Goal: Task Accomplishment & Management: Complete application form

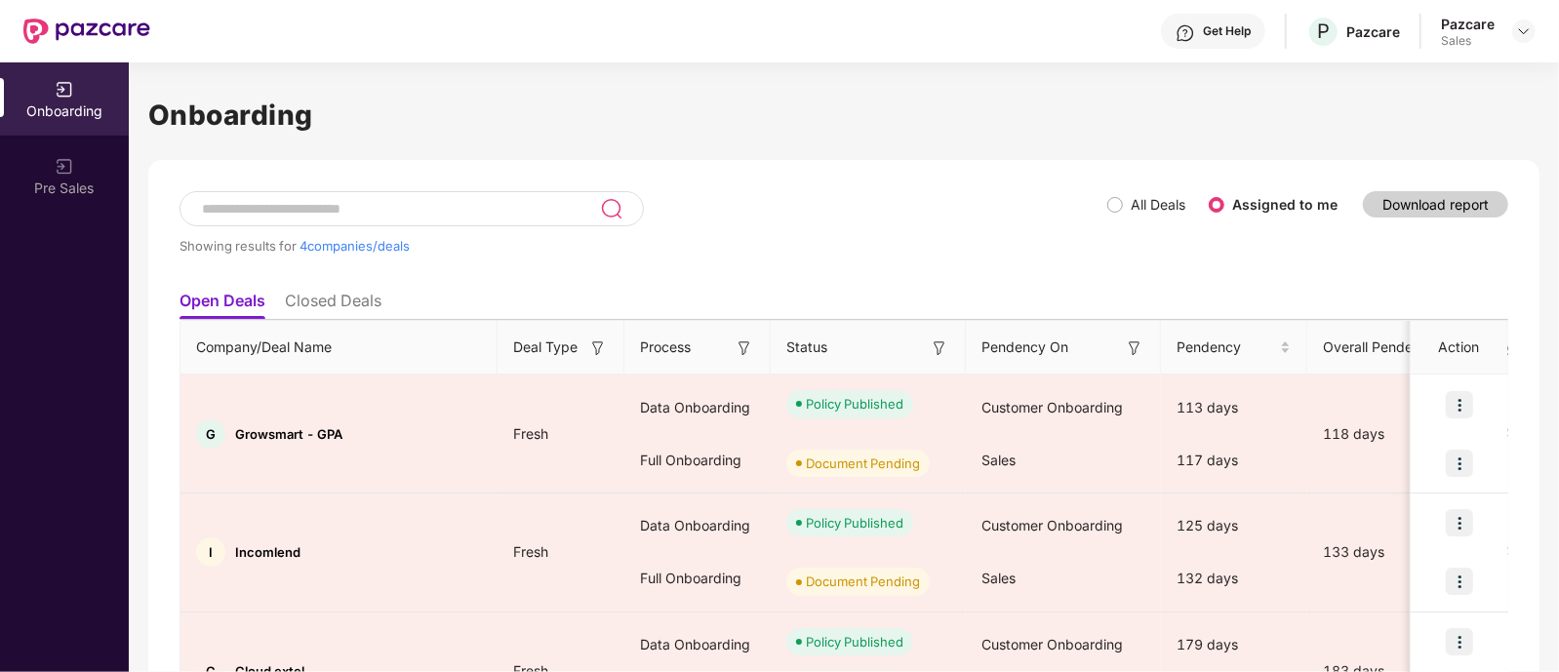
scroll to position [248, 0]
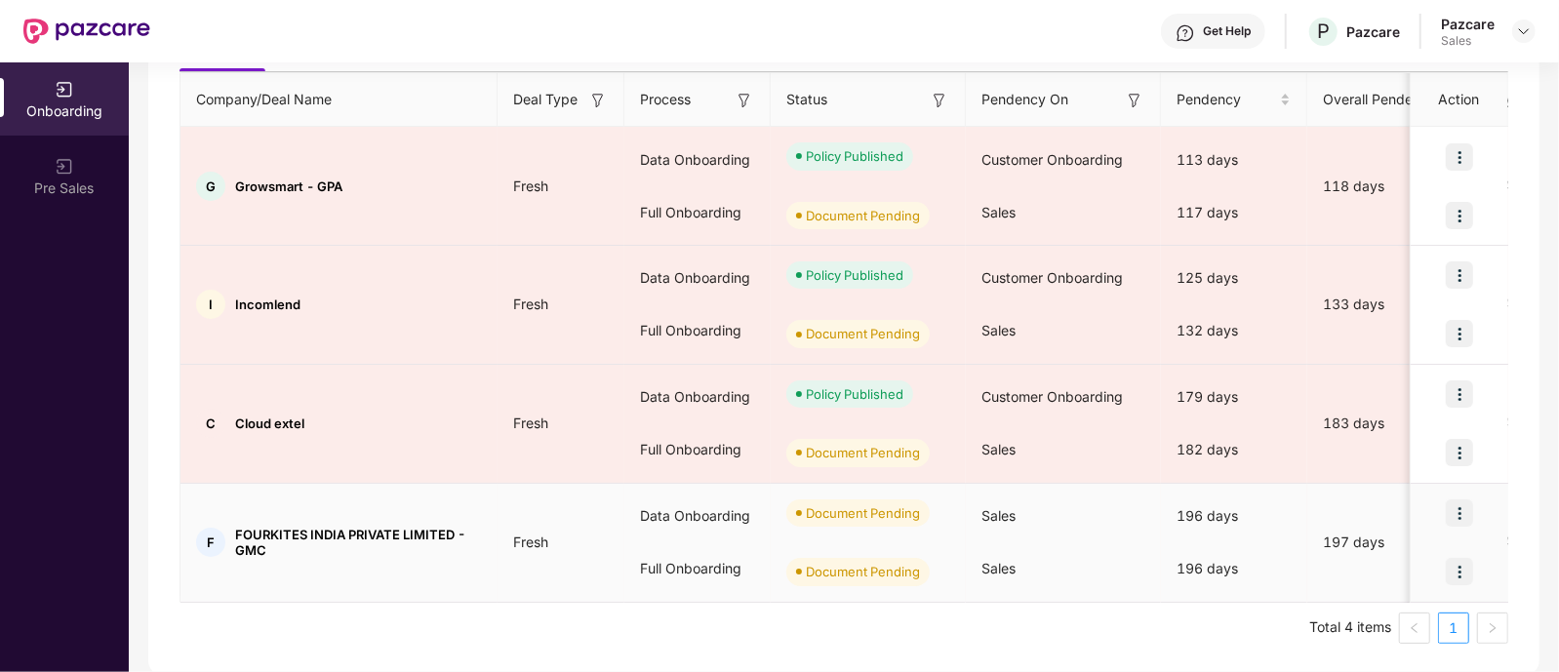
click at [1468, 573] on img at bounding box center [1458, 571] width 27 height 27
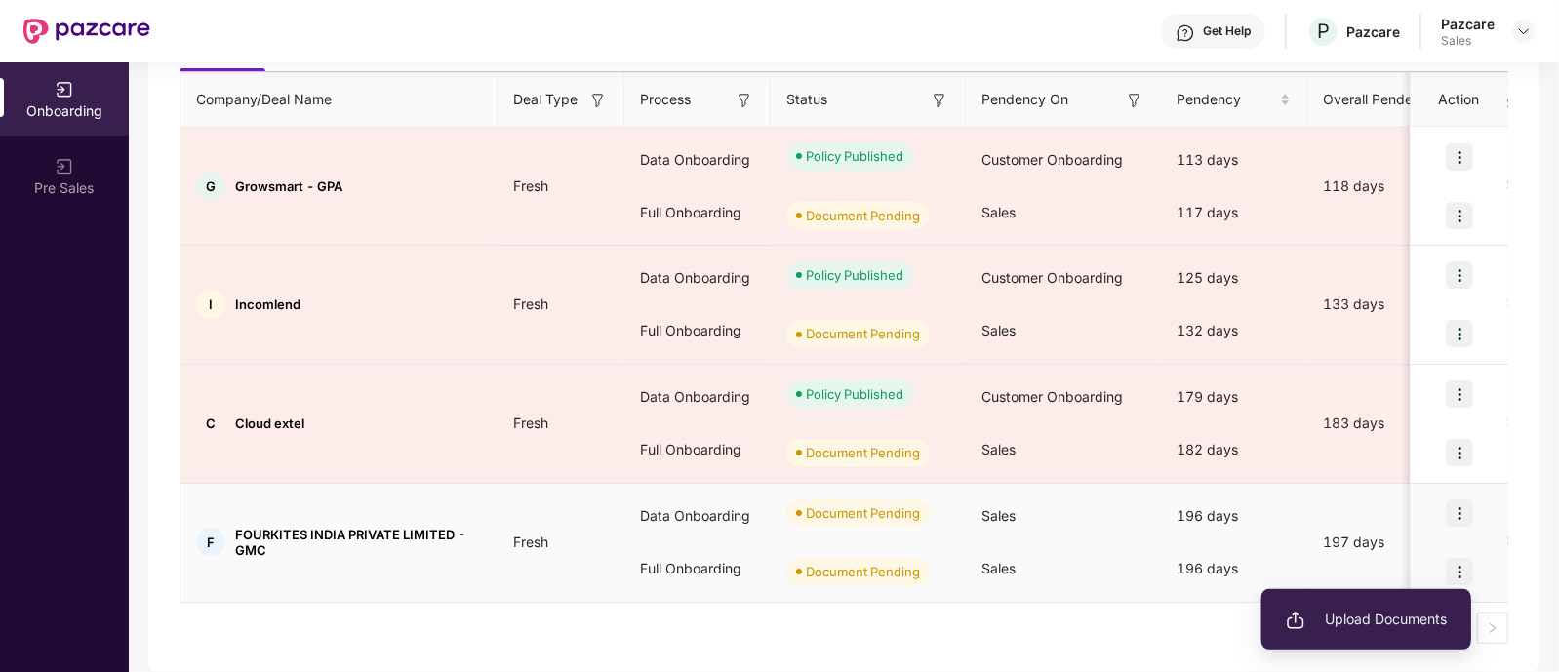
click at [1370, 611] on span "Upload Documents" at bounding box center [1366, 619] width 161 height 21
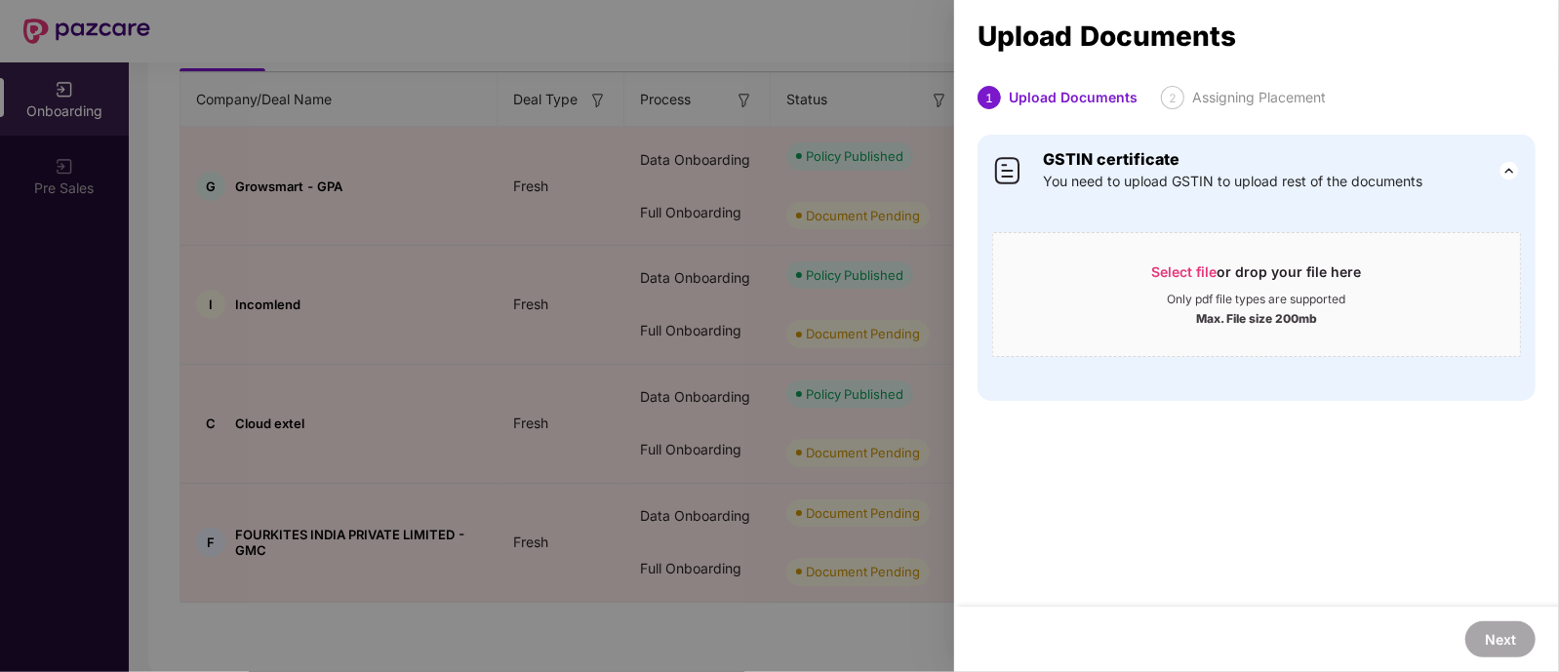
click at [537, 459] on div at bounding box center [779, 336] width 1559 height 672
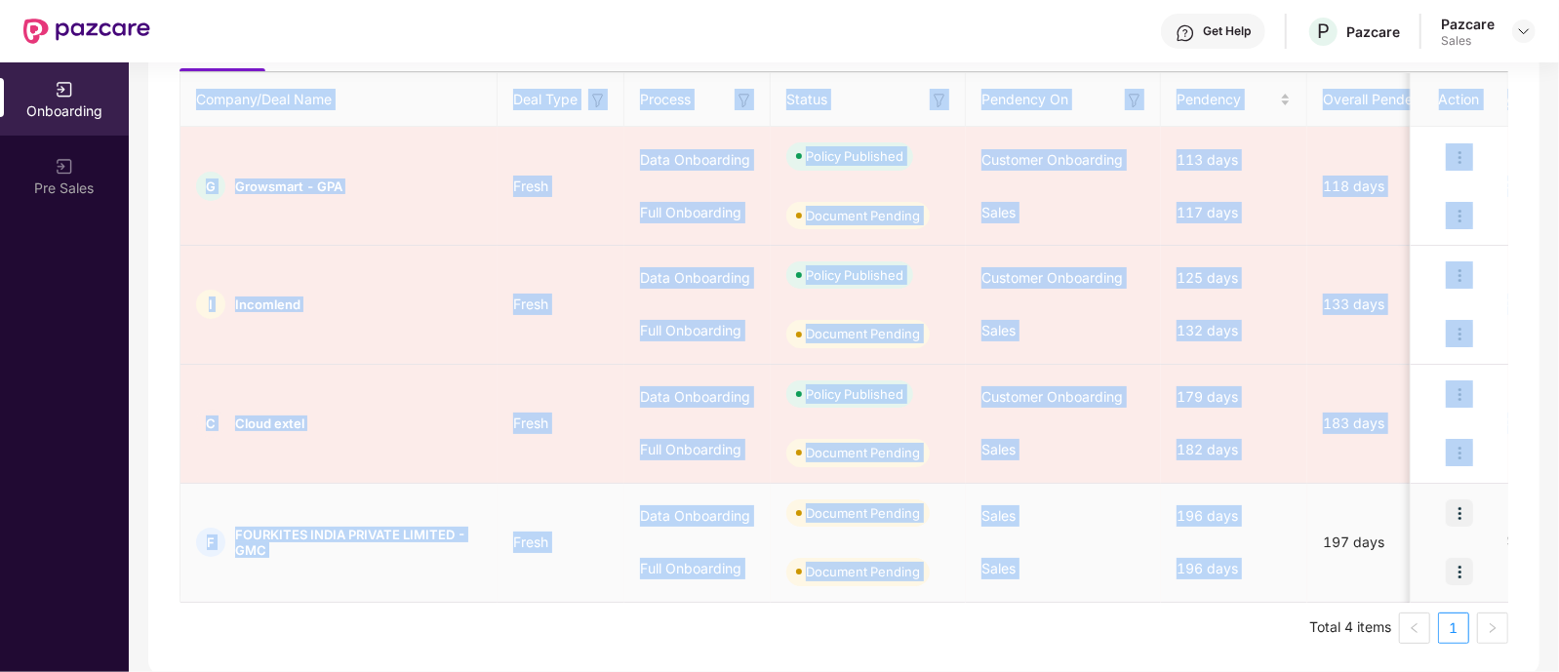
drag, startPoint x: 1312, startPoint y: 538, endPoint x: 359, endPoint y: 577, distance: 953.7
click at [154, 578] on div "Showing results for 4 companies/deals All Deals Assigned to me Download report …" at bounding box center [843, 293] width 1391 height 763
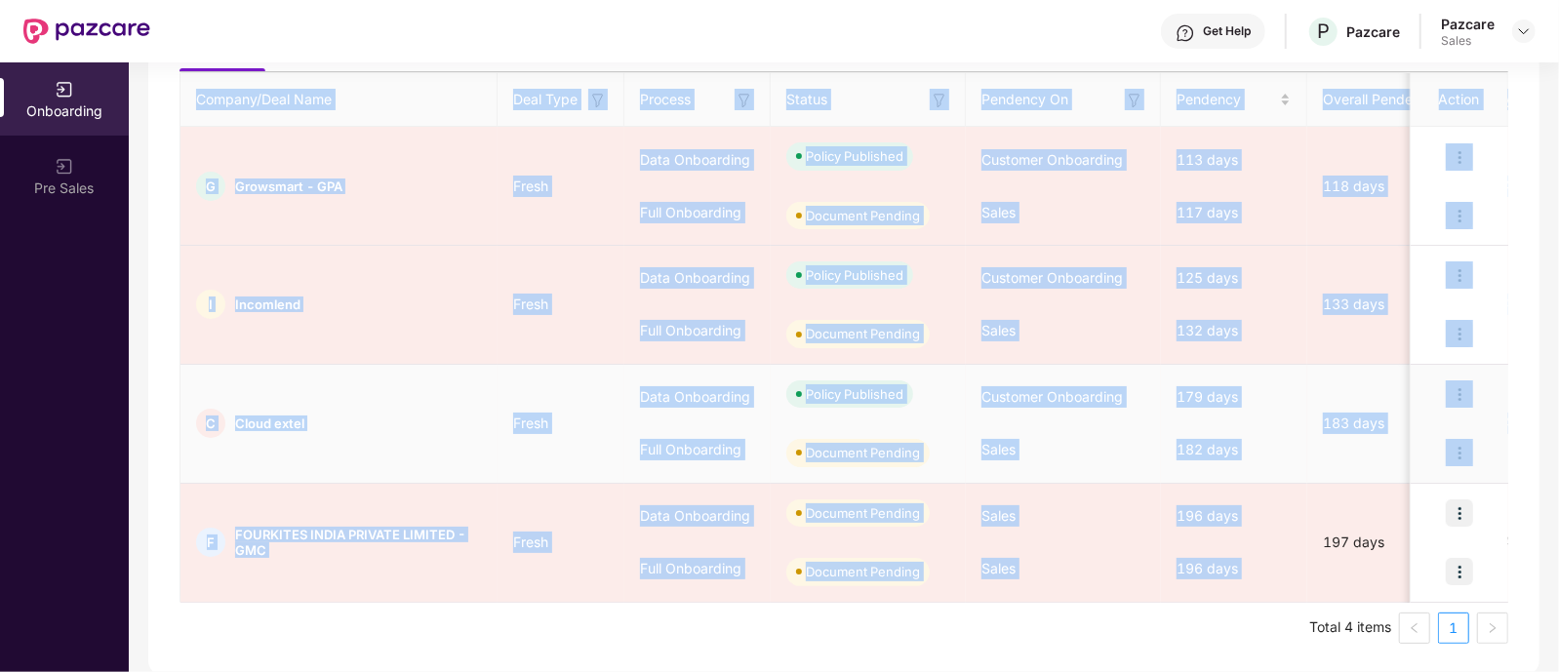
click at [590, 467] on td "Fresh" at bounding box center [560, 424] width 127 height 119
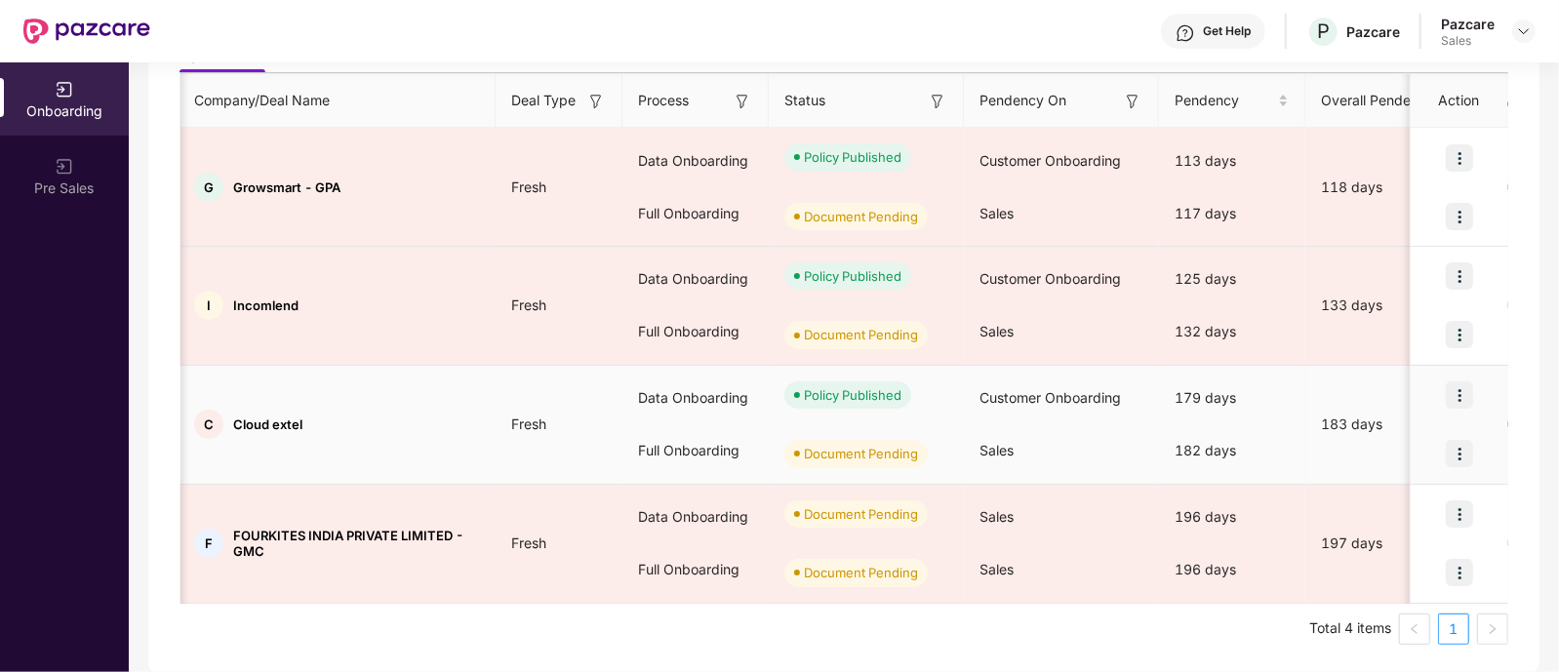
scroll to position [0, 5]
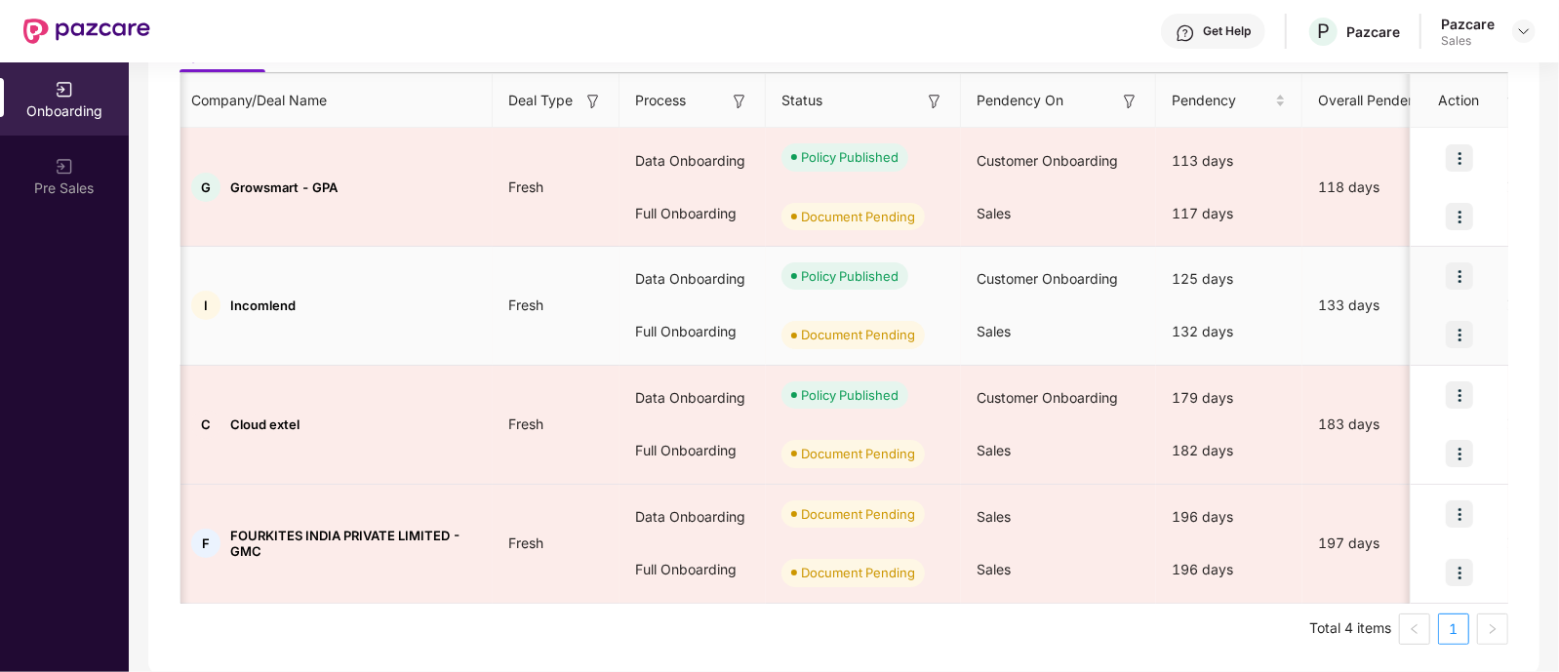
click at [1456, 328] on img at bounding box center [1458, 334] width 27 height 27
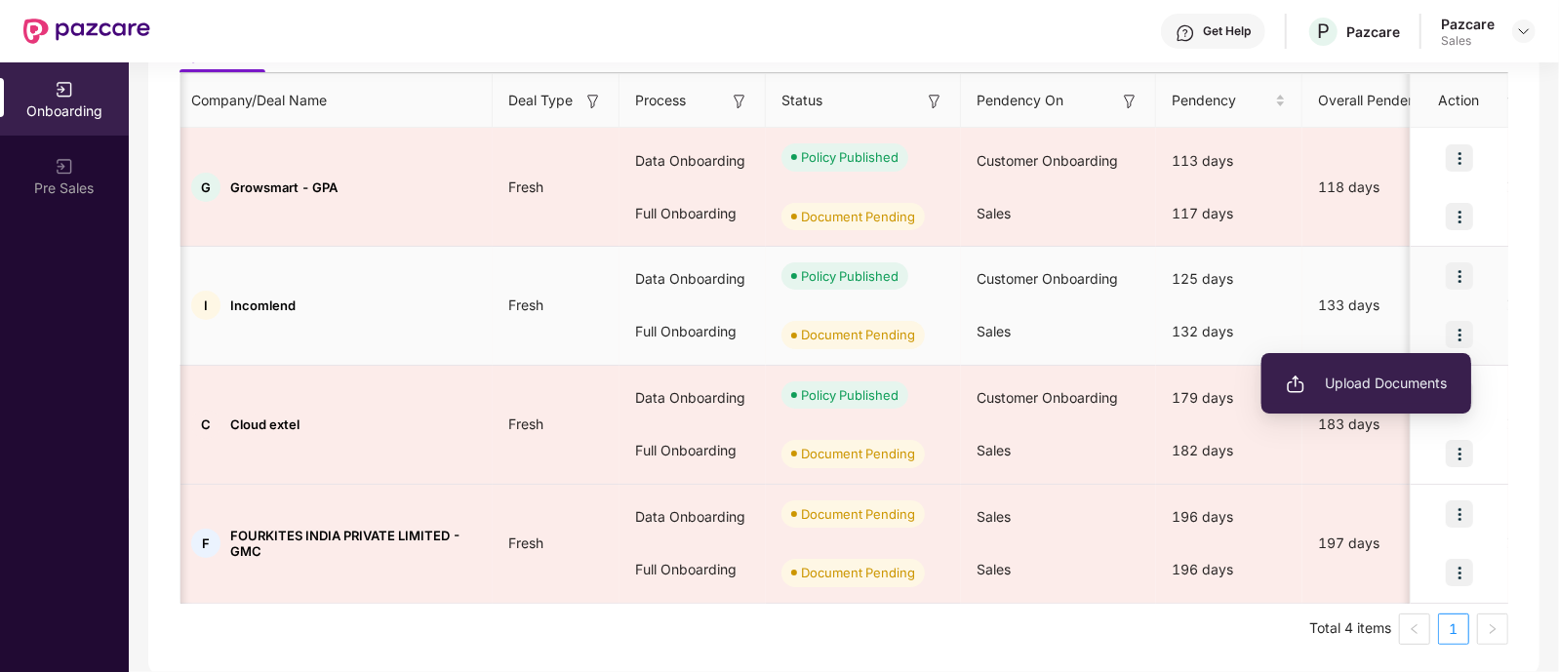
click at [1380, 388] on span "Upload Documents" at bounding box center [1366, 383] width 161 height 21
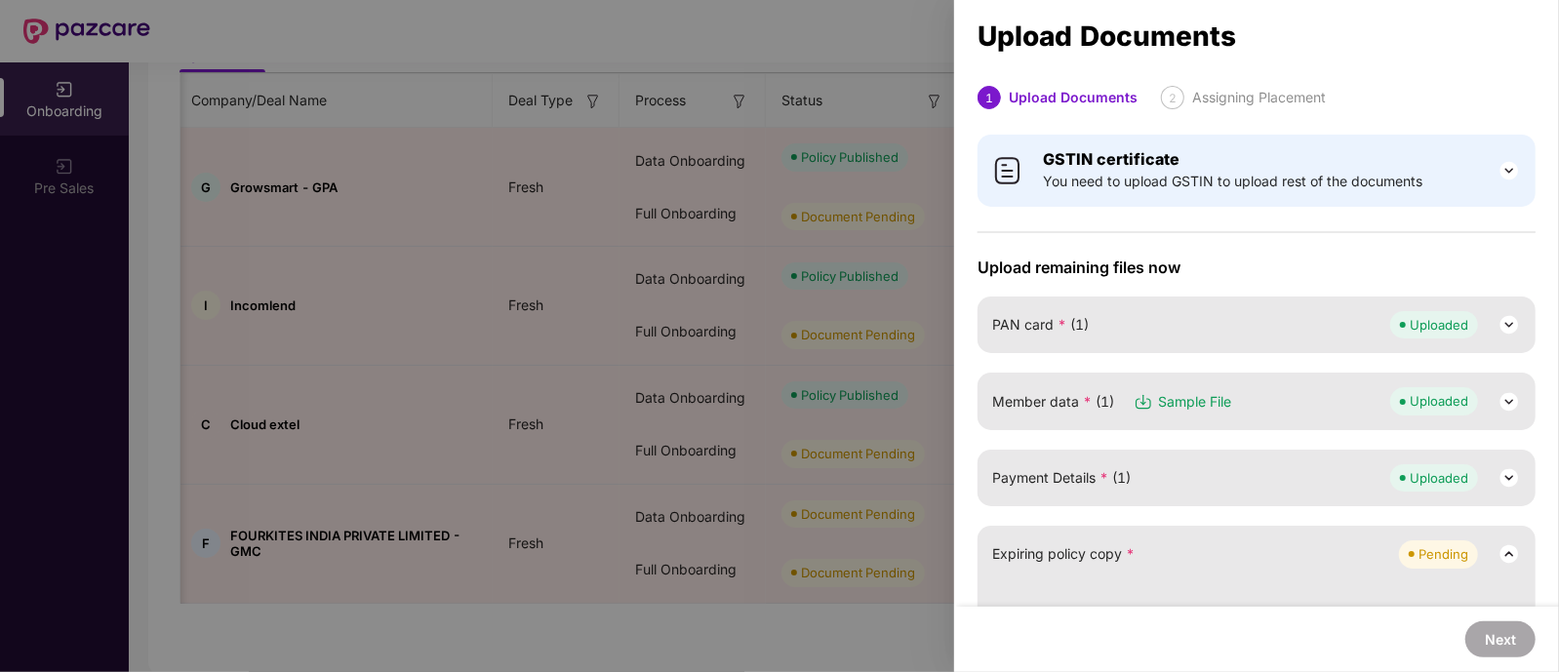
scroll to position [180, 0]
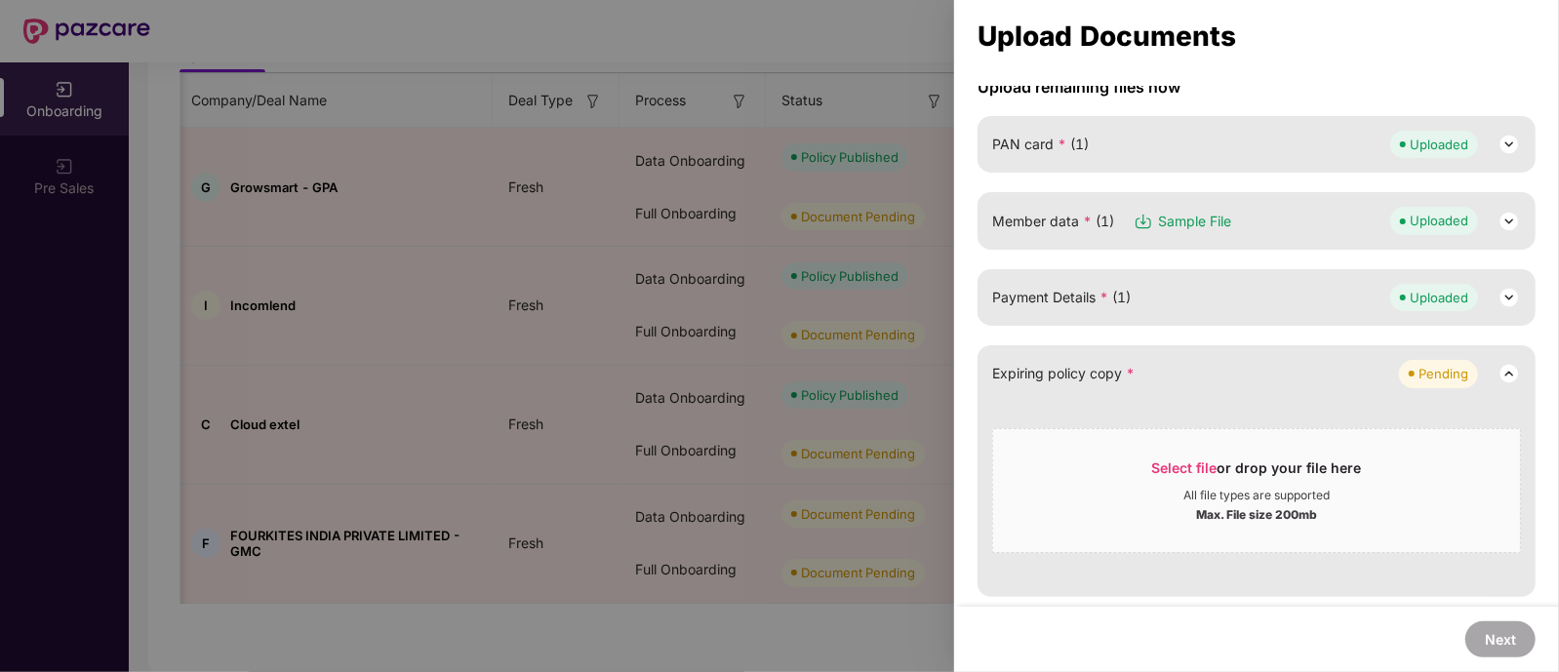
click at [485, 364] on div at bounding box center [779, 336] width 1559 height 672
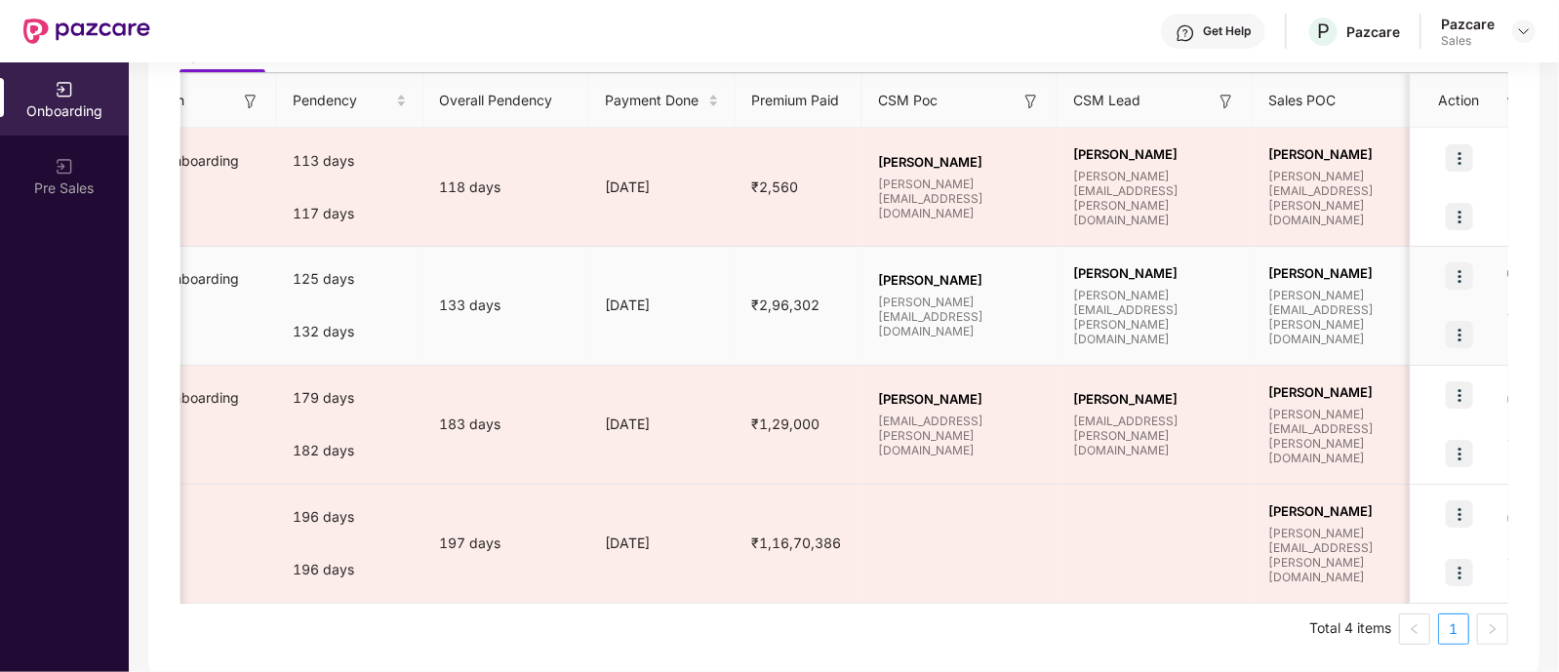
scroll to position [0, 880]
click at [1458, 334] on img at bounding box center [1458, 334] width 27 height 27
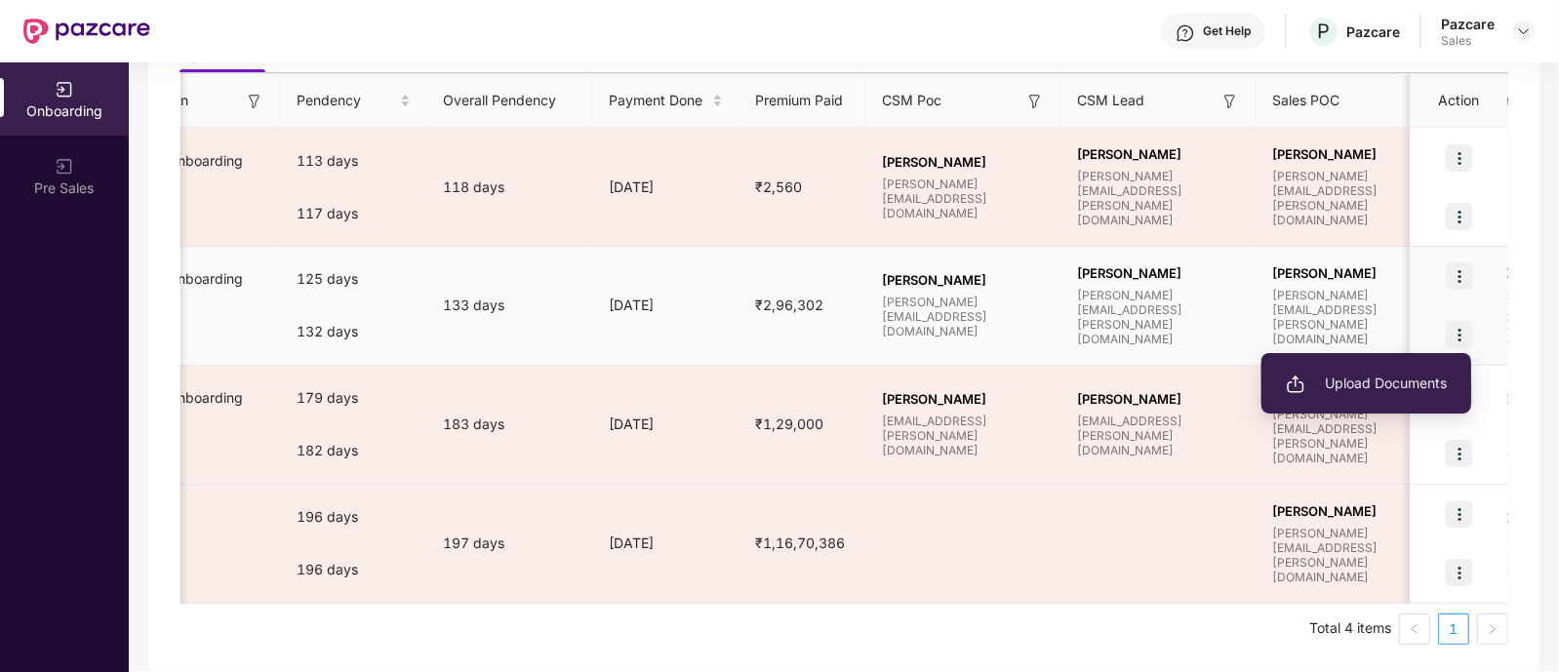
click at [1409, 373] on span "Upload Documents" at bounding box center [1366, 383] width 161 height 21
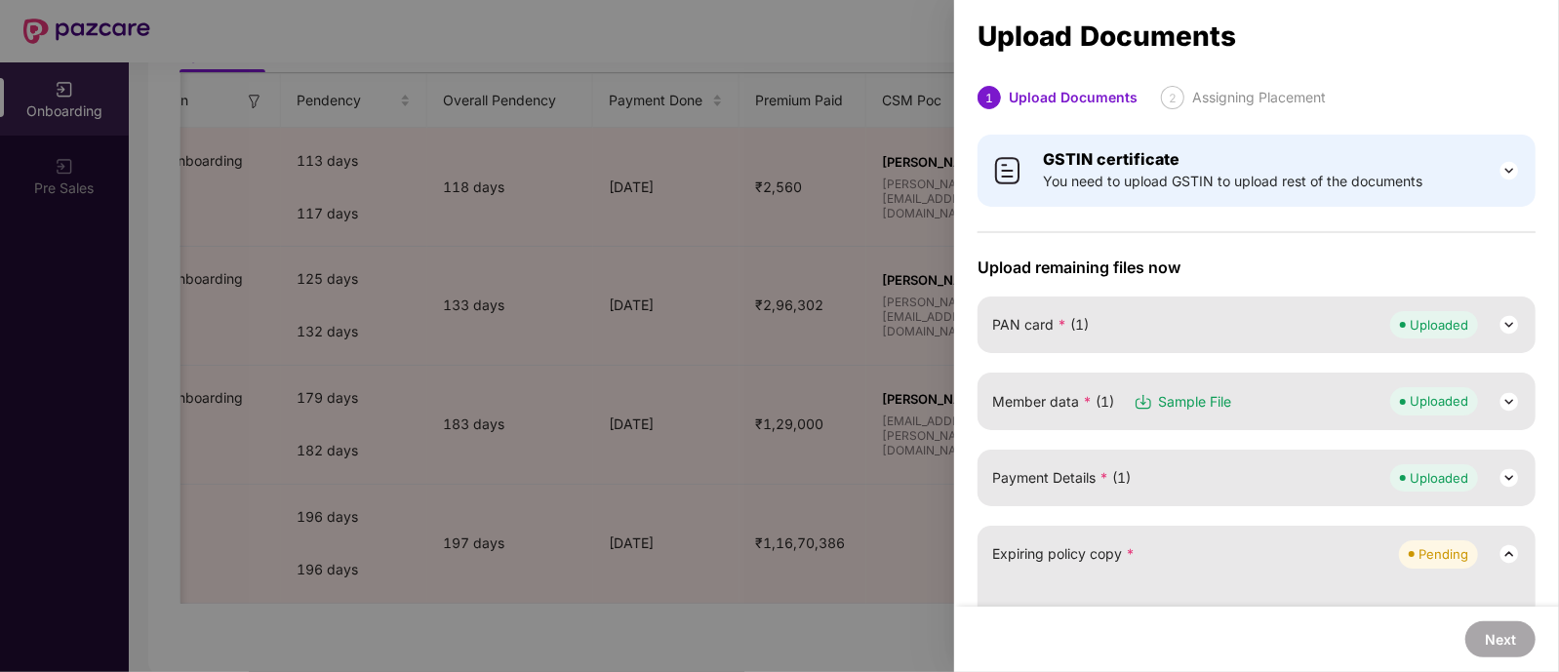
scroll to position [180, 0]
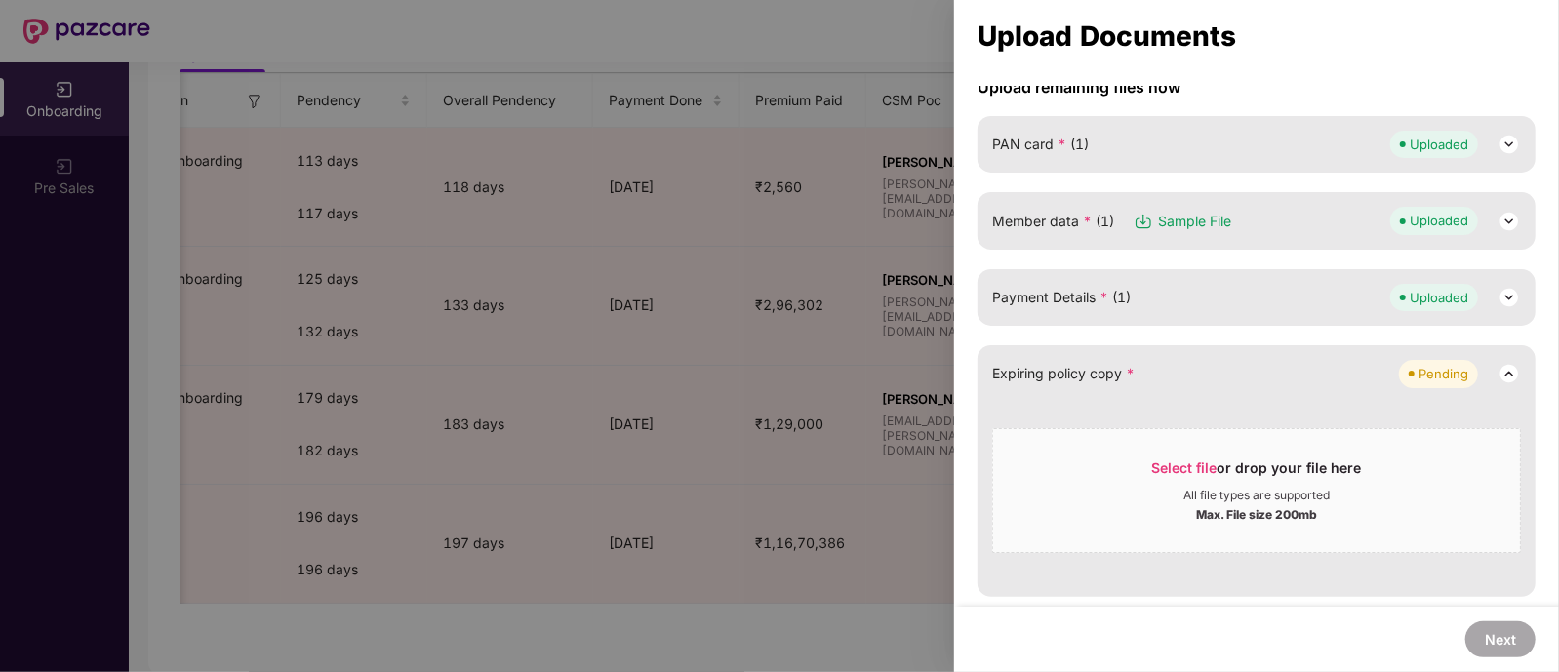
click at [739, 607] on div at bounding box center [779, 336] width 1559 height 672
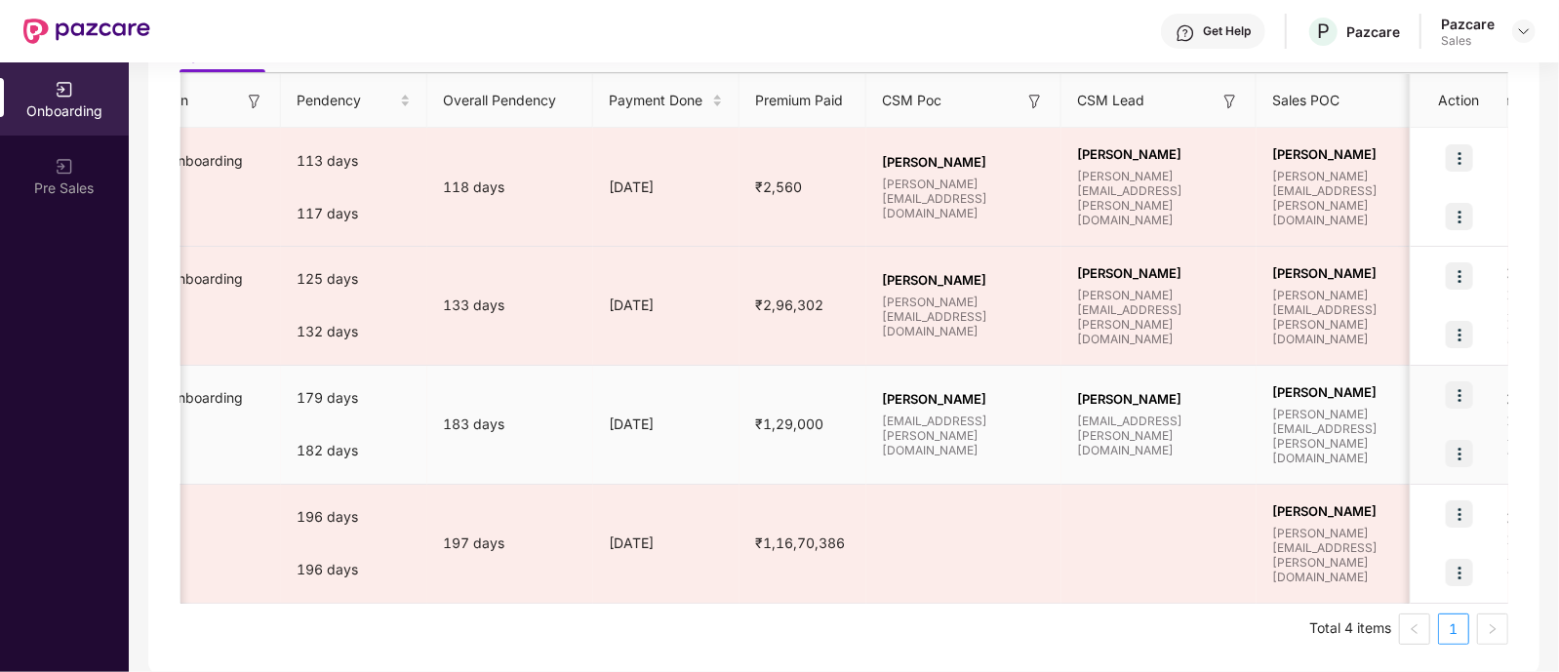
scroll to position [0, 0]
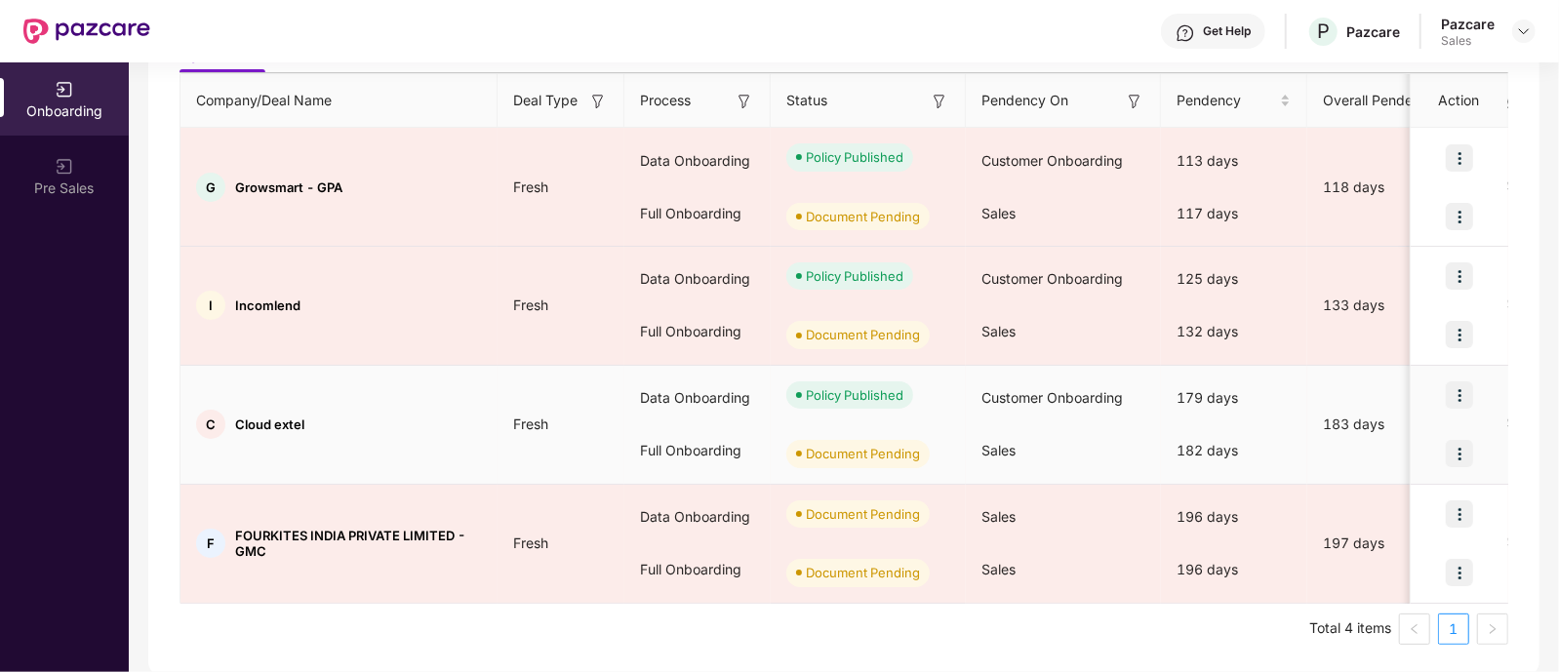
click at [363, 431] on div "C Cloud extel" at bounding box center [338, 424] width 317 height 29
click at [1462, 457] on img at bounding box center [1458, 453] width 27 height 27
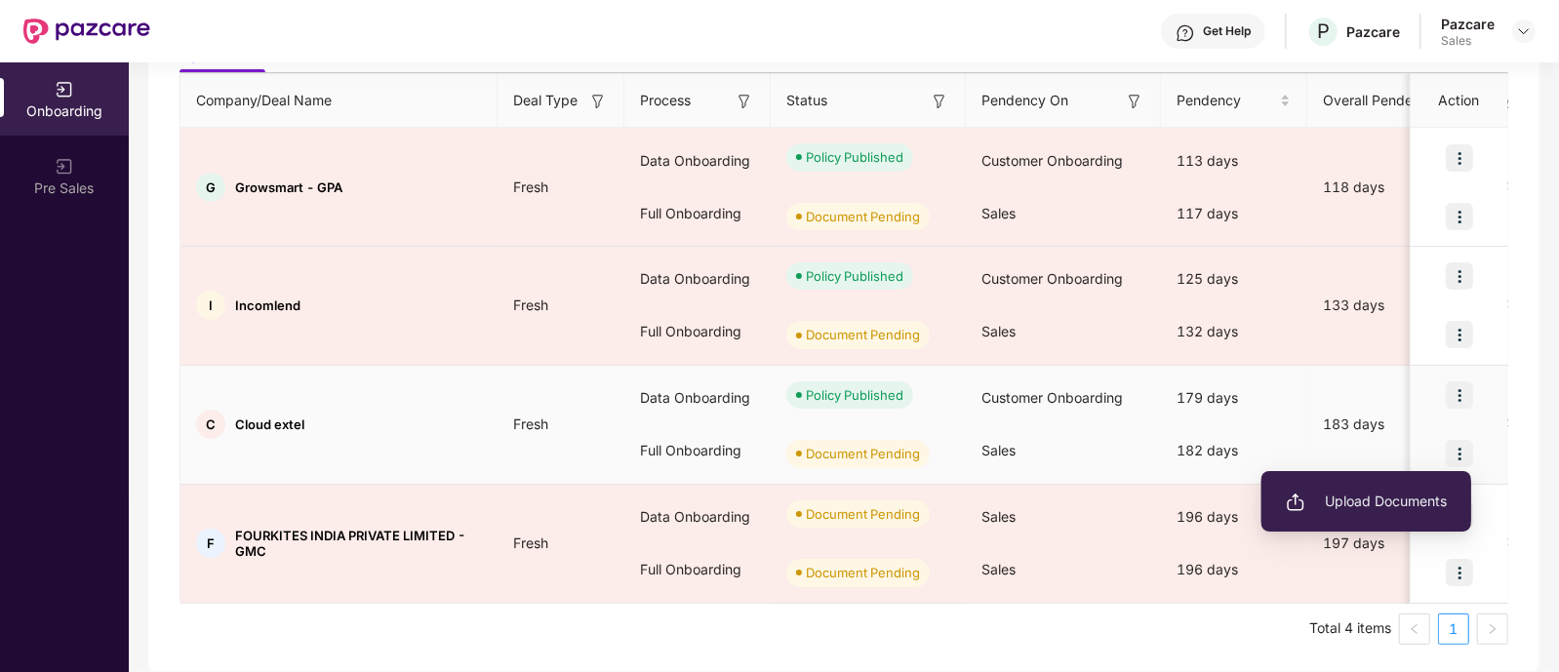
click at [1394, 499] on span "Upload Documents" at bounding box center [1366, 501] width 161 height 21
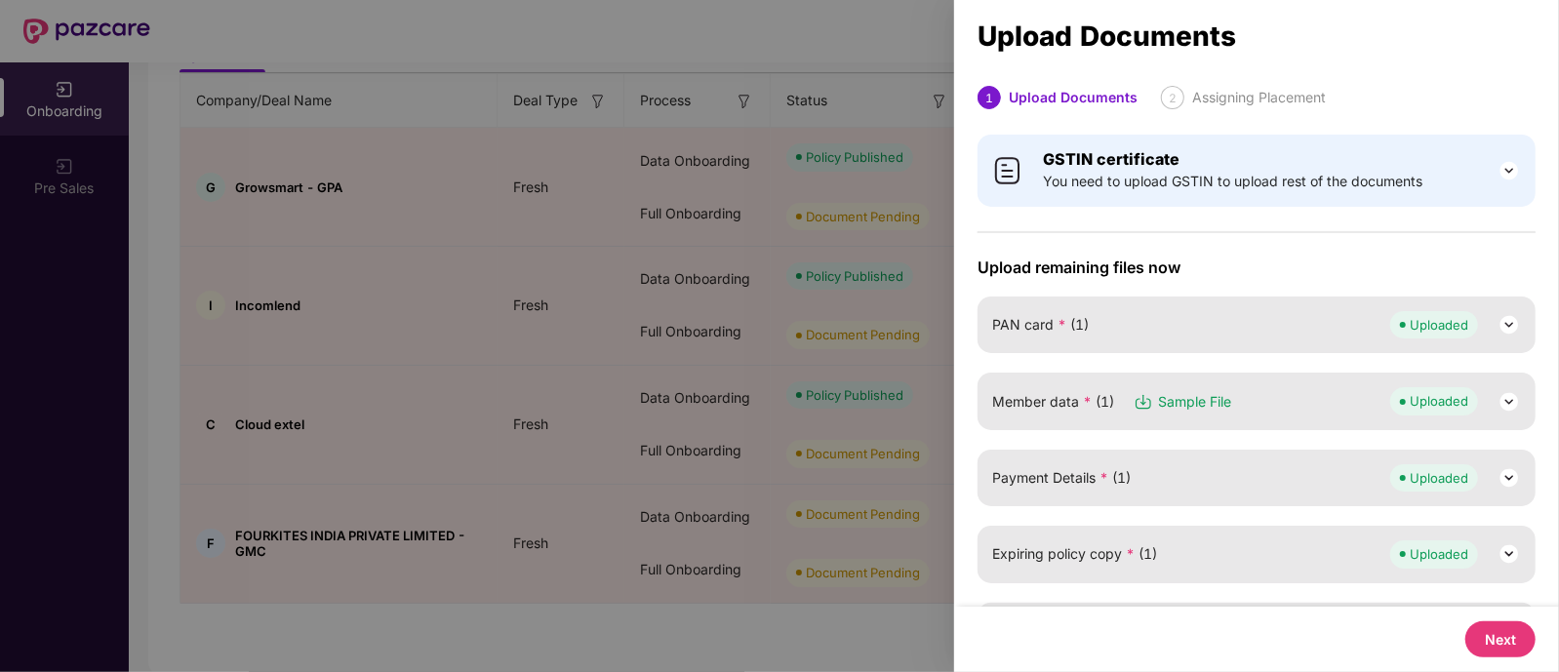
scroll to position [257, 0]
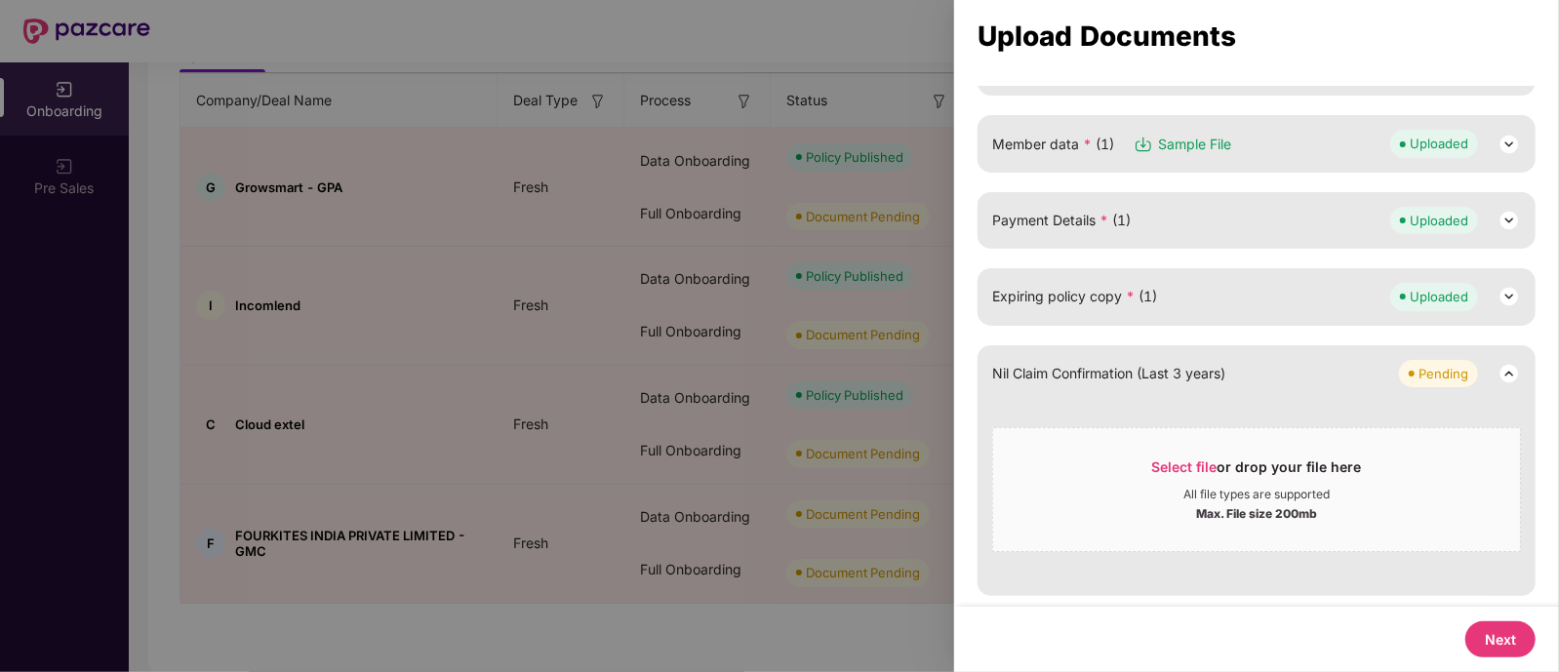
click at [515, 418] on div at bounding box center [779, 336] width 1559 height 672
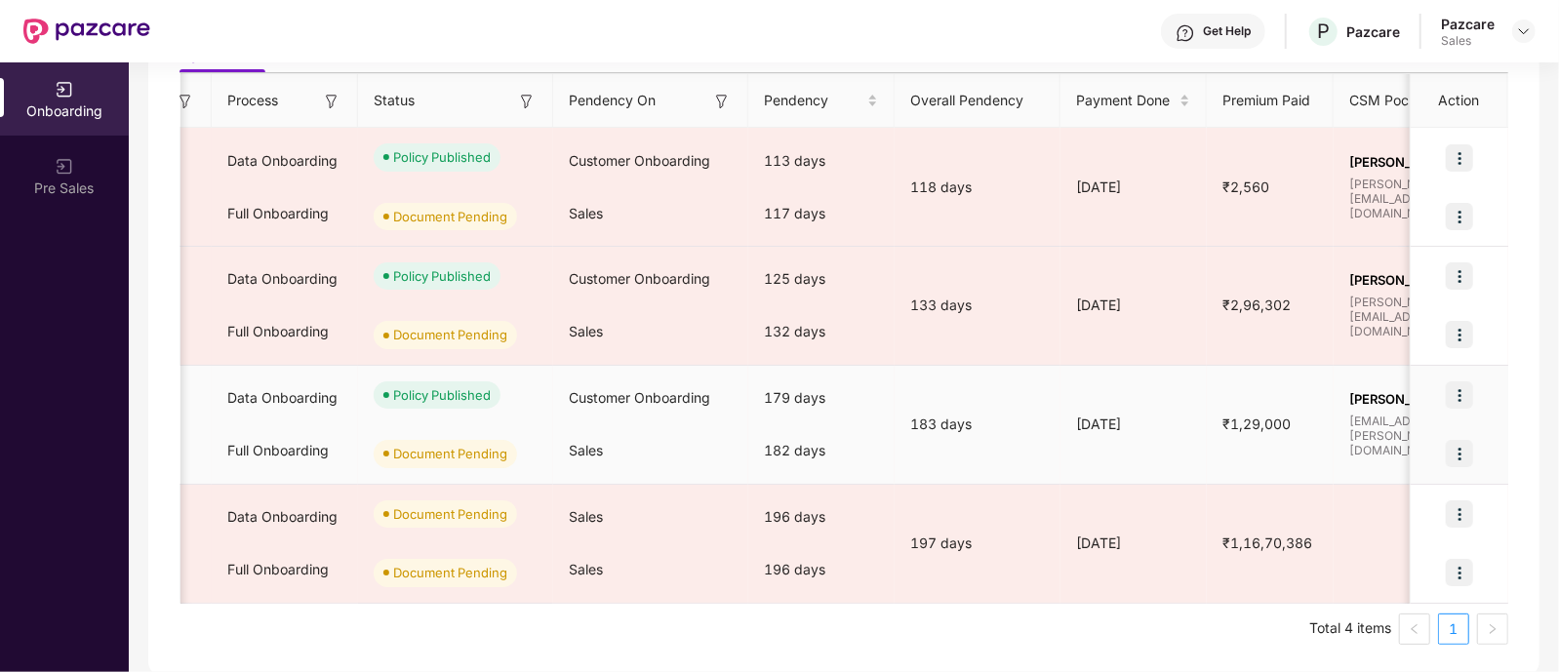
scroll to position [0, 0]
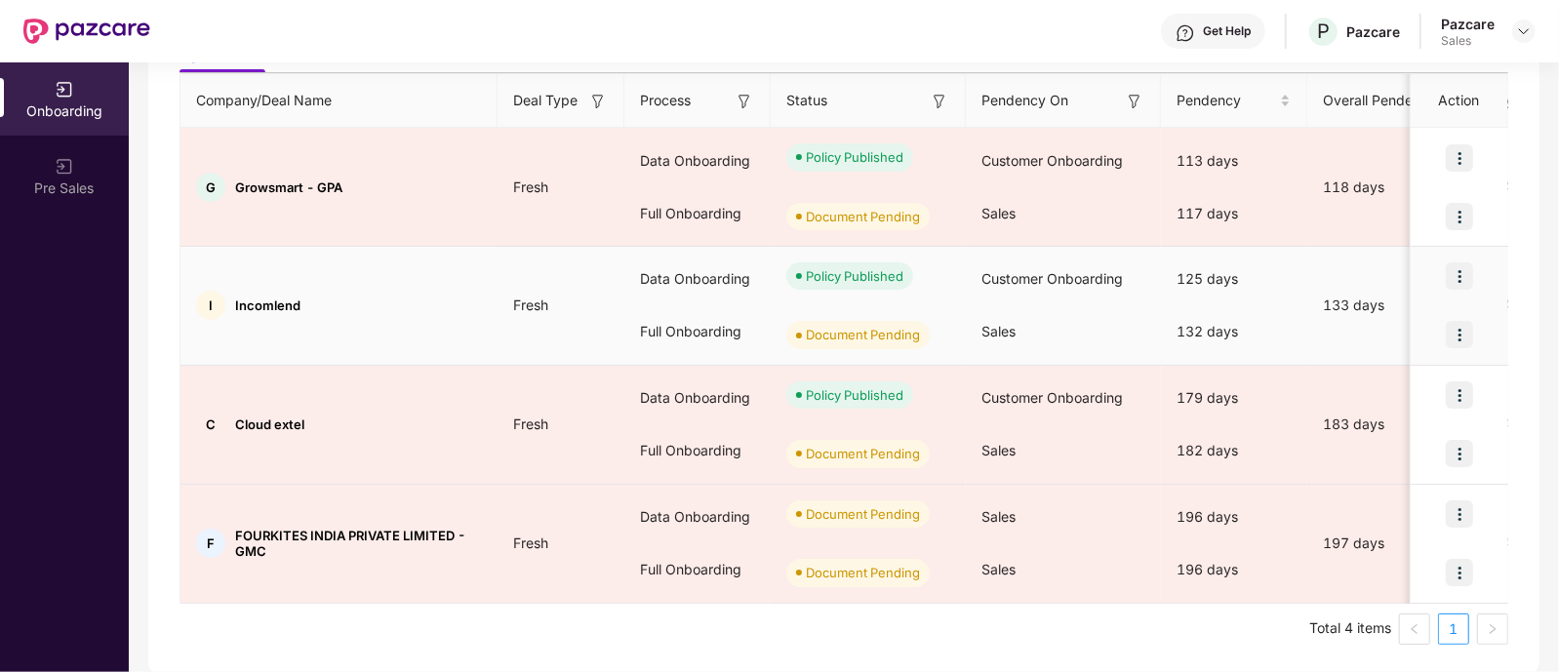
click at [1470, 334] on img at bounding box center [1458, 334] width 27 height 27
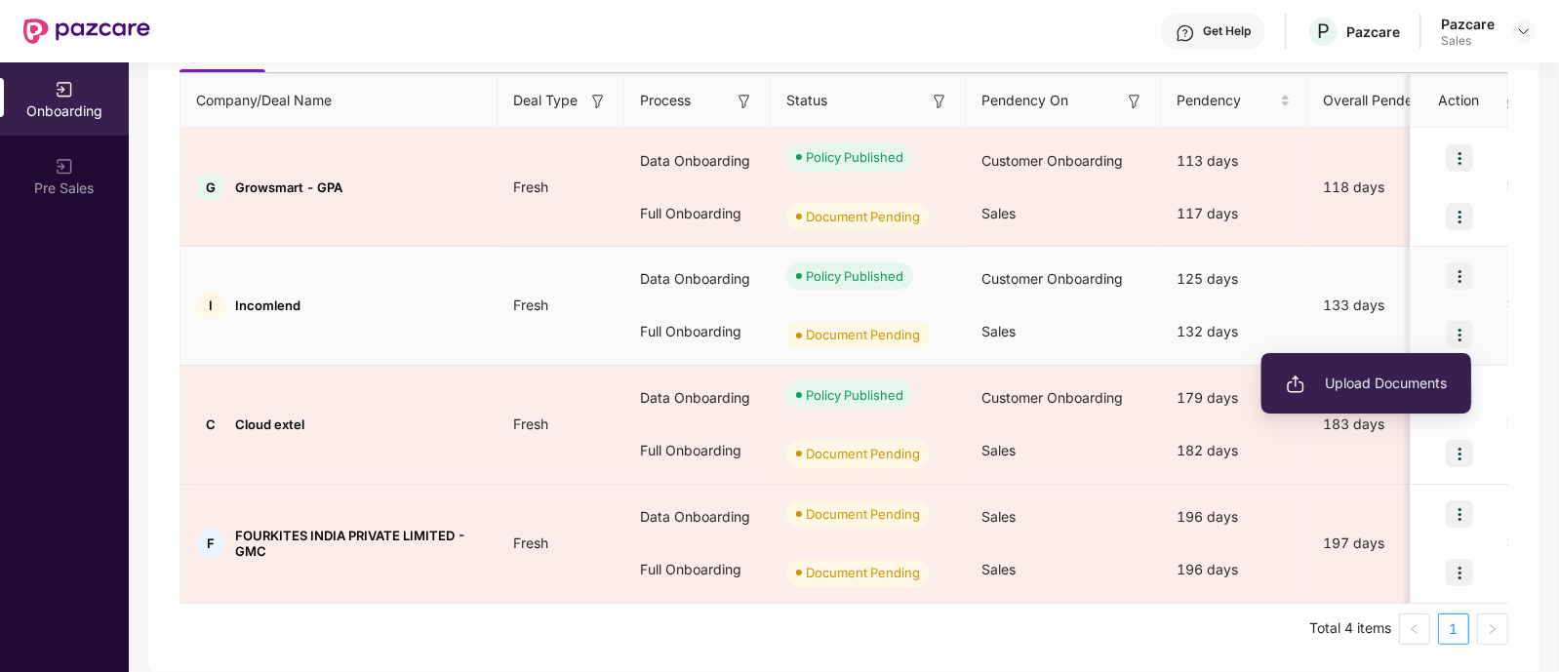
click at [1356, 402] on li "Upload Documents" at bounding box center [1366, 383] width 210 height 41
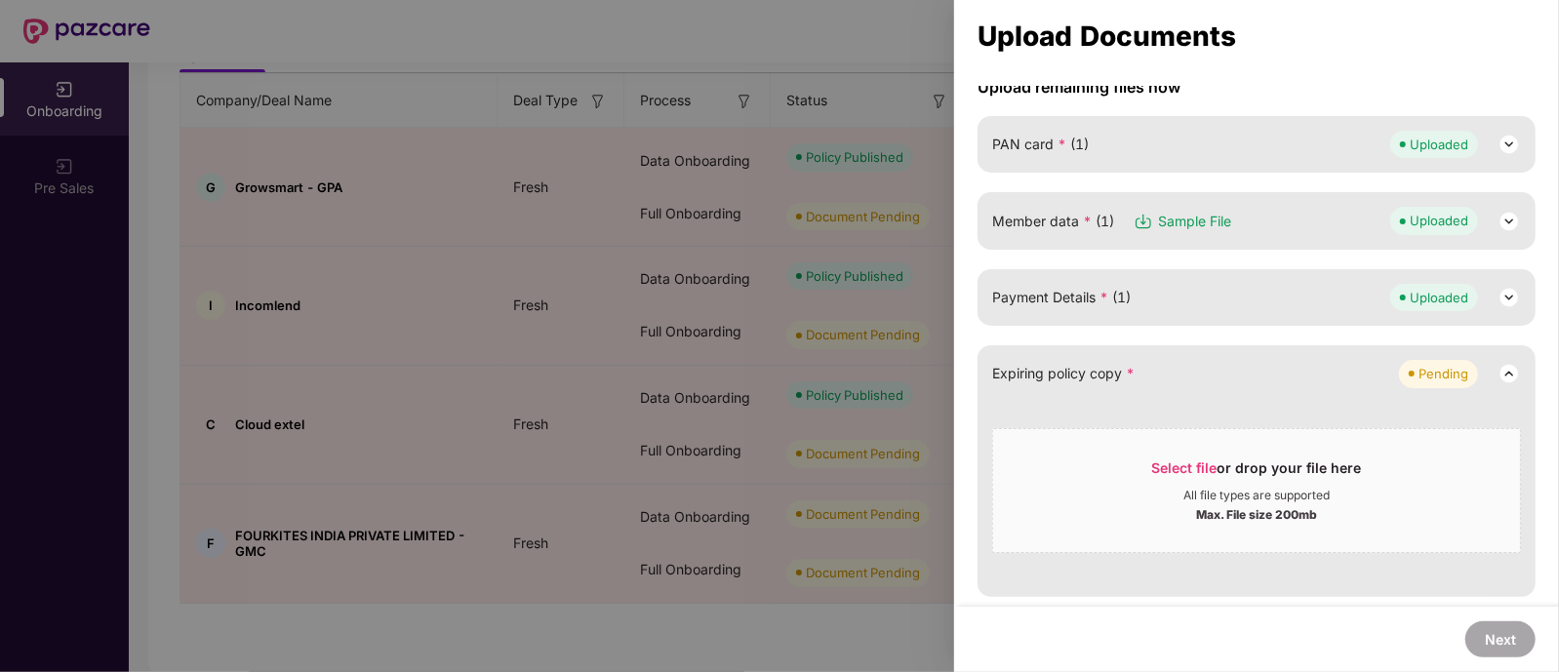
scroll to position [179, 0]
click at [1344, 504] on div "Max. File size 200mb" at bounding box center [1256, 514] width 527 height 20
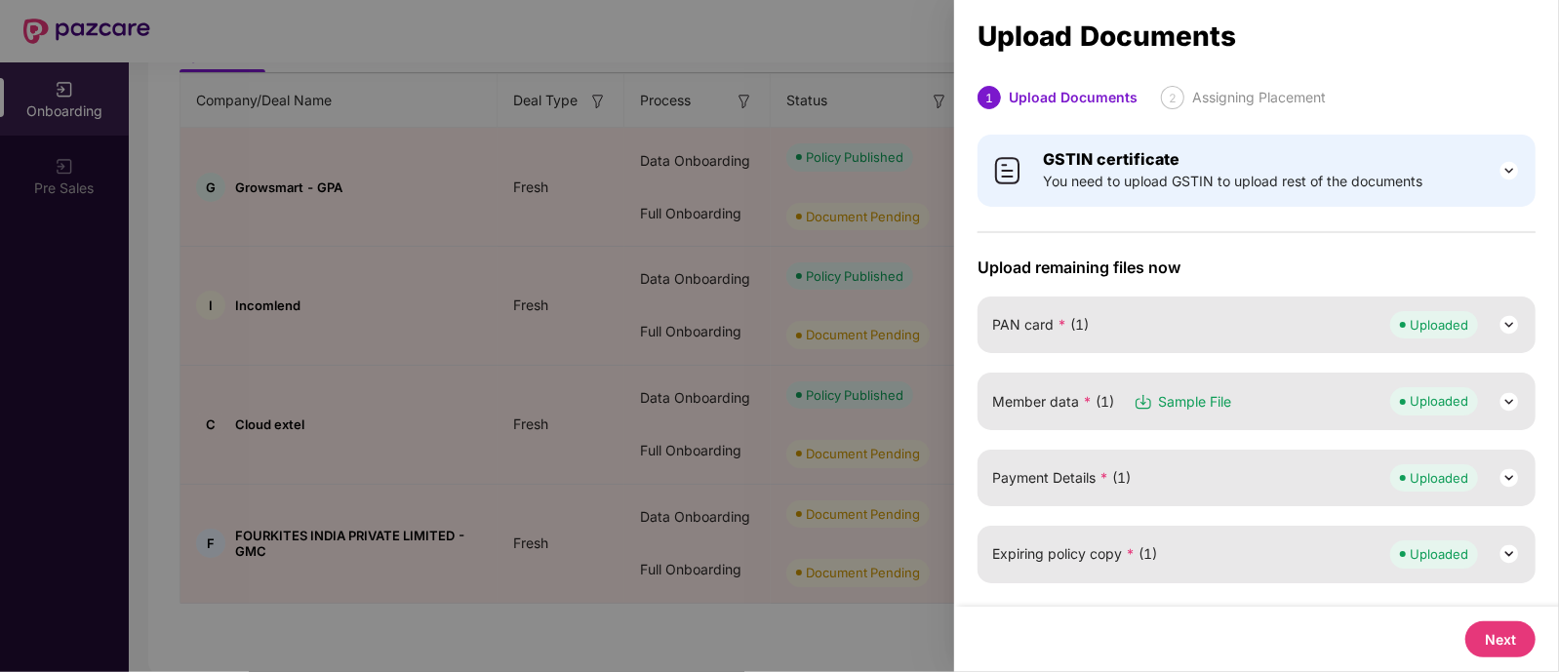
scroll to position [0, 0]
click at [1509, 633] on button "Next" at bounding box center [1500, 639] width 70 height 36
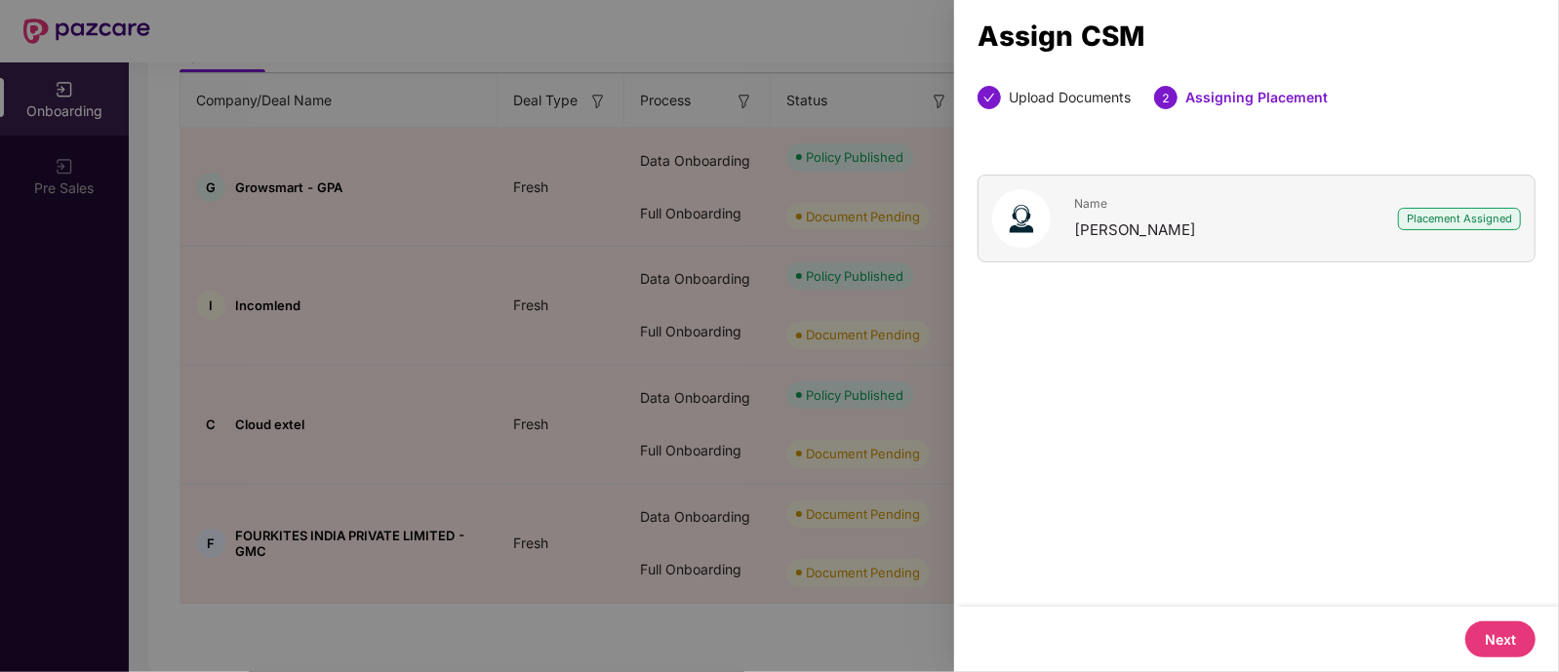
click at [1507, 640] on button "Next" at bounding box center [1500, 639] width 70 height 36
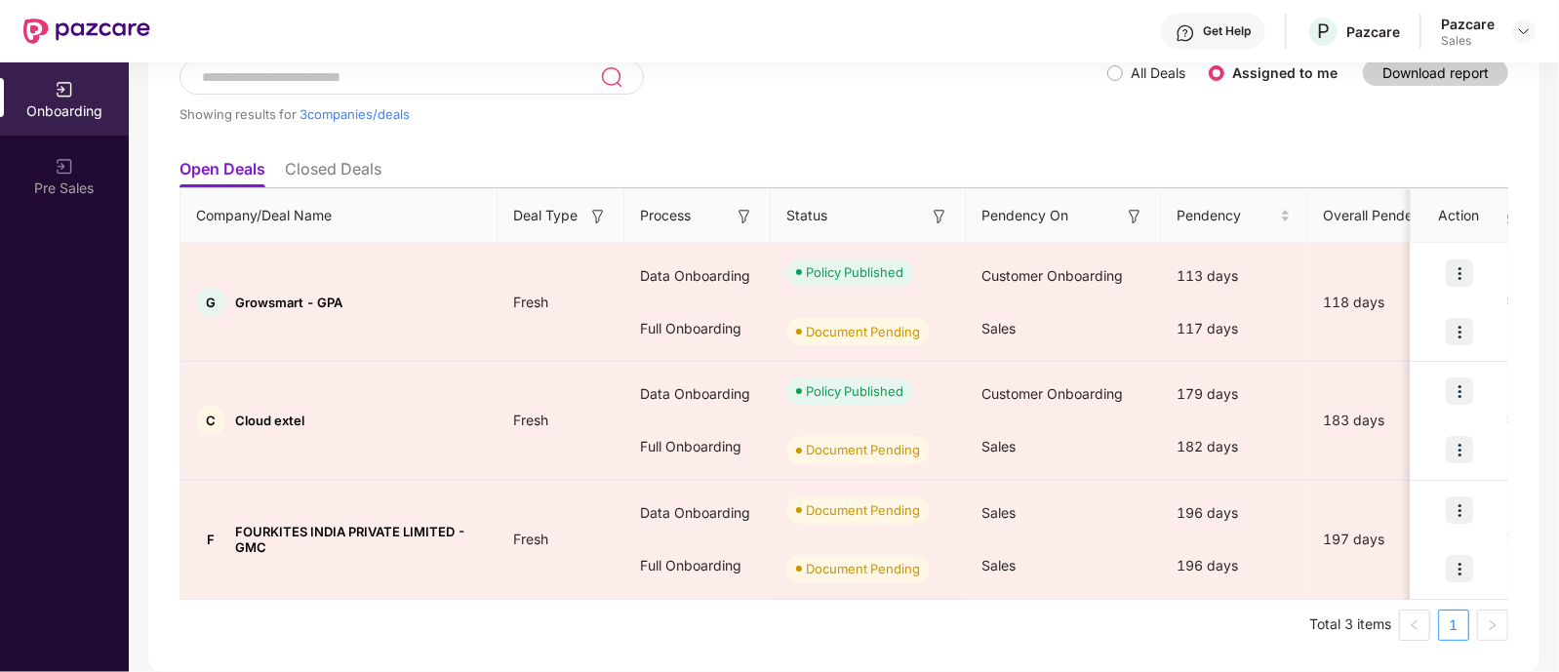
scroll to position [130, 0]
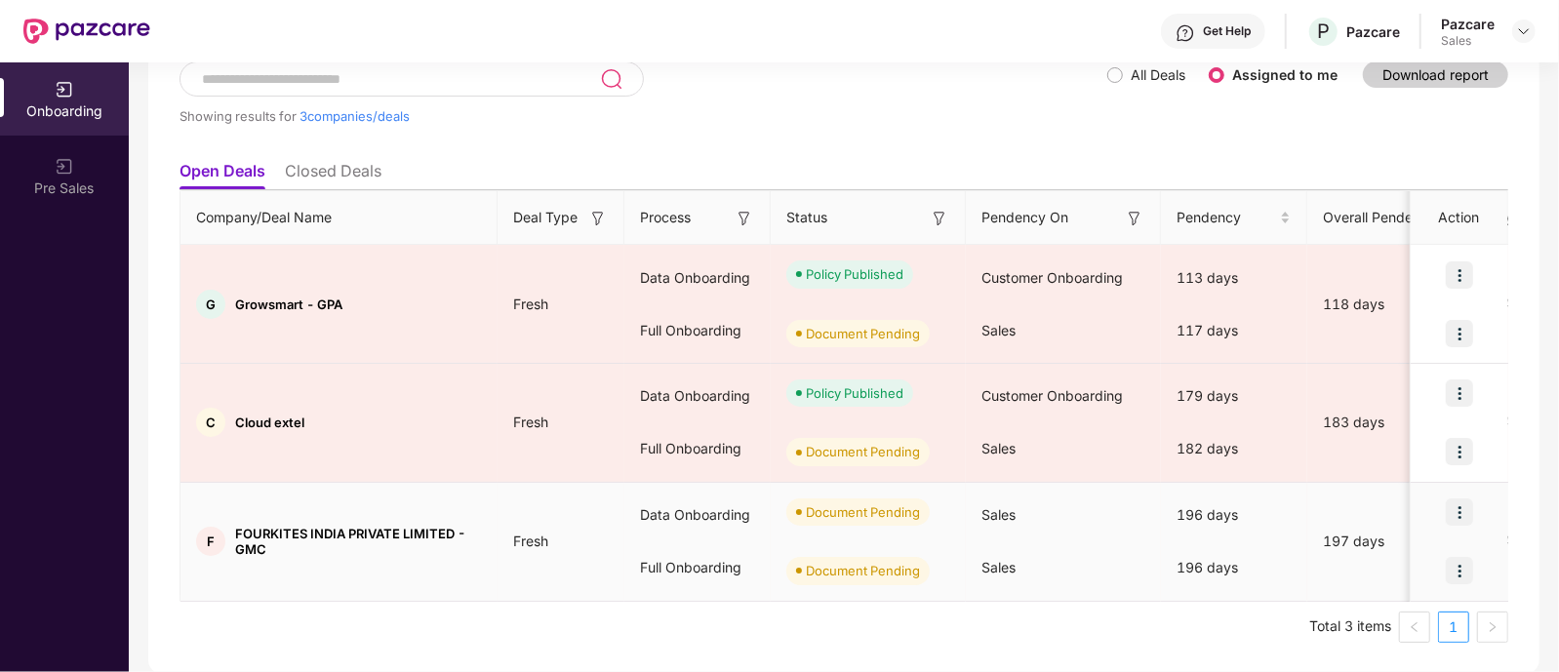
click at [1457, 574] on img at bounding box center [1458, 570] width 27 height 27
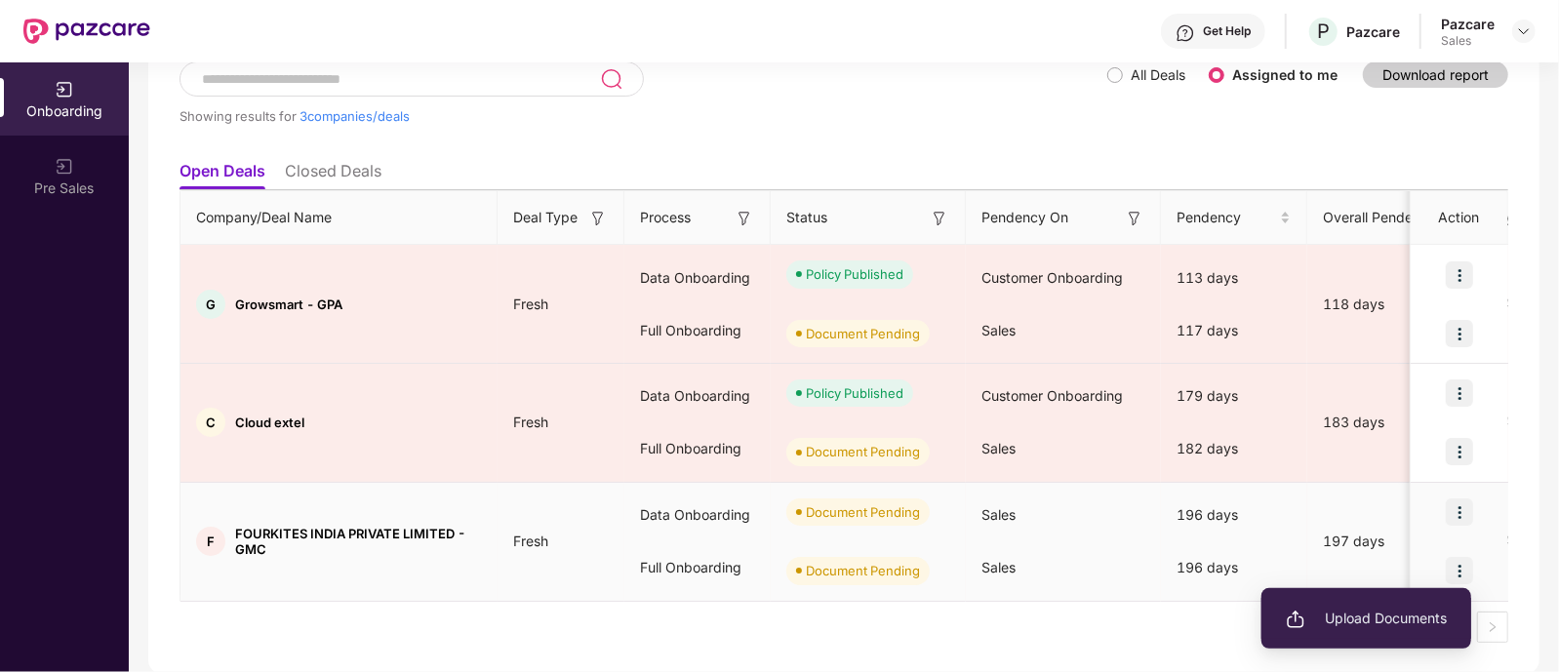
click at [1399, 619] on span "Upload Documents" at bounding box center [1366, 618] width 161 height 21
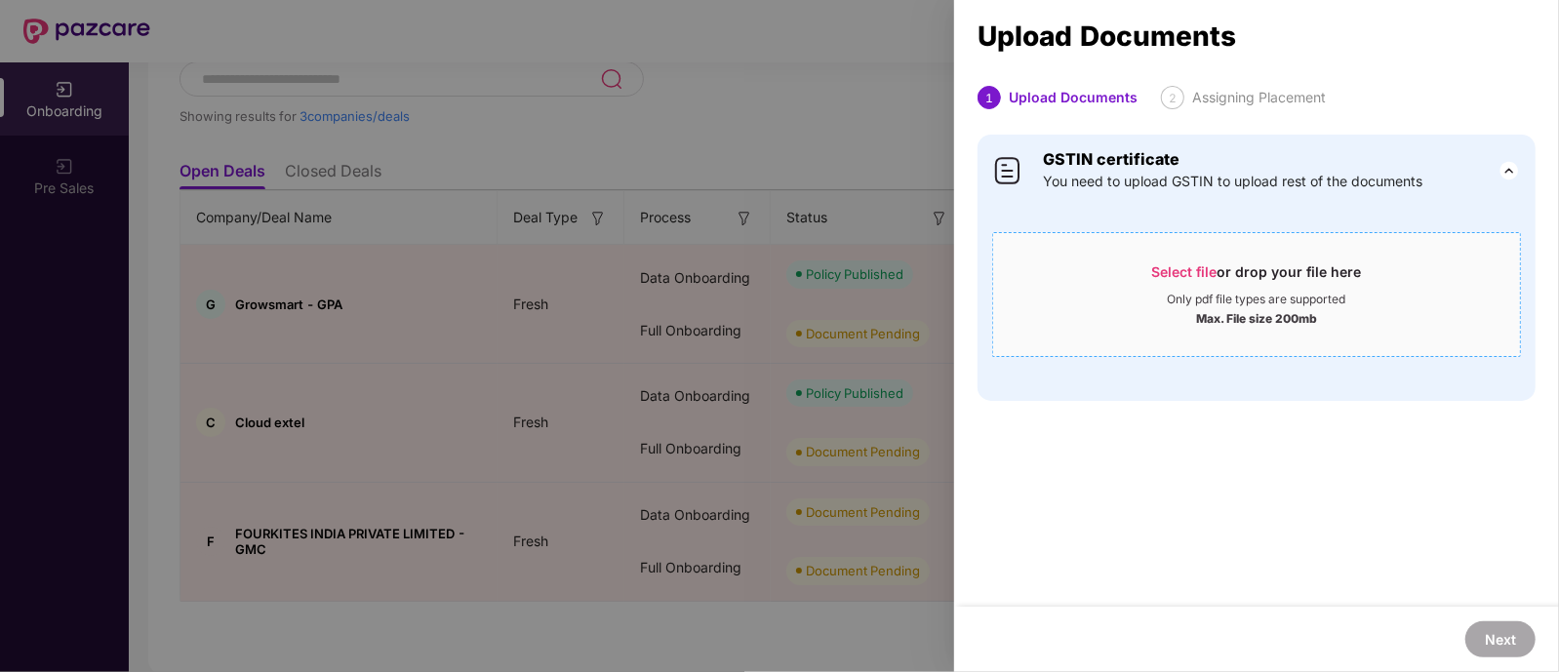
click at [1205, 270] on span "Select file" at bounding box center [1184, 271] width 65 height 17
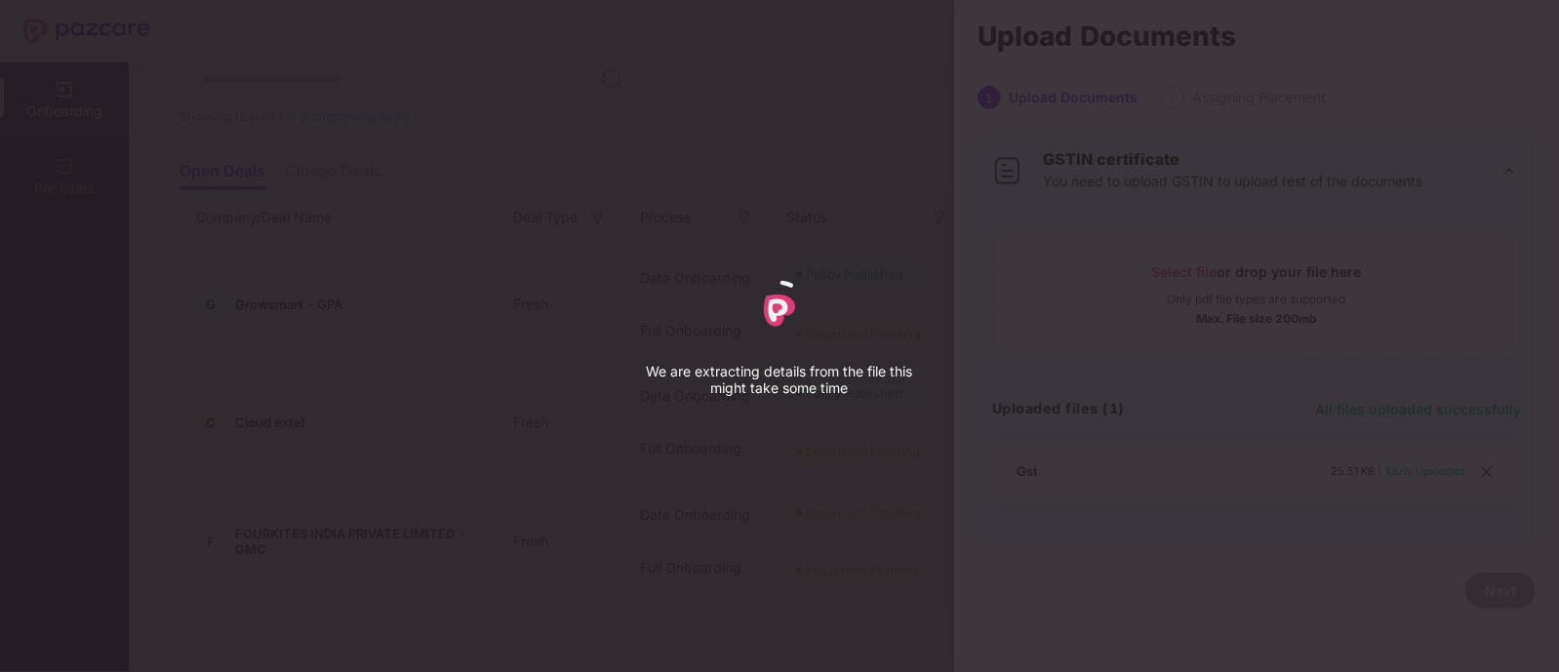
select select "****"
select select "******"
select select "**********"
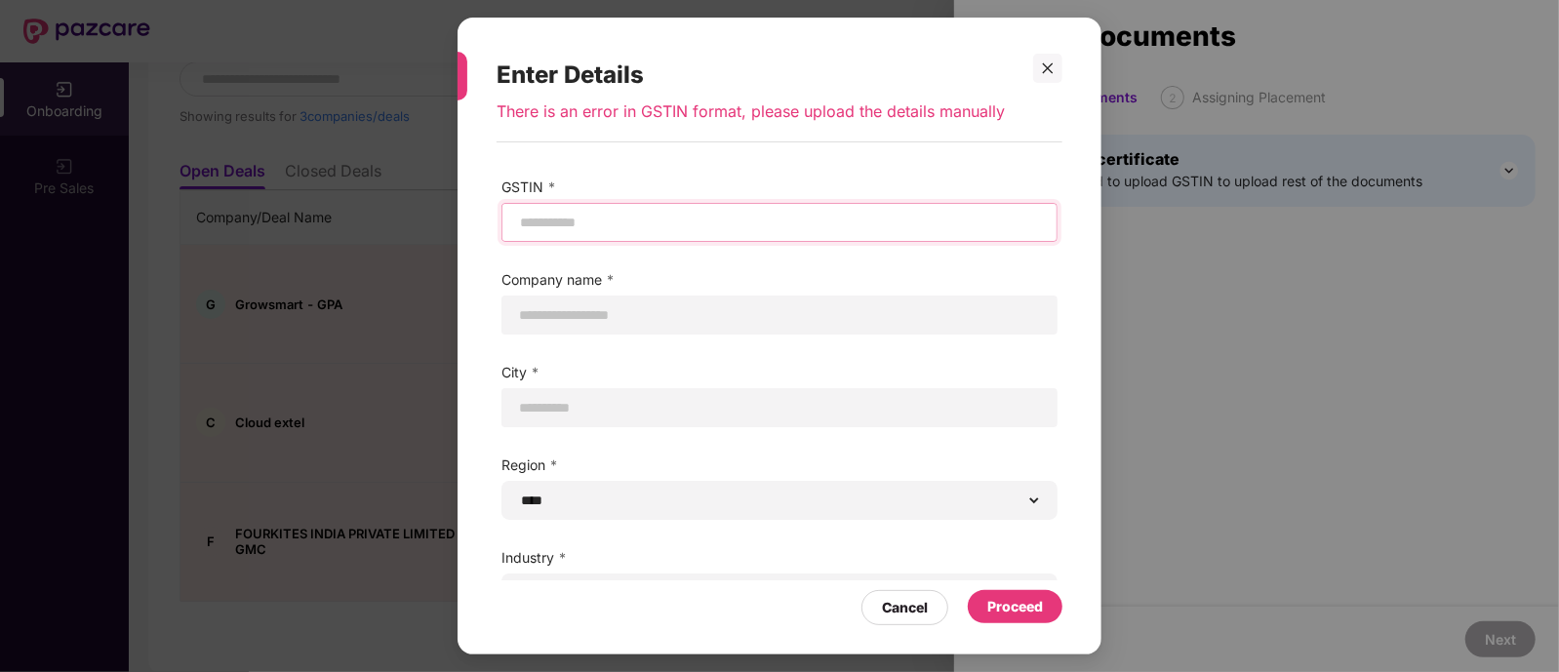
click at [796, 231] on input "text" at bounding box center [779, 223] width 523 height 20
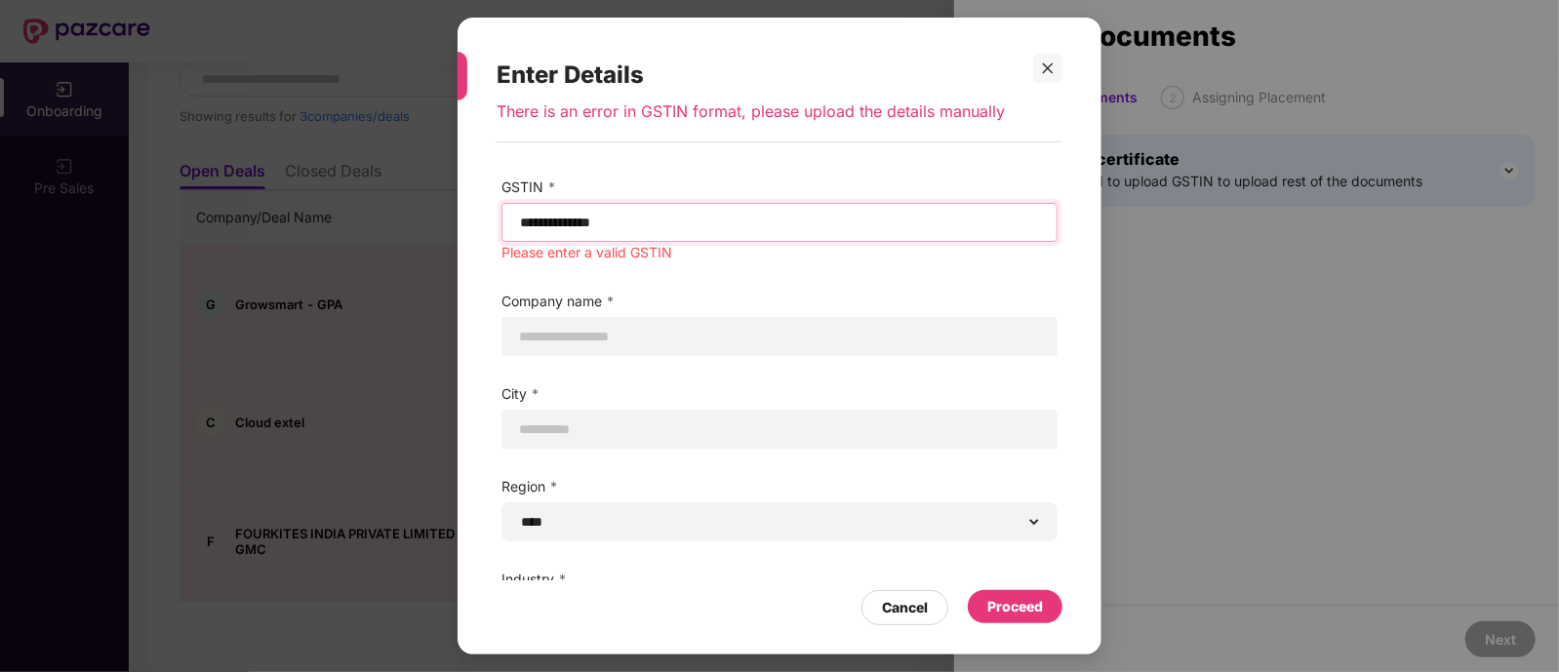
type input "**********"
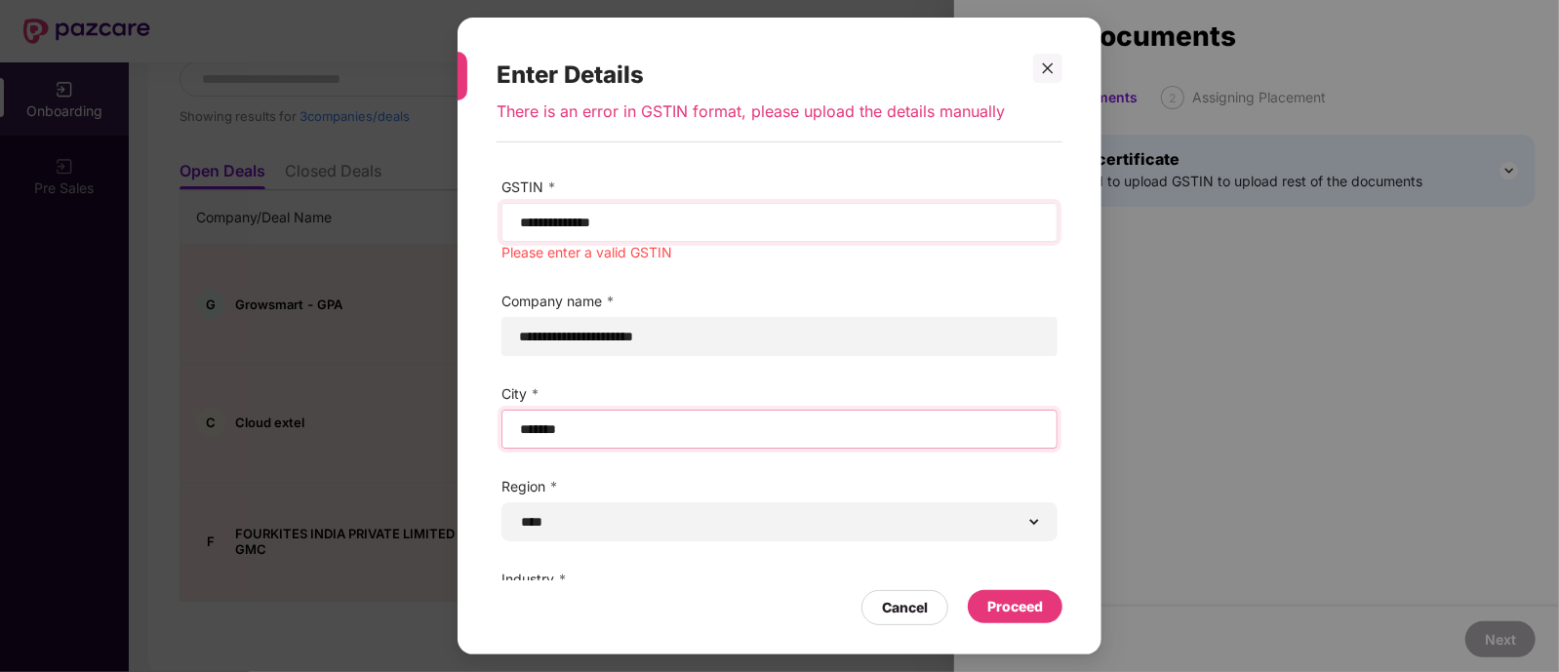
type input "*******"
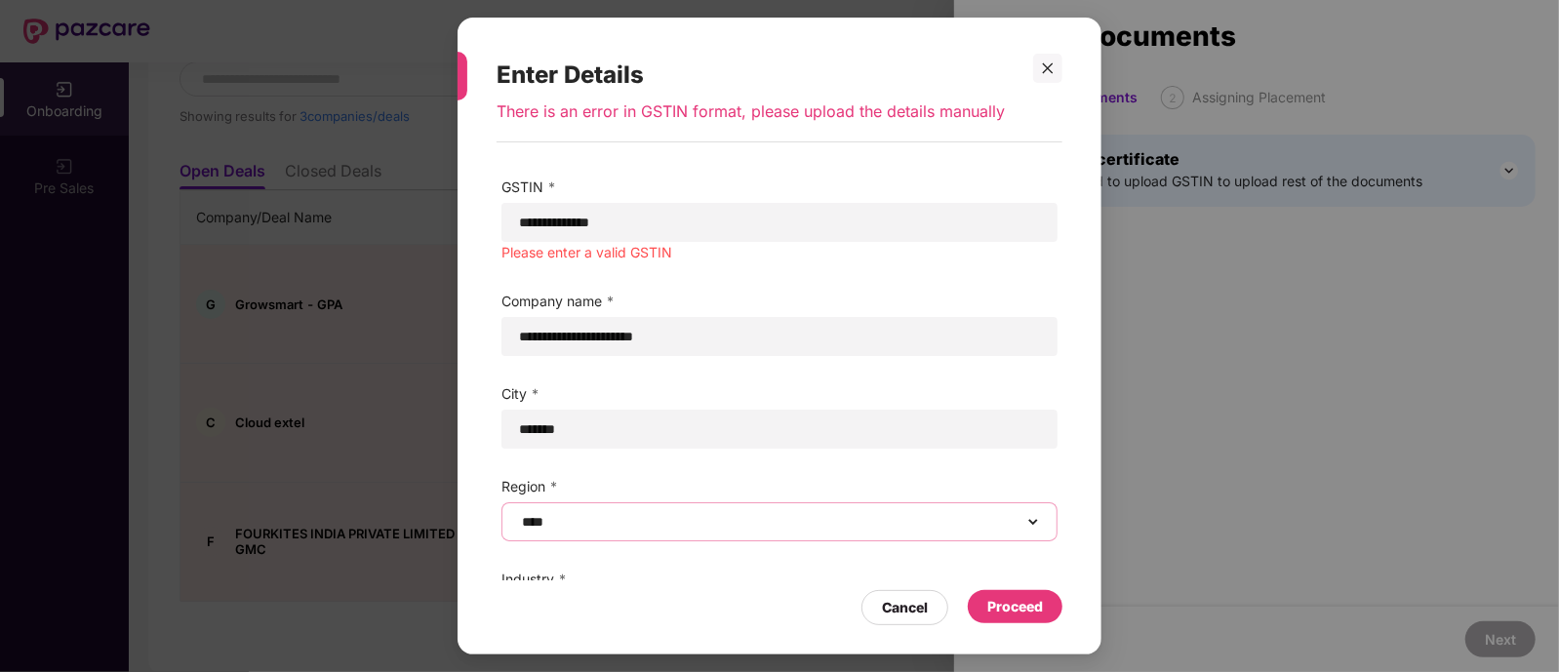
click at [995, 519] on select "****** **** **** ***** *****" at bounding box center [779, 522] width 523 height 16
click at [518, 514] on select "****** **** **** ***** *****" at bounding box center [779, 522] width 523 height 16
click at [995, 519] on select "****** **** **** ***** *****" at bounding box center [779, 522] width 523 height 16
select select "*****"
click at [518, 514] on select "****** **** **** ***** *****" at bounding box center [779, 522] width 523 height 16
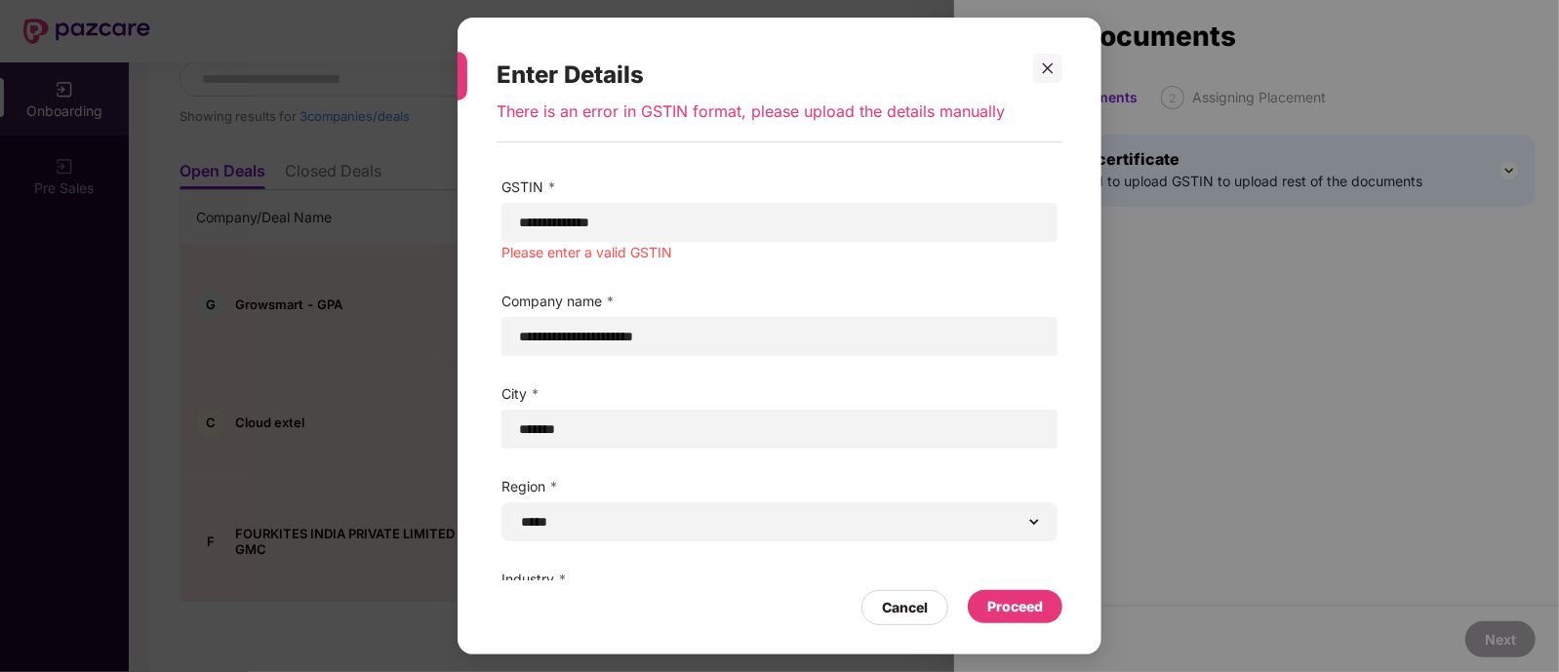
click at [1029, 605] on div "Proceed" at bounding box center [1015, 606] width 56 height 21
click at [535, 569] on label "Industry *" at bounding box center [779, 579] width 556 height 21
click at [1030, 614] on div "Proceed" at bounding box center [1015, 606] width 56 height 21
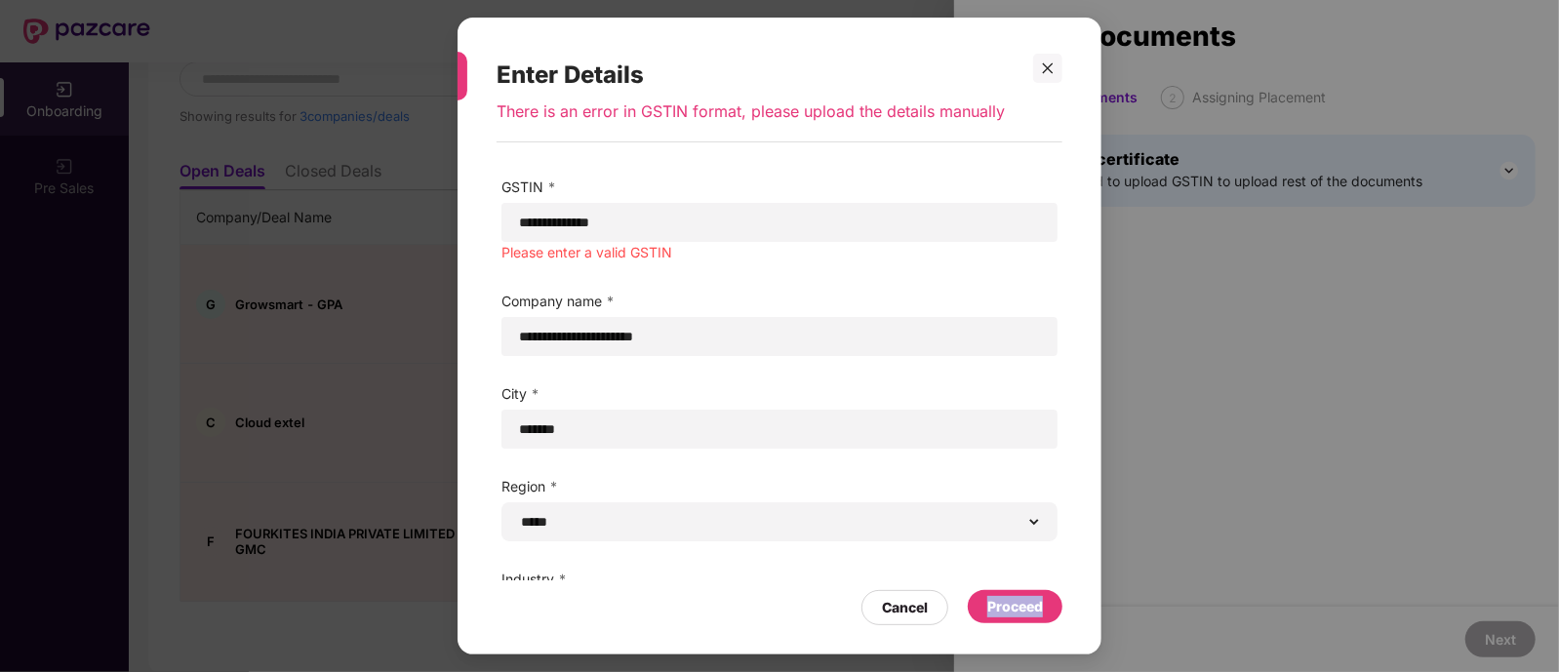
click at [1030, 614] on div "Proceed" at bounding box center [1015, 606] width 56 height 21
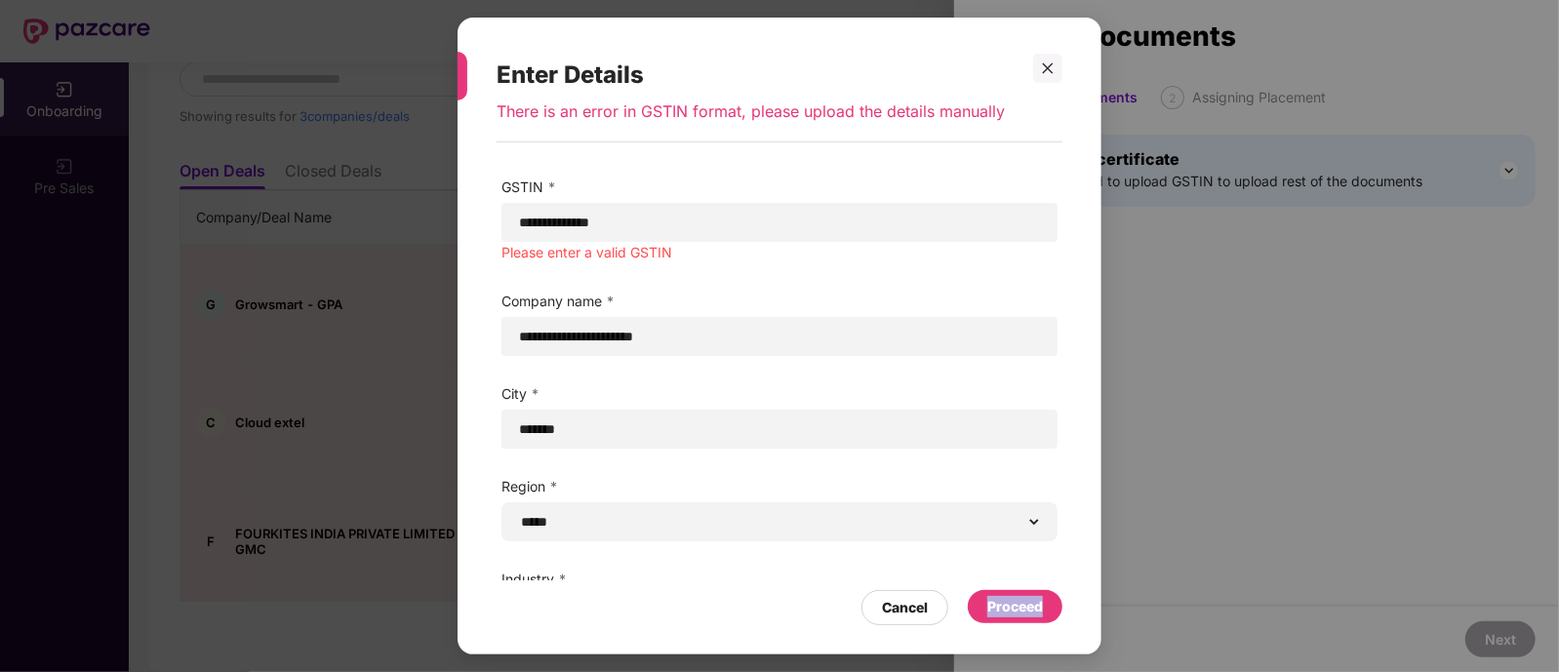
click at [1030, 614] on div "Proceed" at bounding box center [1015, 606] width 56 height 21
click at [1111, 246] on div "**********" at bounding box center [779, 336] width 1559 height 672
click at [541, 301] on label "Company name *" at bounding box center [779, 301] width 556 height 21
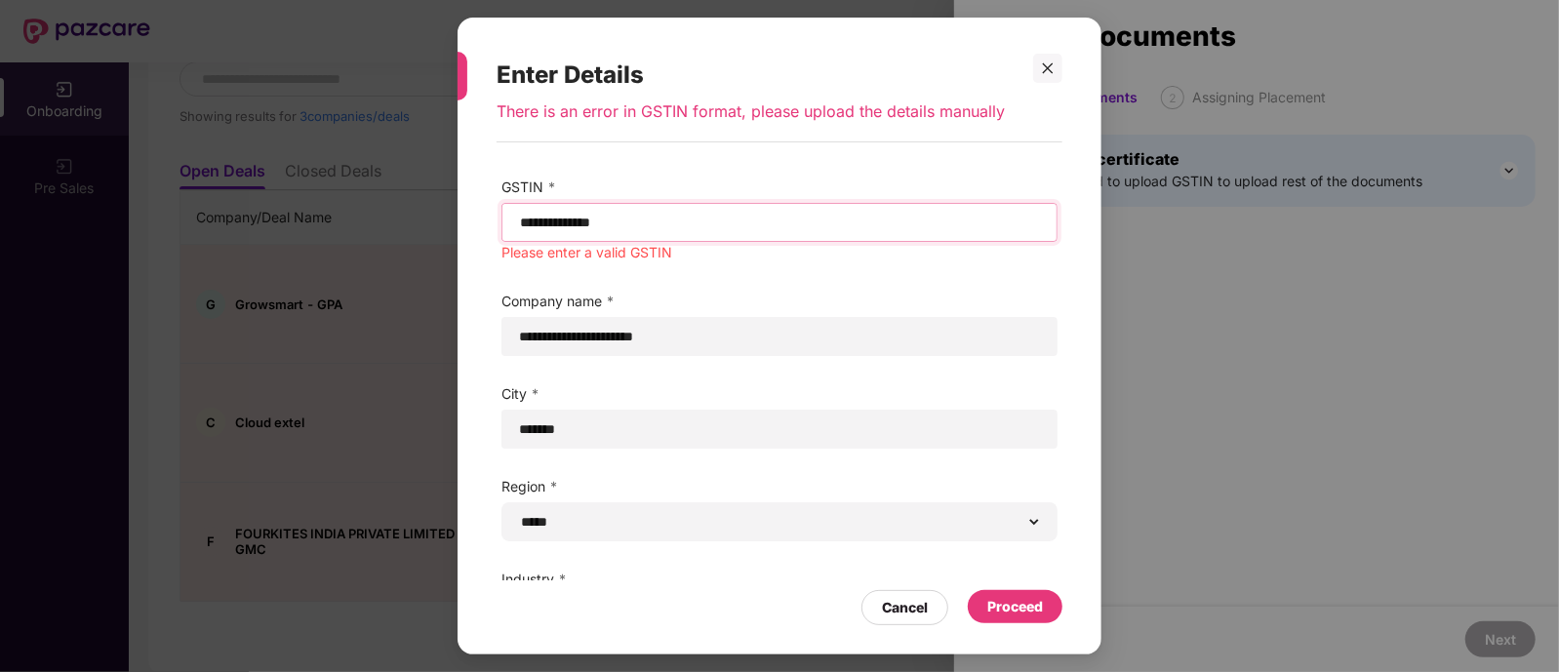
click at [690, 220] on input "**********" at bounding box center [779, 223] width 523 height 20
click at [1057, 75] on div at bounding box center [1047, 68] width 29 height 29
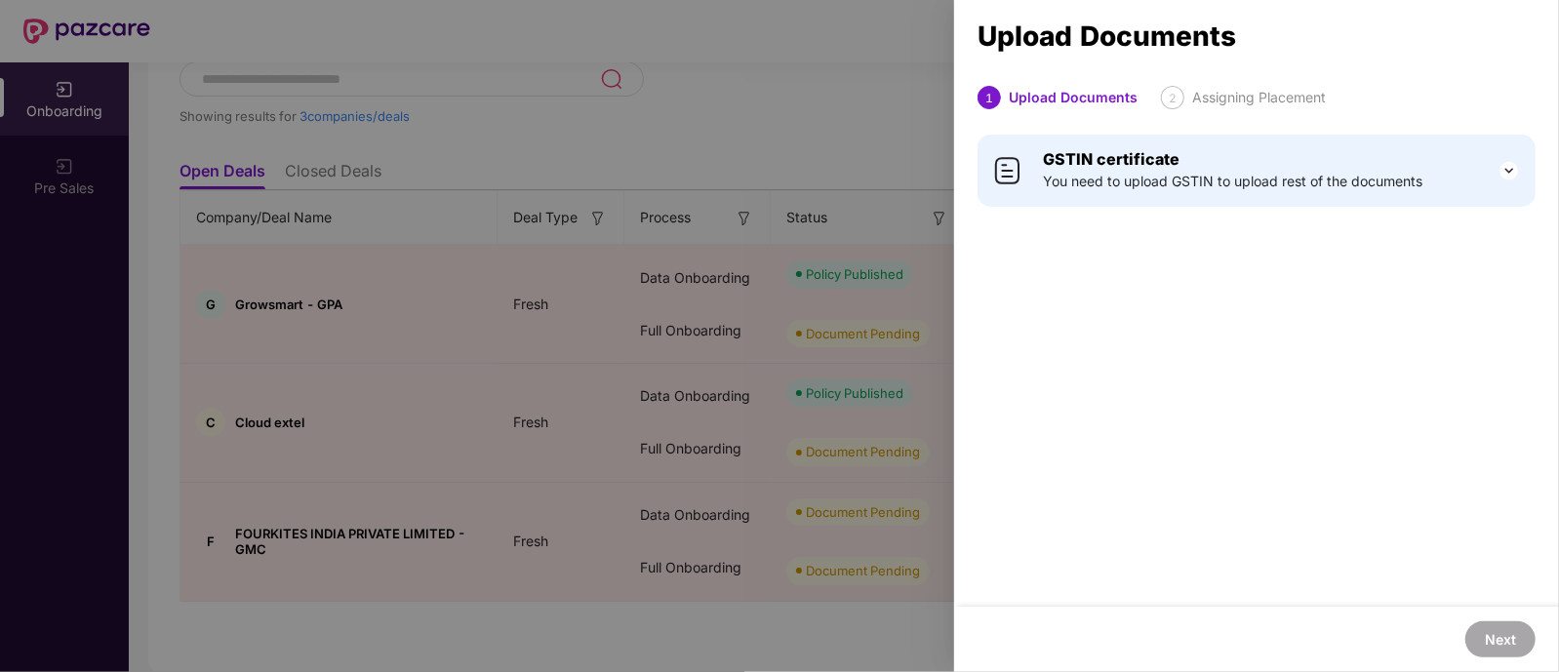
click at [1317, 158] on div "GSTIN certificate You need to upload GSTIN to upload rest of the documents" at bounding box center [1232, 170] width 379 height 43
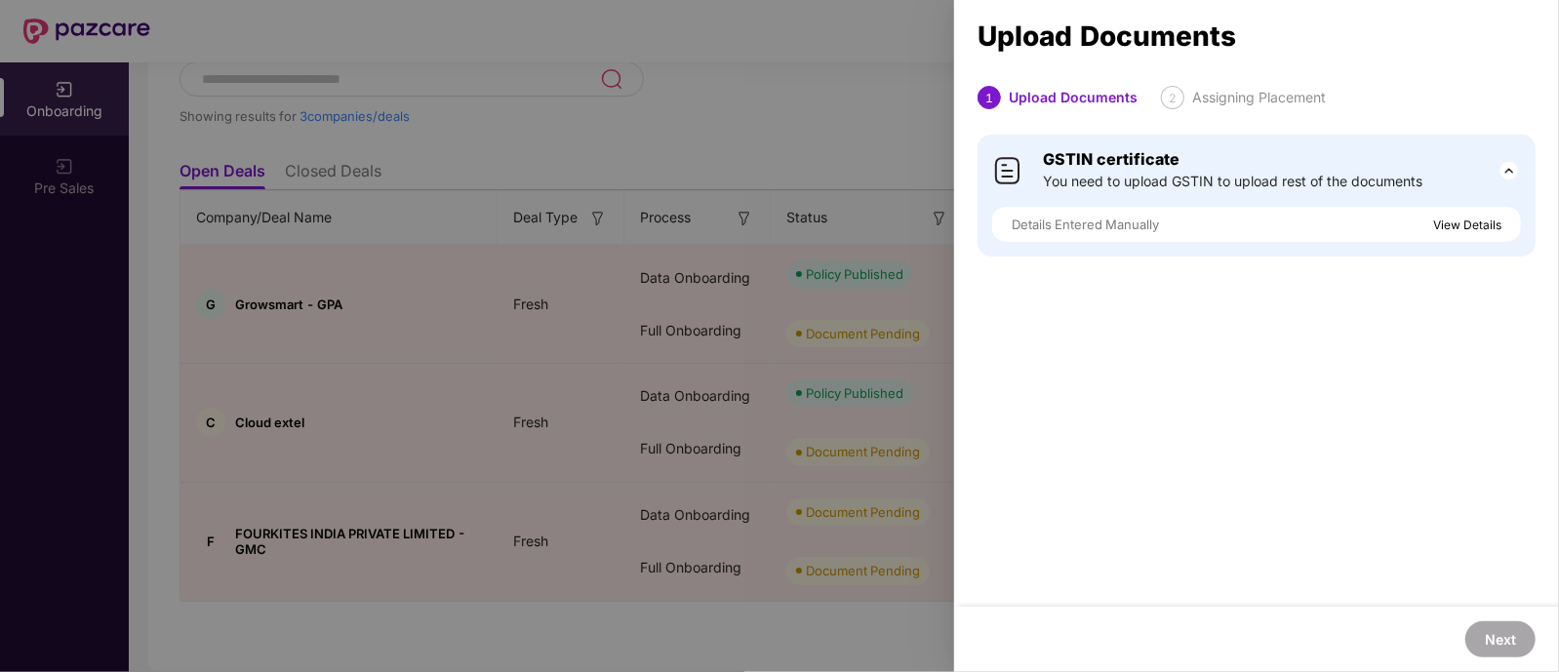
click at [1455, 212] on div "Details Entered Manually View Details" at bounding box center [1256, 224] width 529 height 35
click at [1447, 226] on span "View Details" at bounding box center [1467, 225] width 68 height 15
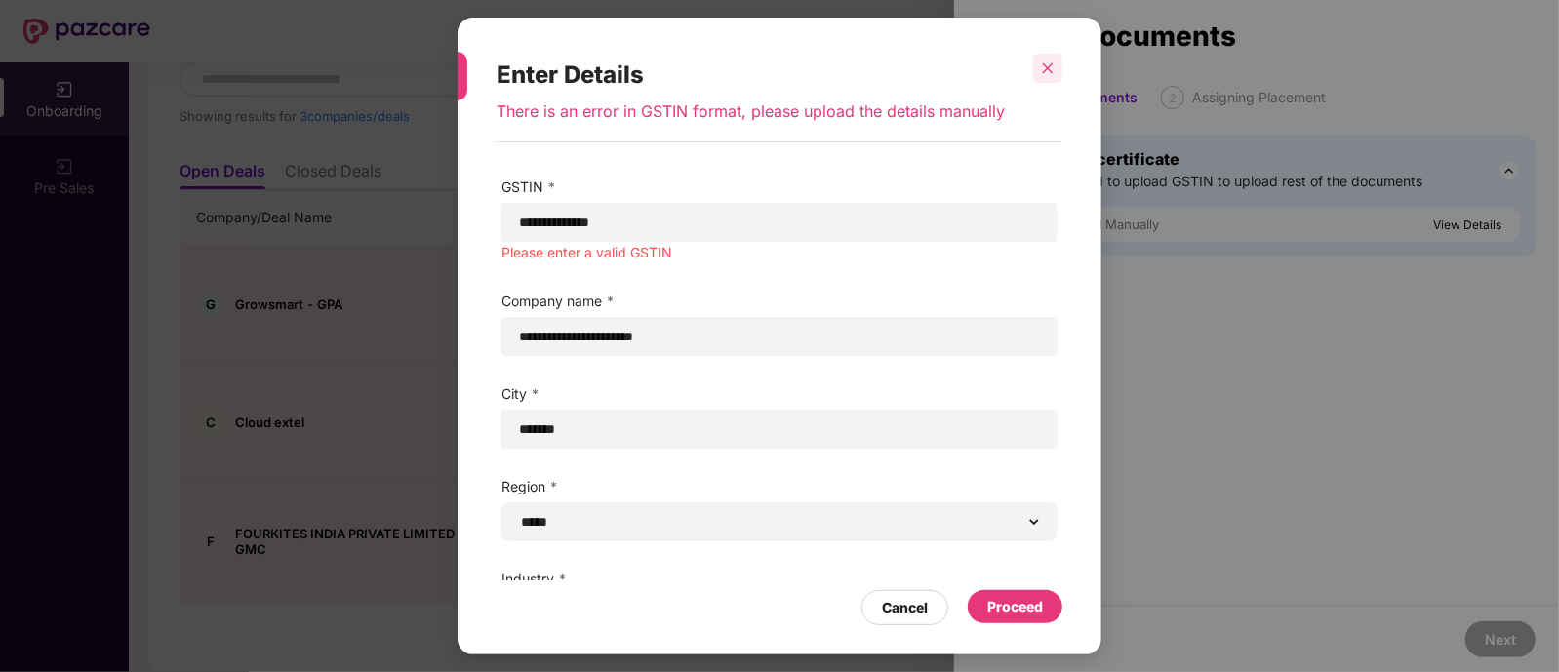
click at [1051, 69] on icon "close" at bounding box center [1048, 68] width 14 height 14
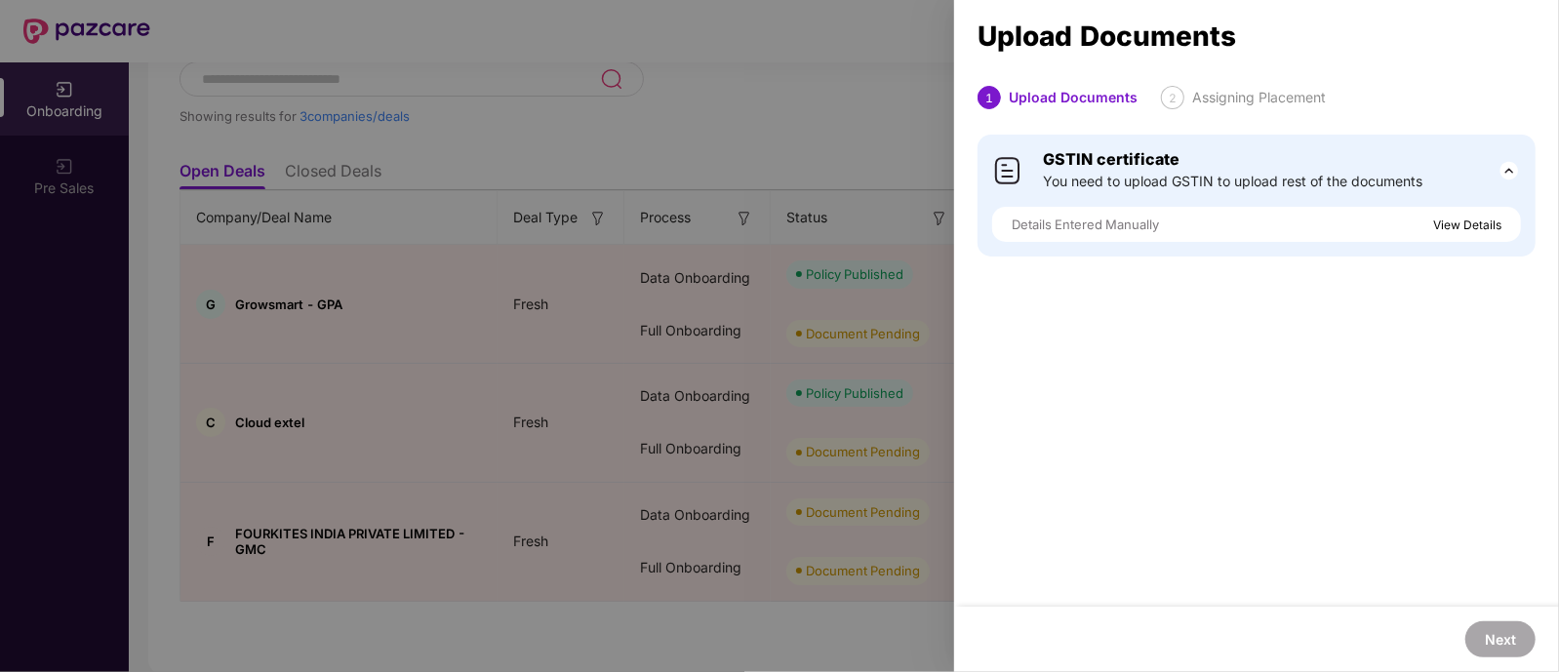
click at [459, 349] on div at bounding box center [779, 336] width 1559 height 672
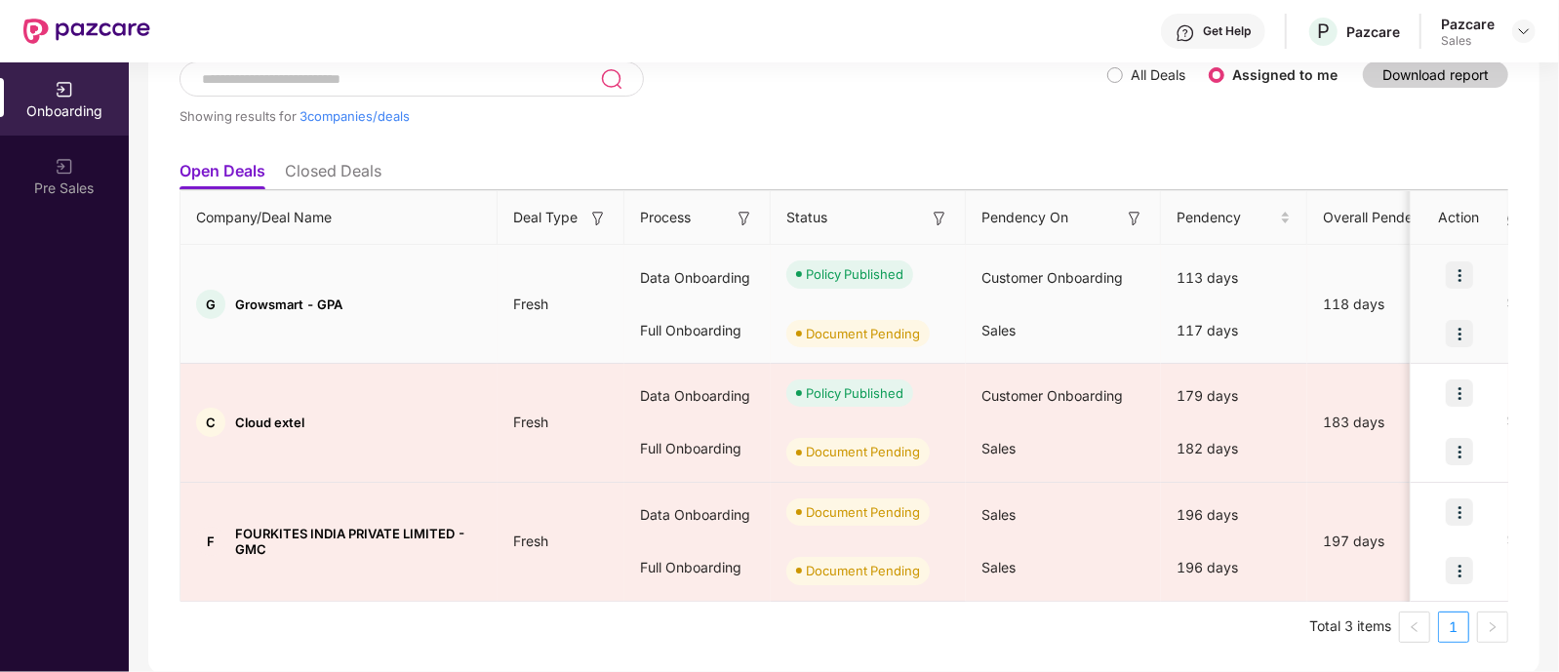
click at [255, 293] on div "G Growsmart - GPA" at bounding box center [338, 304] width 317 height 29
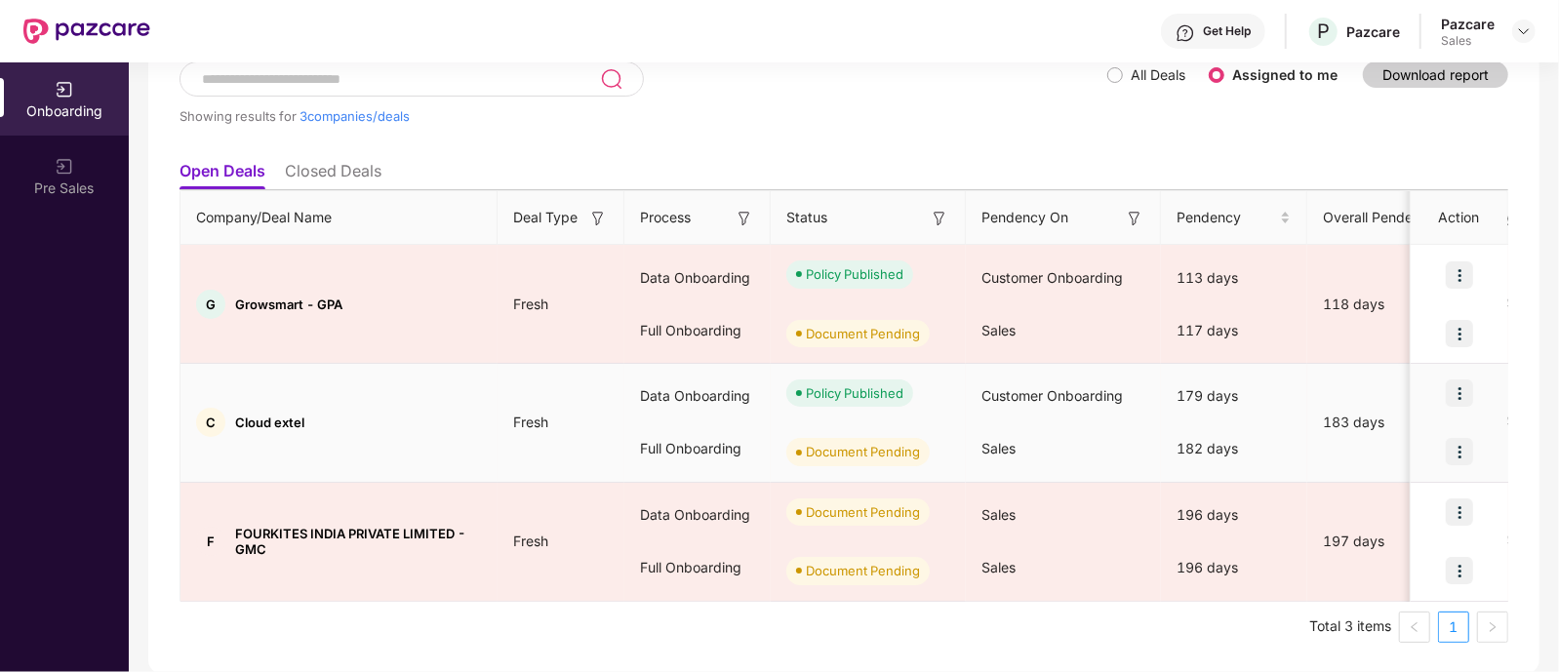
click at [445, 398] on td "C Cloud extel" at bounding box center [338, 423] width 317 height 119
click at [629, 418] on div "Data Onboarding" at bounding box center [697, 398] width 146 height 53
click at [1470, 452] on img at bounding box center [1458, 453] width 27 height 27
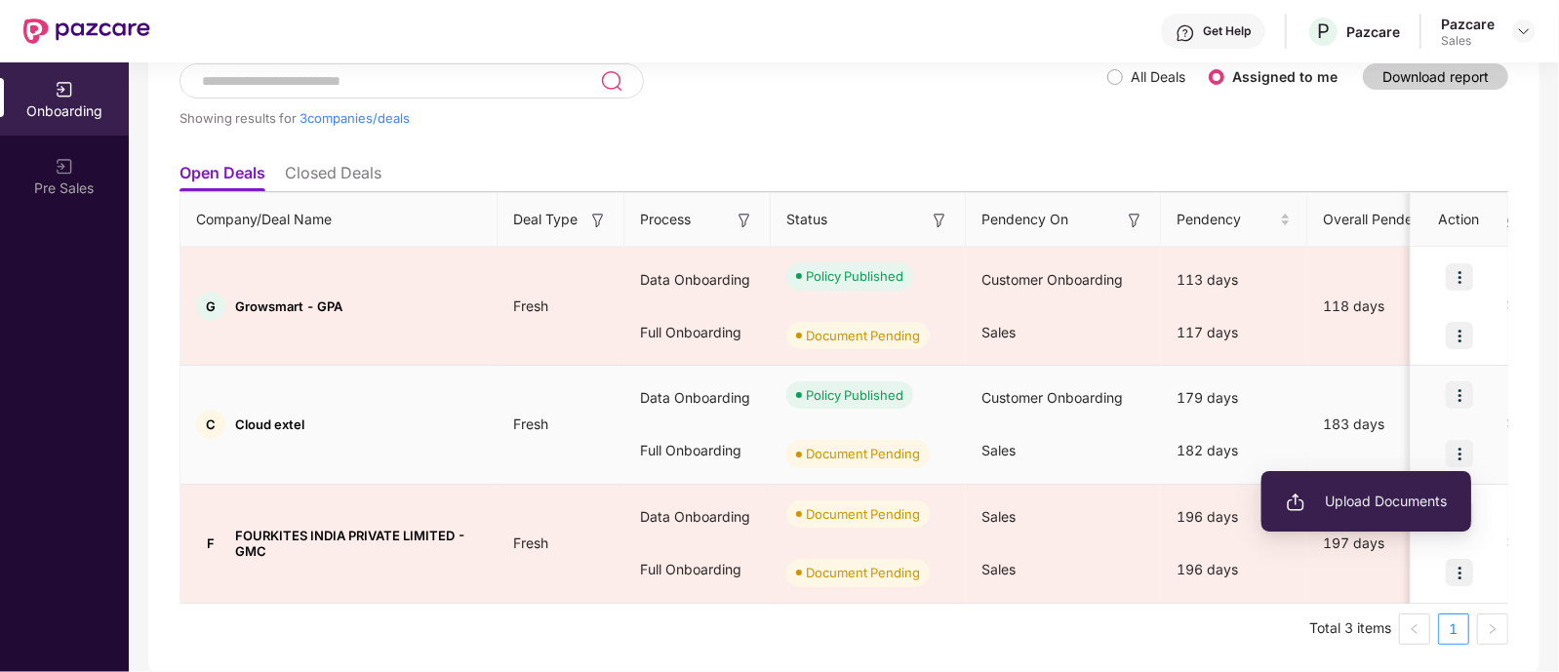
click at [1395, 501] on span "Upload Documents" at bounding box center [1366, 501] width 161 height 21
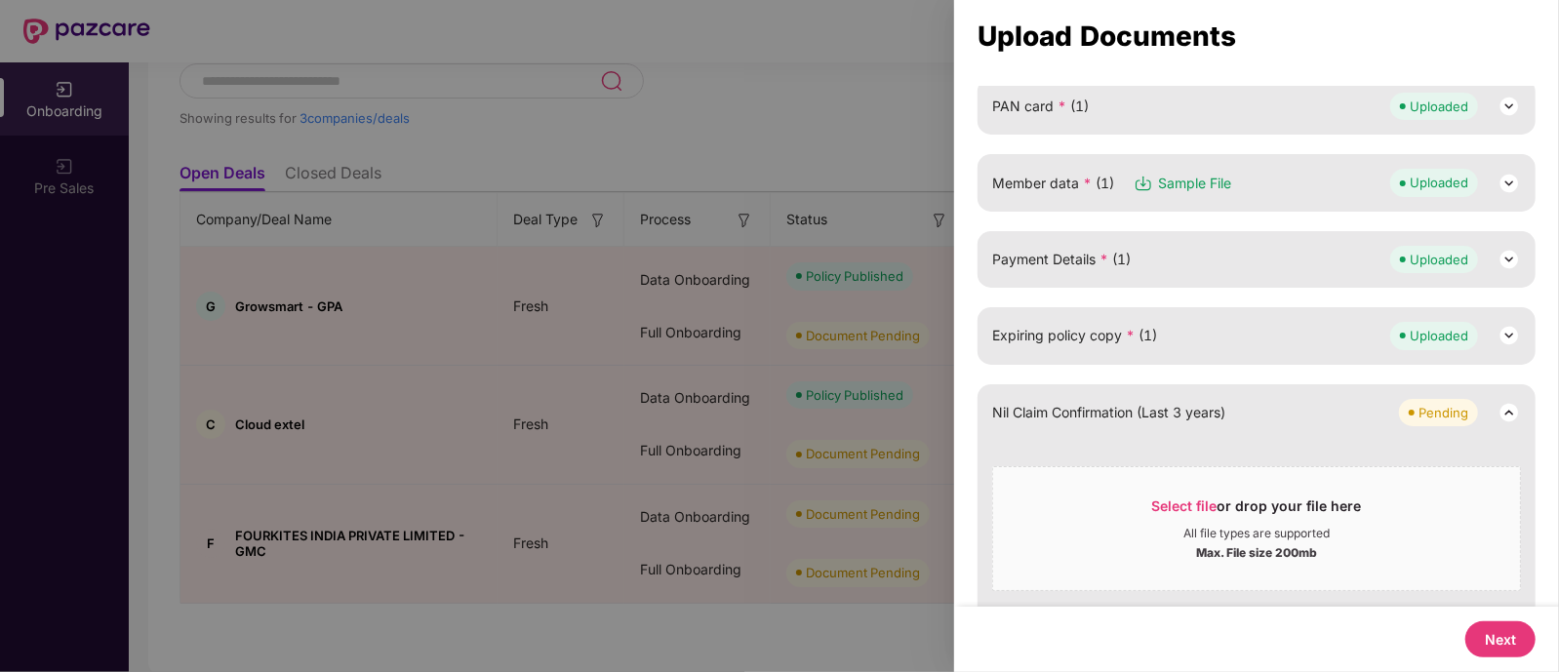
scroll to position [257, 0]
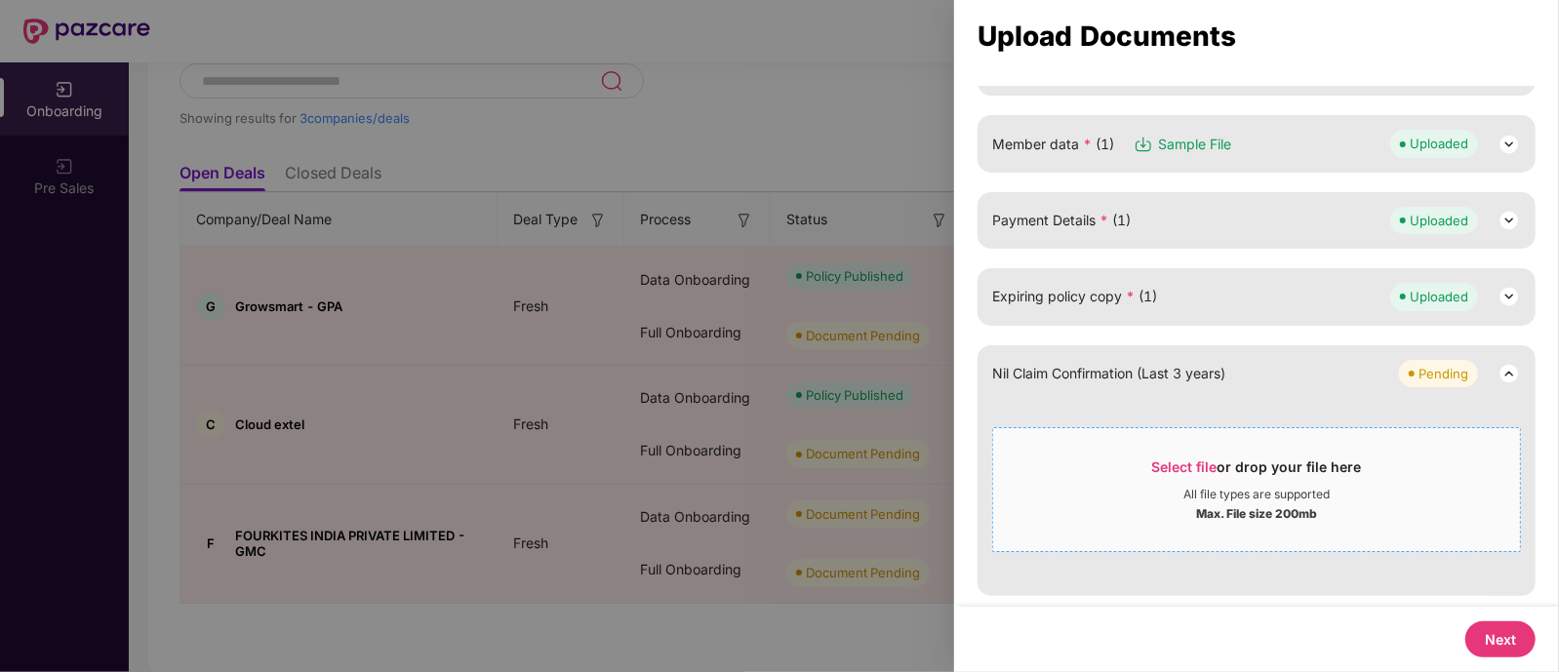
click at [1175, 457] on div "Select file or drop your file here" at bounding box center [1257, 471] width 210 height 29
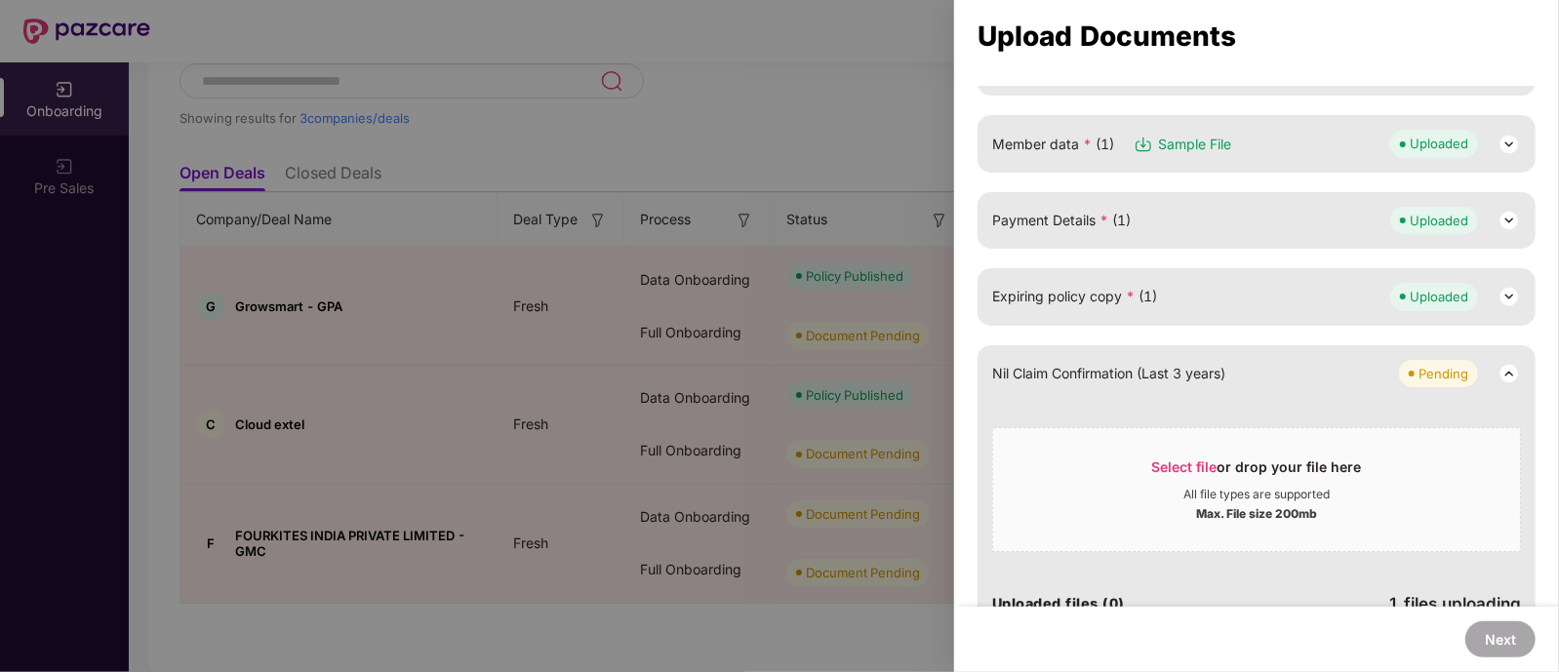
scroll to position [63, 0]
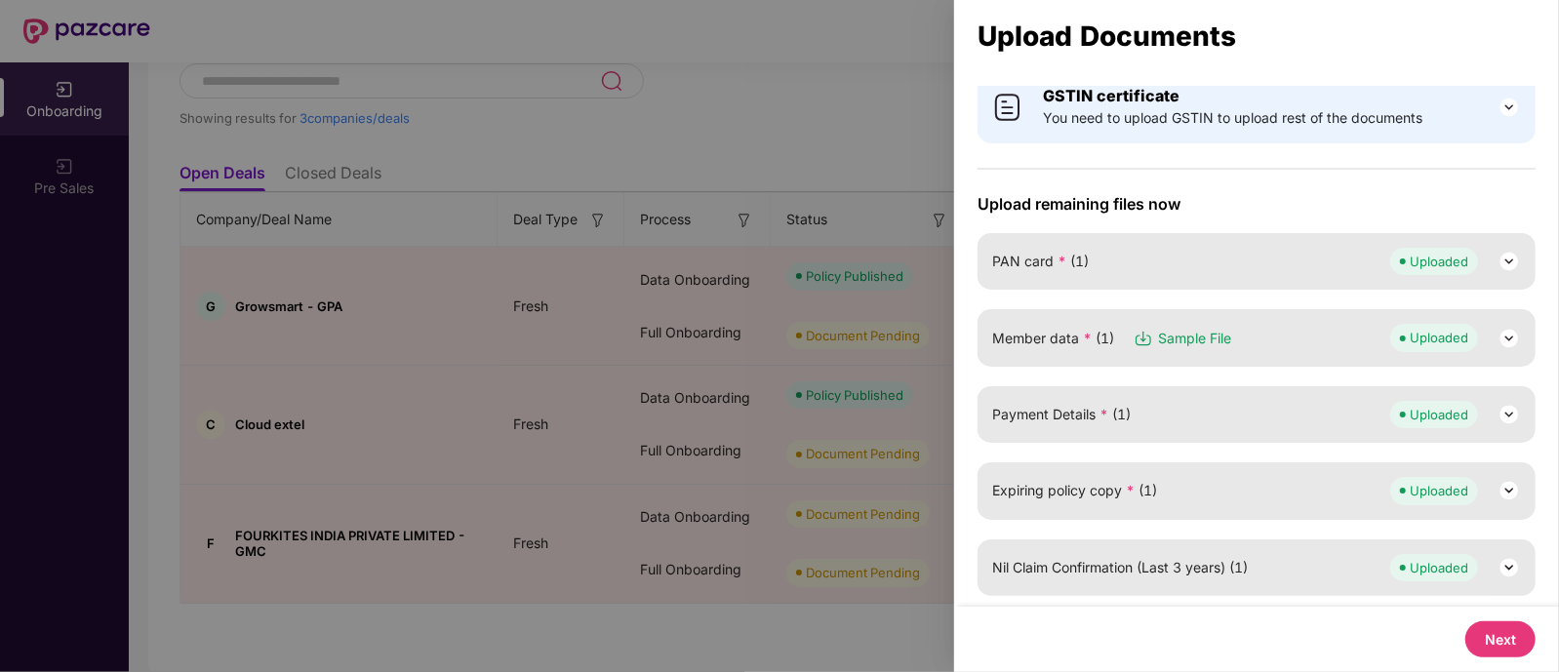
click at [1498, 642] on button "Next" at bounding box center [1500, 639] width 70 height 36
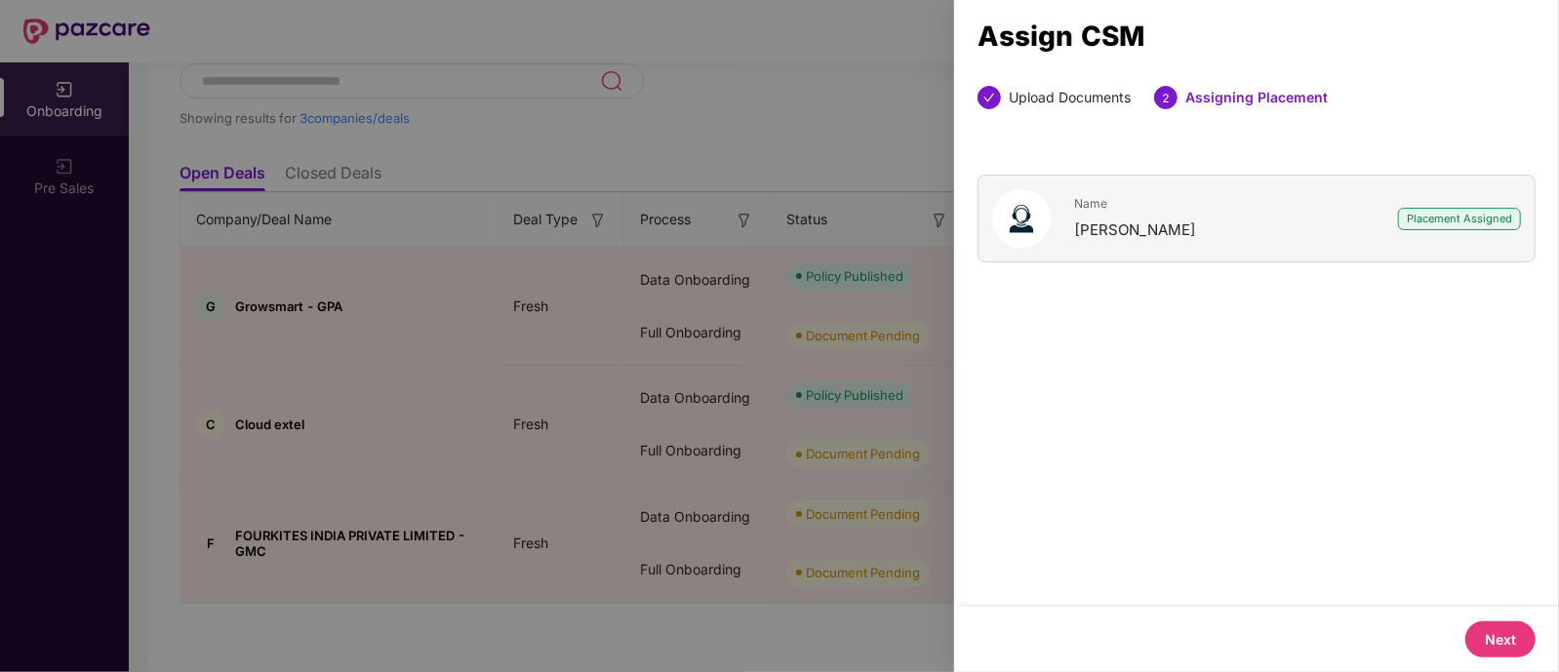
scroll to position [0, 0]
click at [1498, 642] on button "Next" at bounding box center [1500, 639] width 70 height 36
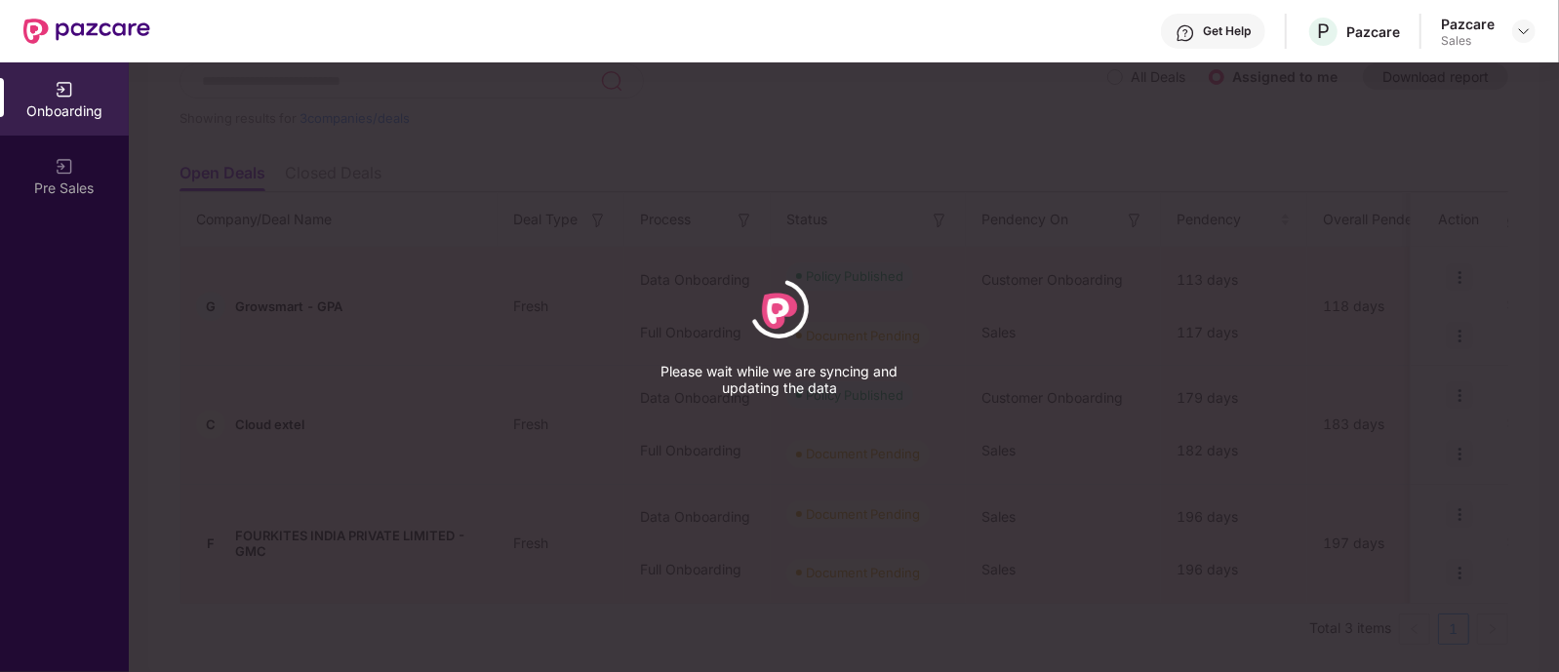
click at [1498, 642] on div "Please wait while we are syncing and updating the data" at bounding box center [779, 336] width 1559 height 672
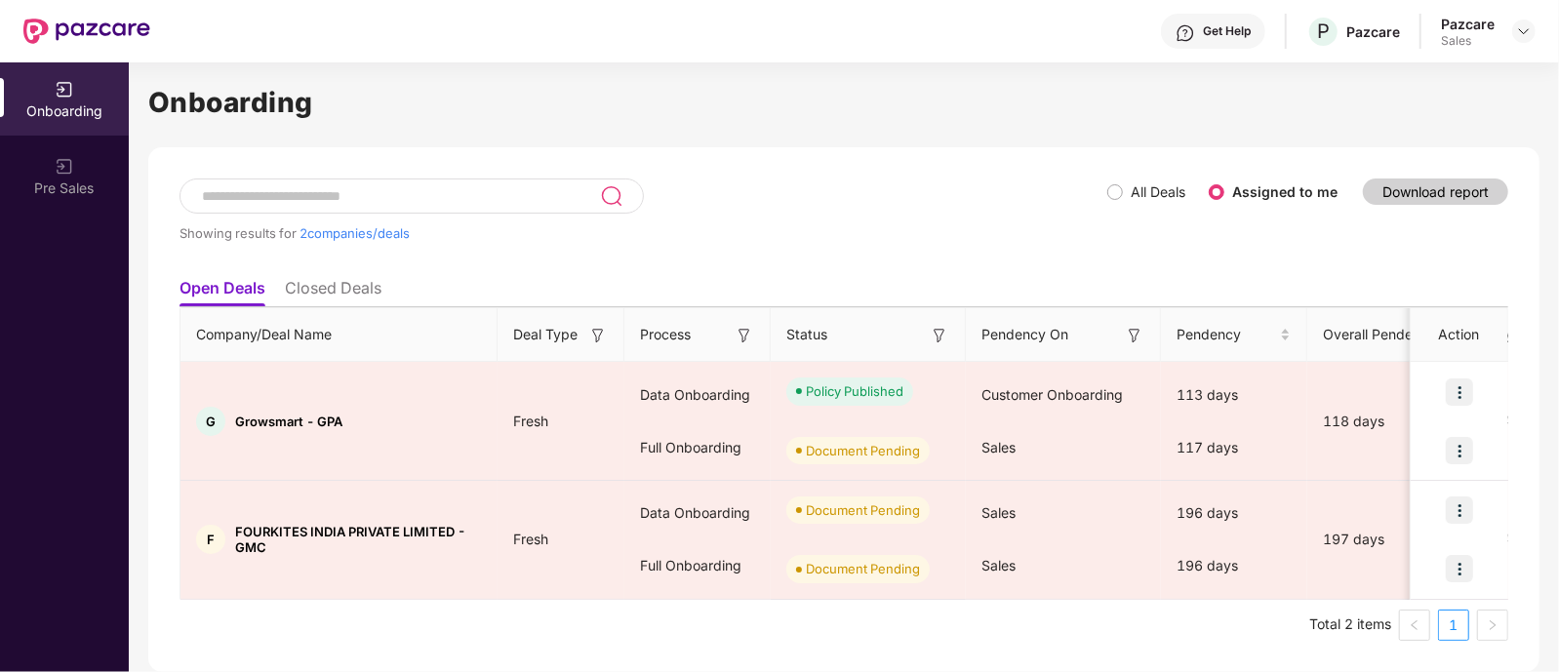
scroll to position [11, 0]
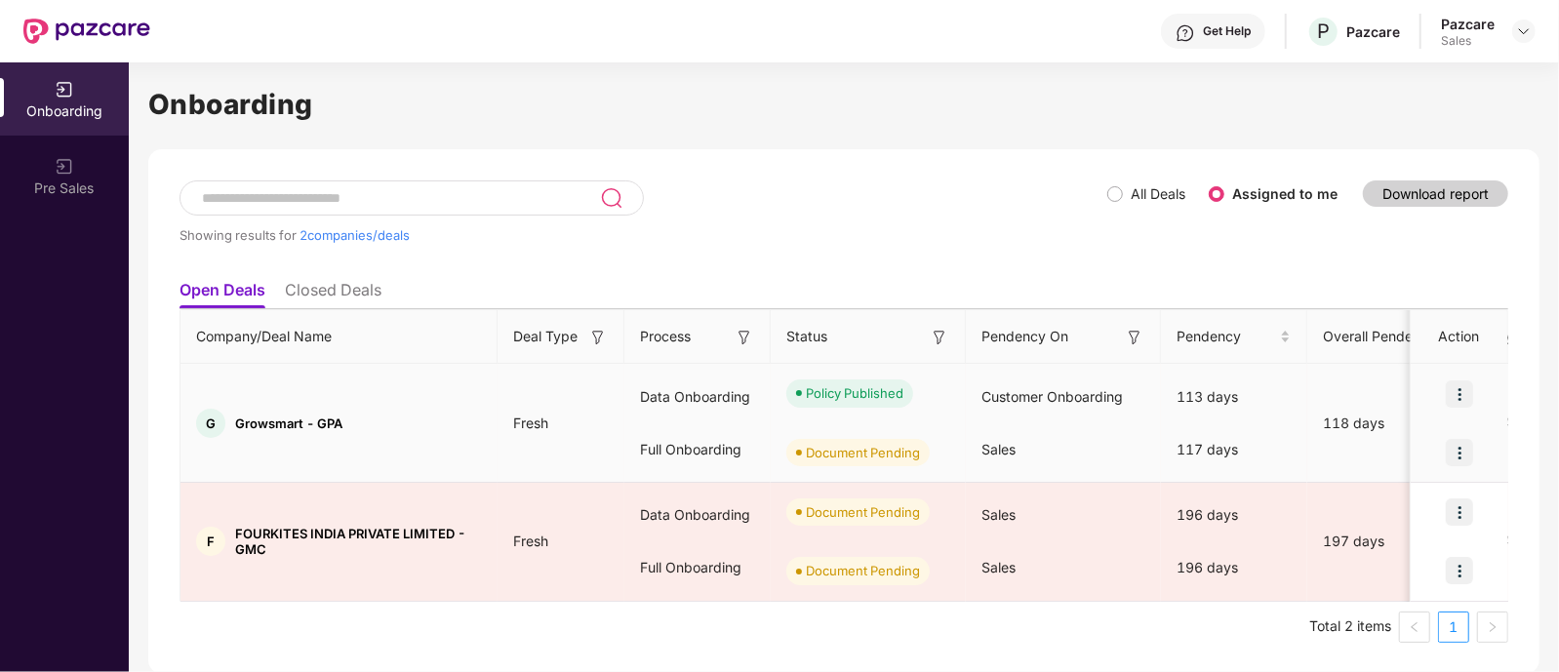
click at [1463, 450] on img at bounding box center [1458, 452] width 27 height 27
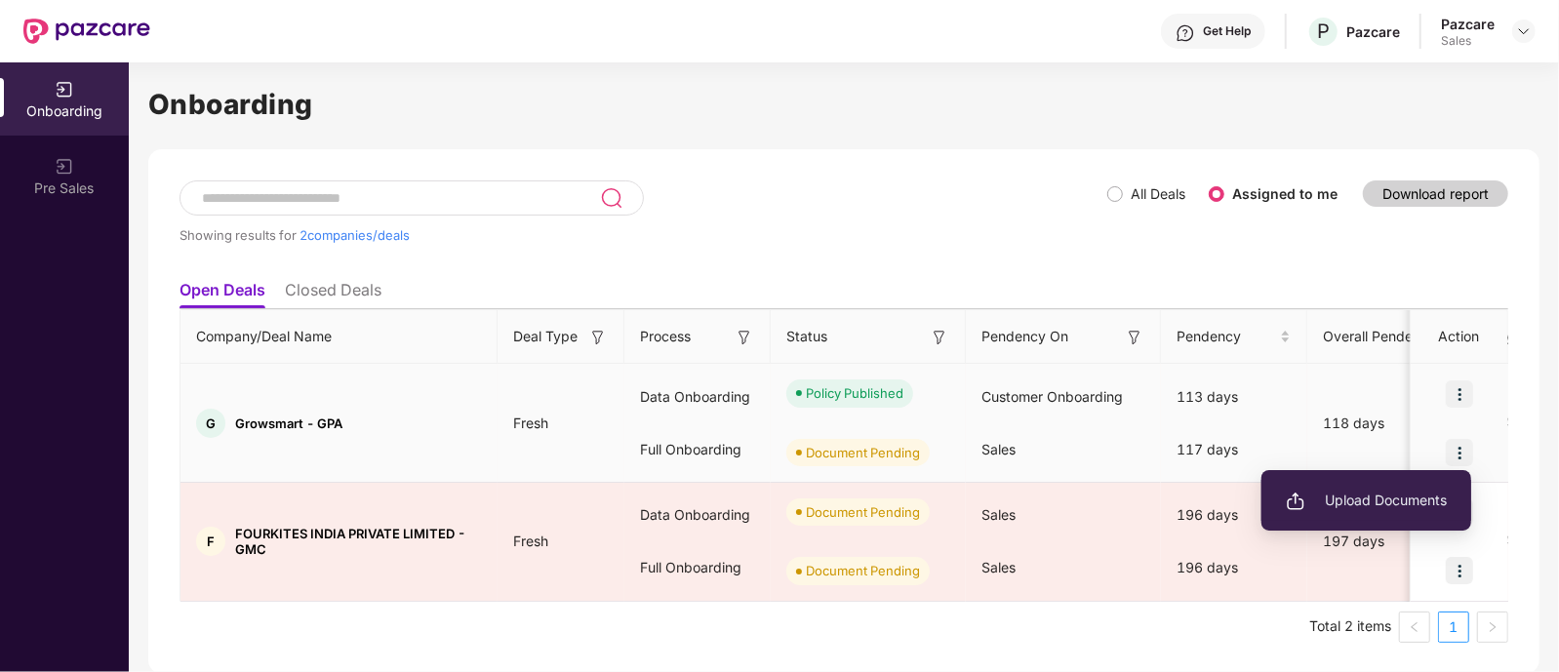
click at [1385, 491] on span "Upload Documents" at bounding box center [1366, 500] width 161 height 21
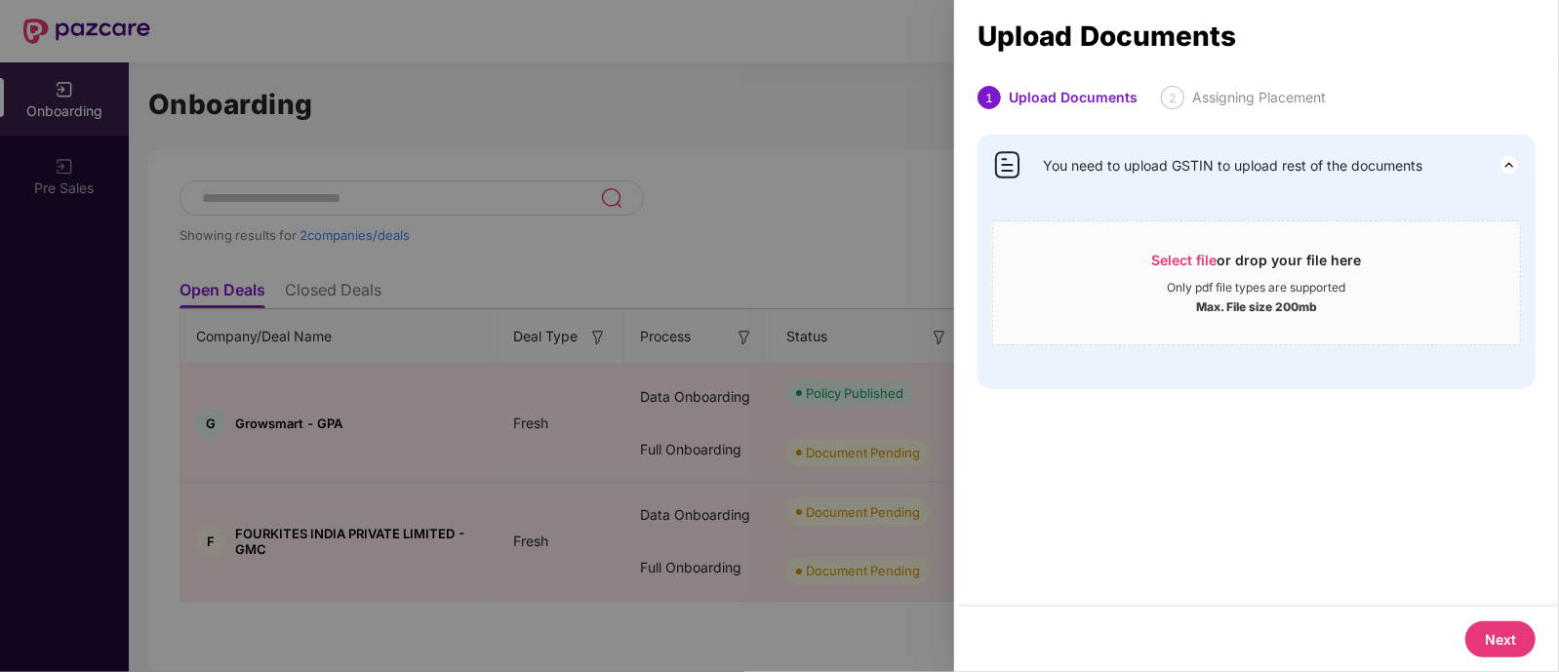
click at [795, 413] on div at bounding box center [779, 336] width 1559 height 672
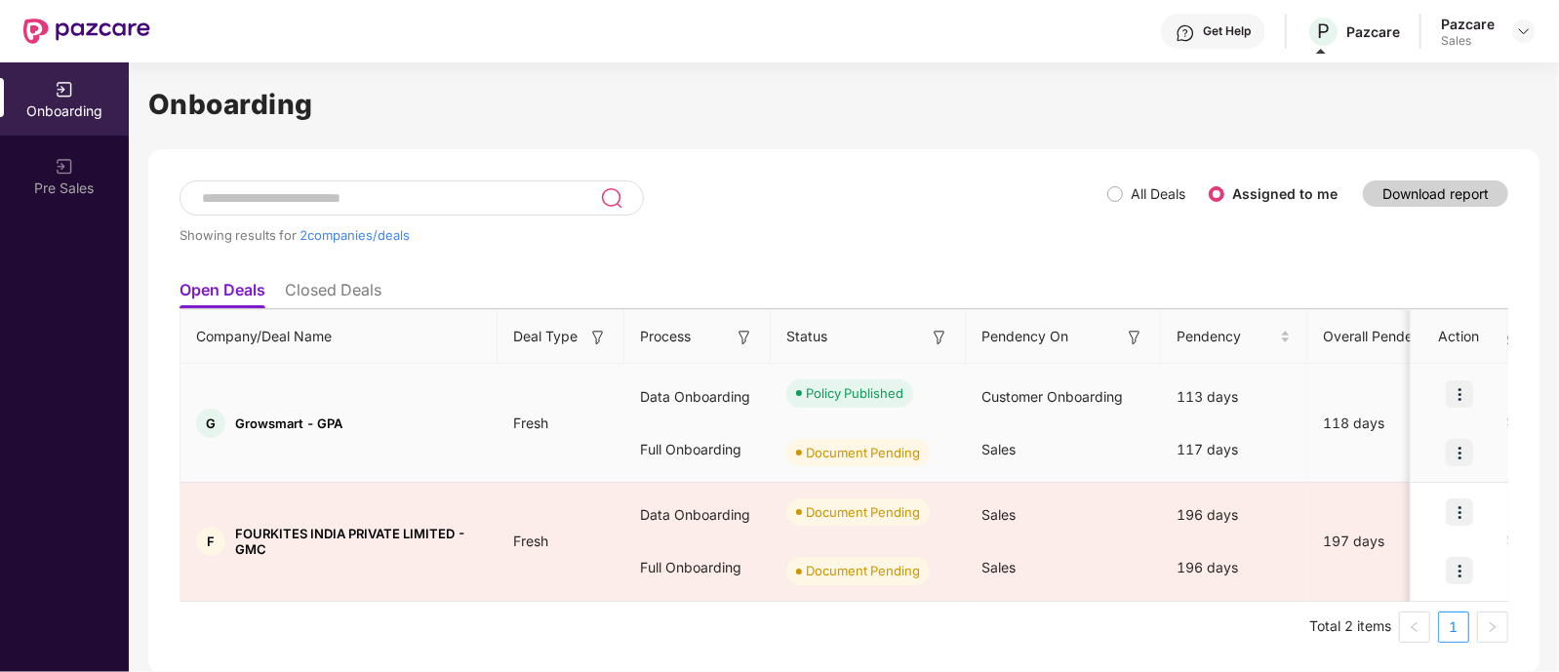
click at [1460, 446] on img at bounding box center [1458, 452] width 27 height 27
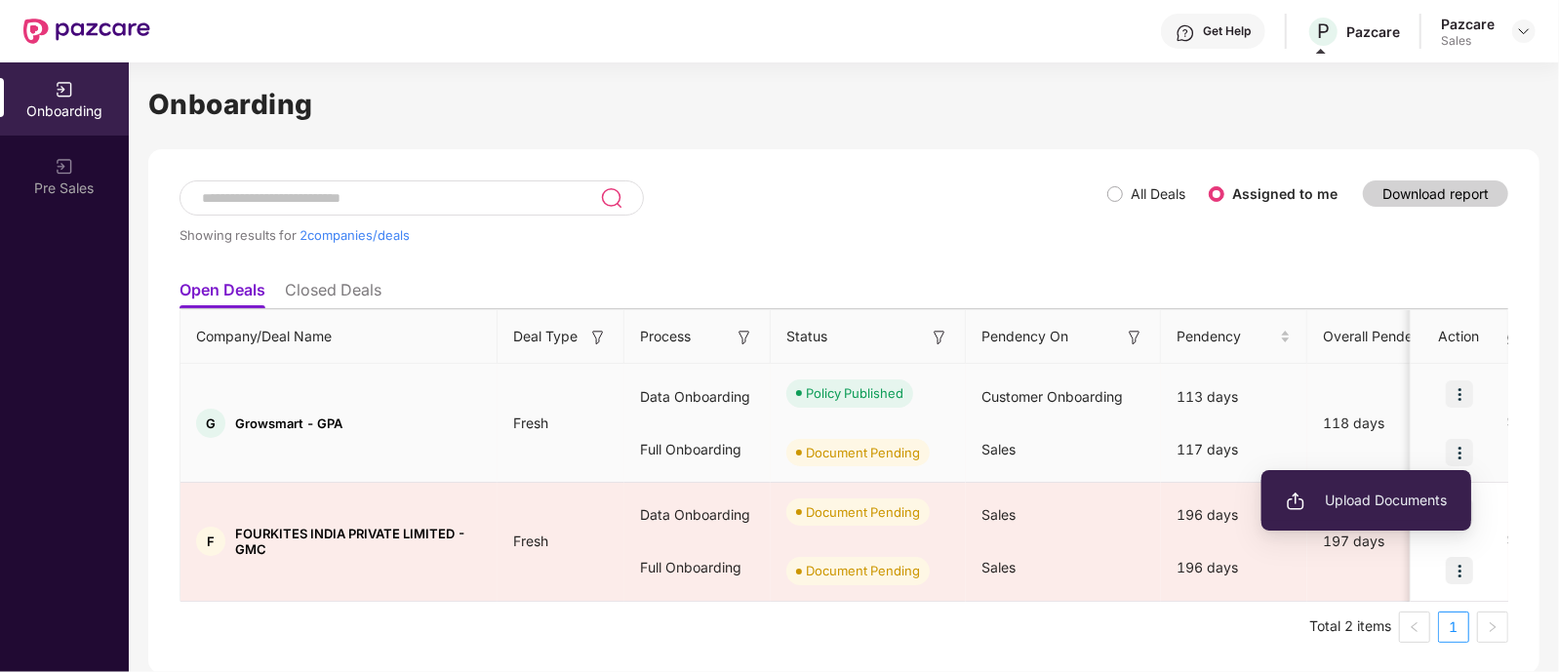
click at [1361, 511] on li "Upload Documents" at bounding box center [1366, 500] width 210 height 41
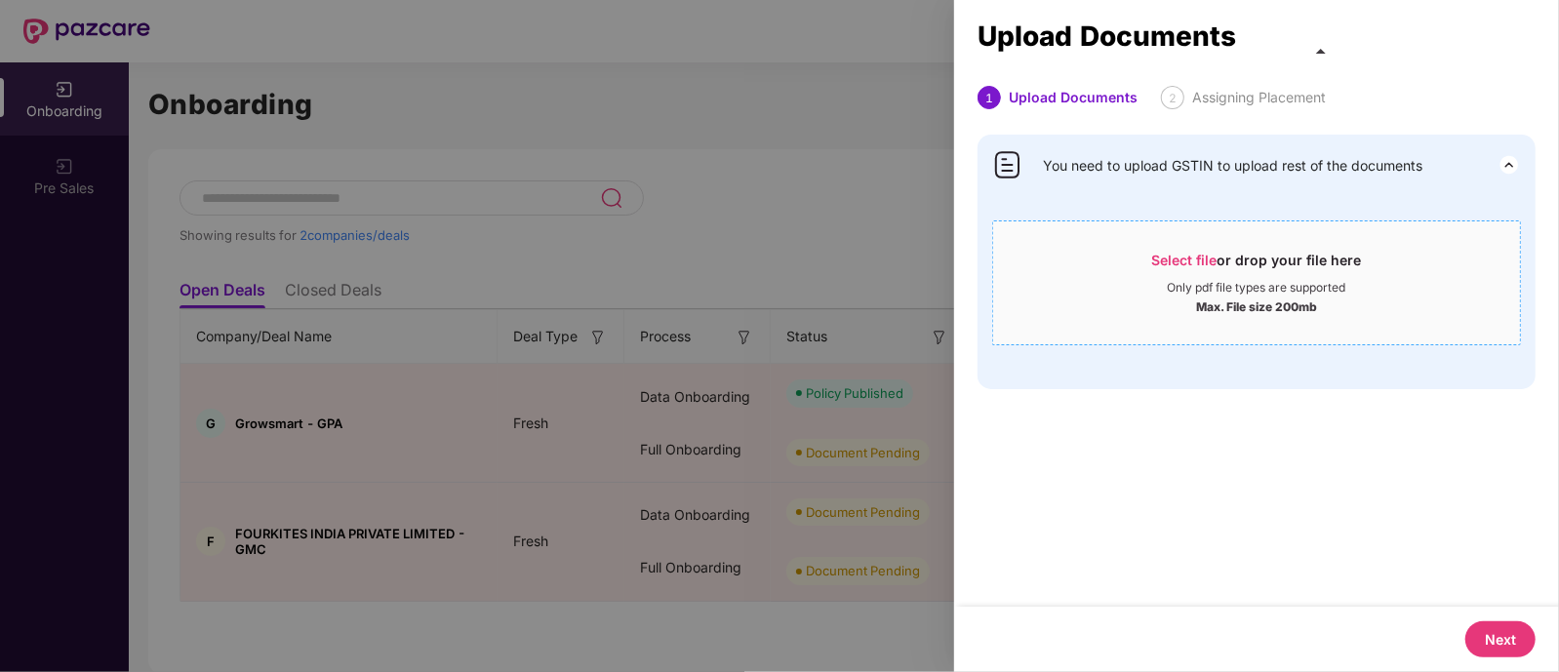
click at [1185, 270] on div "Select file or drop your file here" at bounding box center [1257, 265] width 210 height 29
click at [1161, 312] on div "Max. File size 200mb" at bounding box center [1256, 306] width 527 height 20
click at [1205, 266] on span "Select file" at bounding box center [1184, 260] width 65 height 17
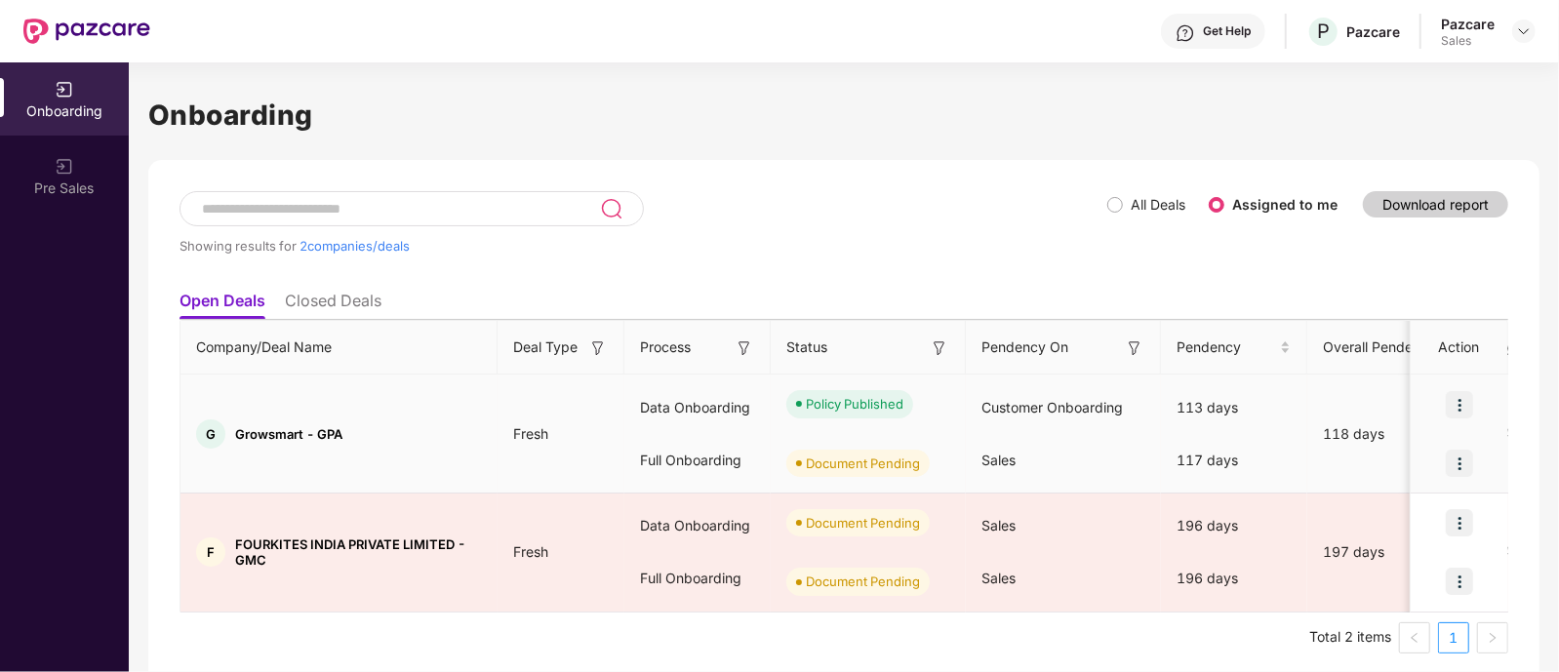
click at [1457, 466] on img at bounding box center [1458, 463] width 27 height 27
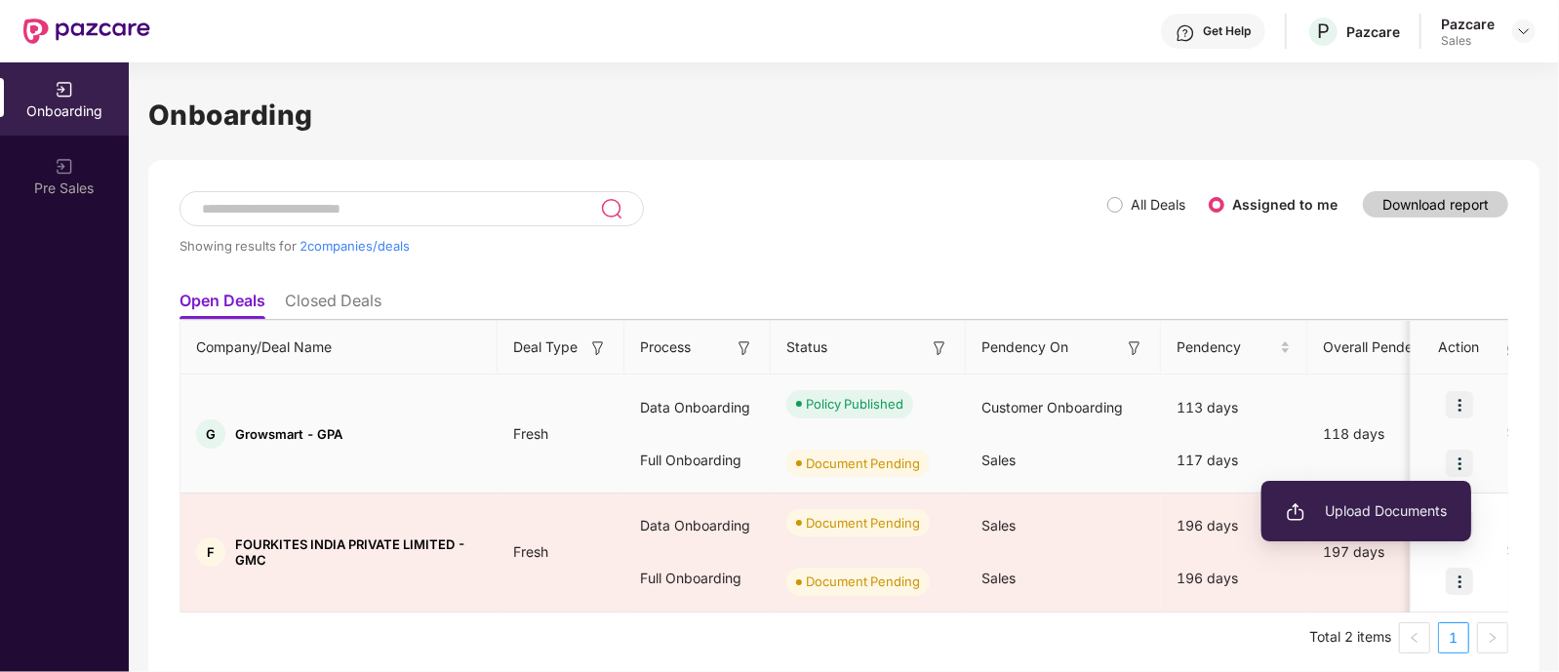
click at [1393, 509] on span "Upload Documents" at bounding box center [1366, 510] width 161 height 21
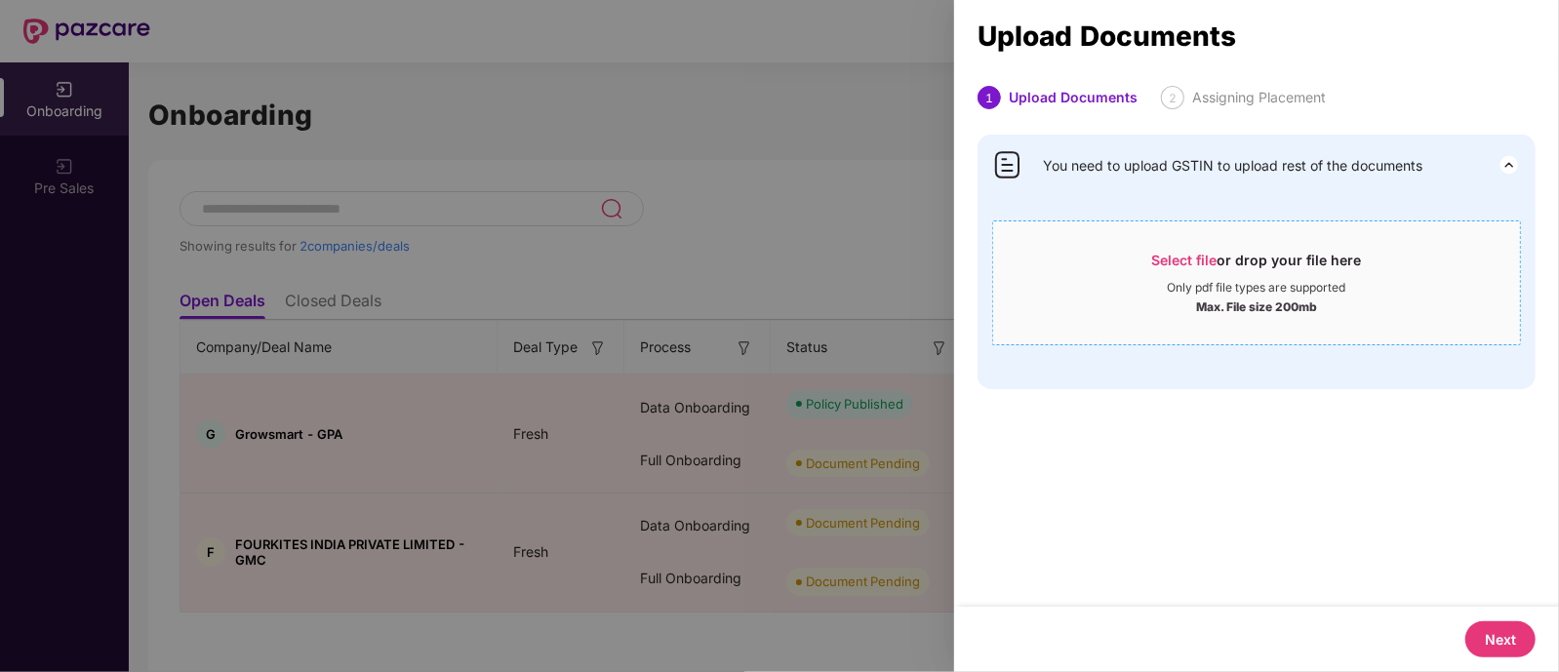
click at [1167, 259] on span "Select file" at bounding box center [1184, 260] width 65 height 17
click at [827, 422] on div at bounding box center [779, 336] width 1559 height 672
click at [1217, 258] on div "Select file or drop your file here" at bounding box center [1257, 265] width 210 height 29
click at [772, 203] on div at bounding box center [779, 336] width 1559 height 672
click at [1268, 270] on div "Select file or drop your file here" at bounding box center [1257, 265] width 210 height 29
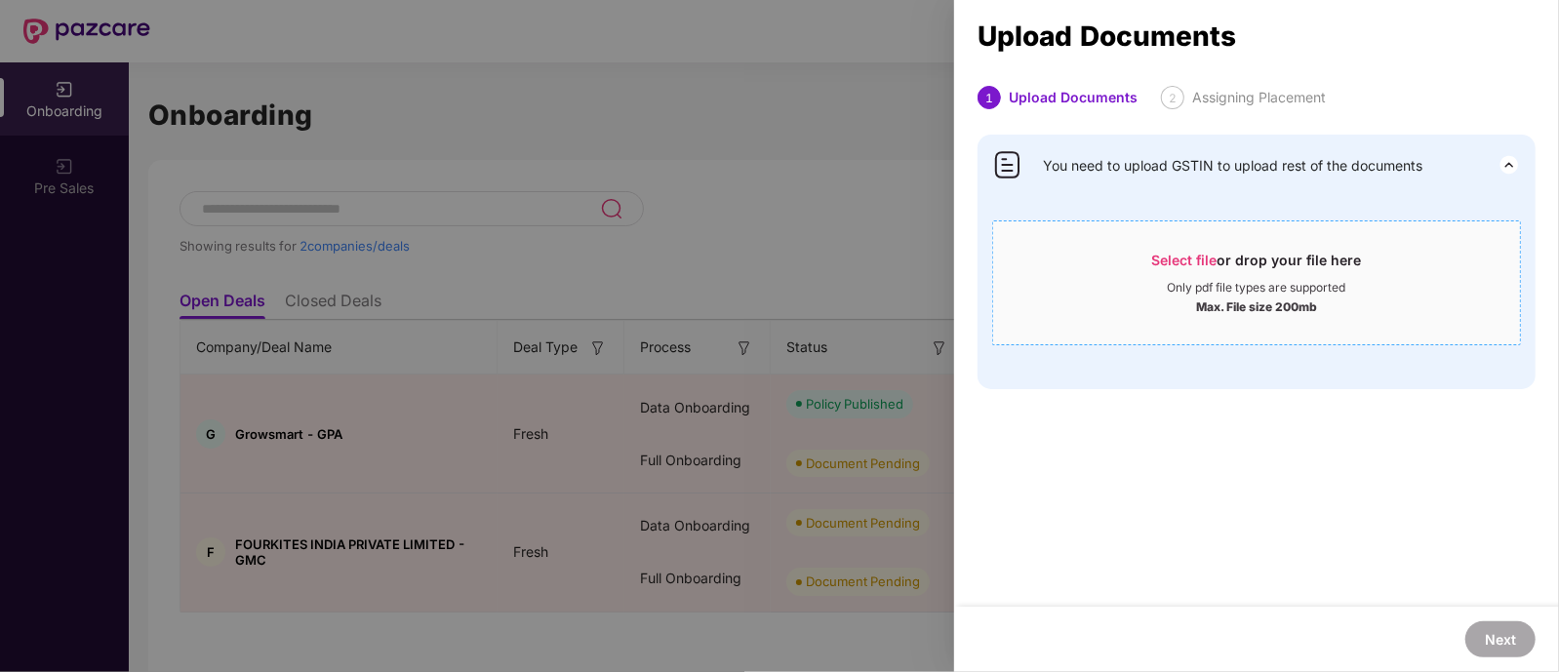
click at [575, 385] on div at bounding box center [779, 336] width 1559 height 672
click at [633, 387] on div at bounding box center [779, 336] width 1559 height 672
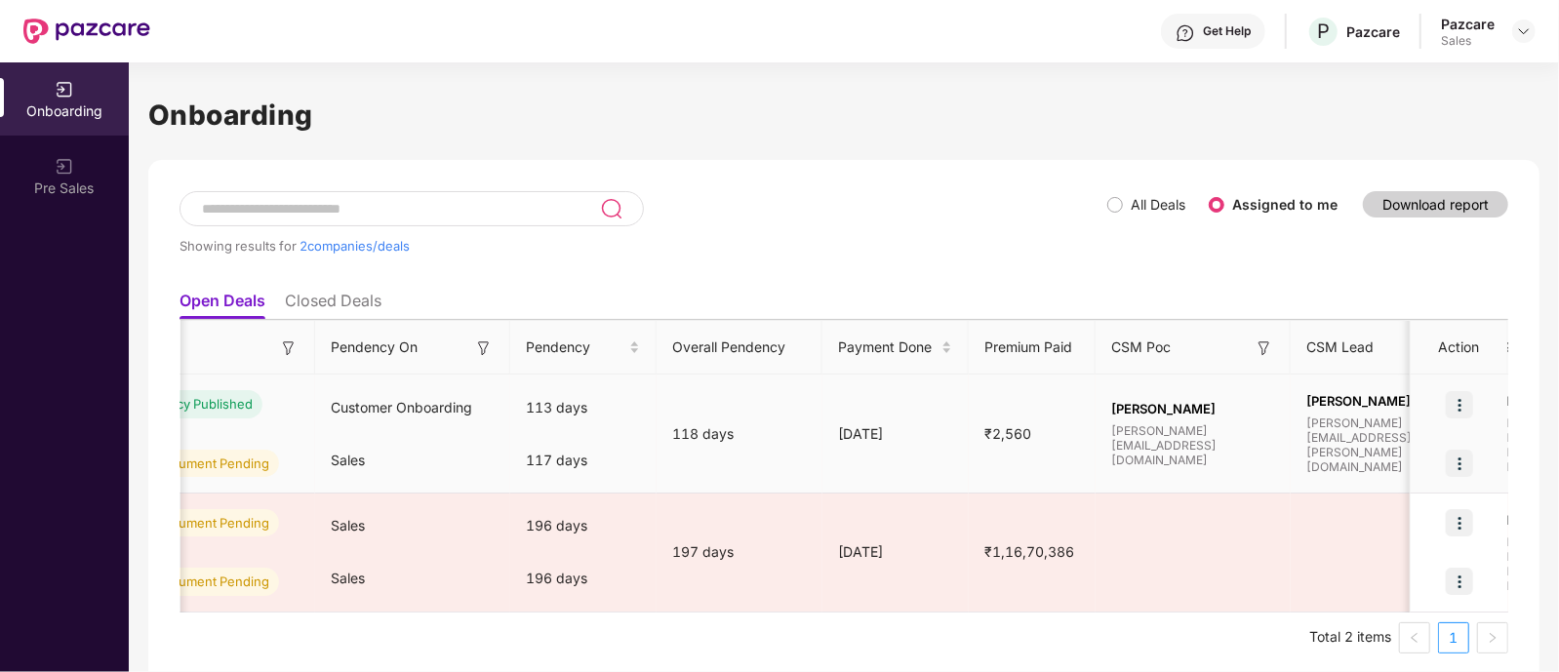
scroll to position [0, 50]
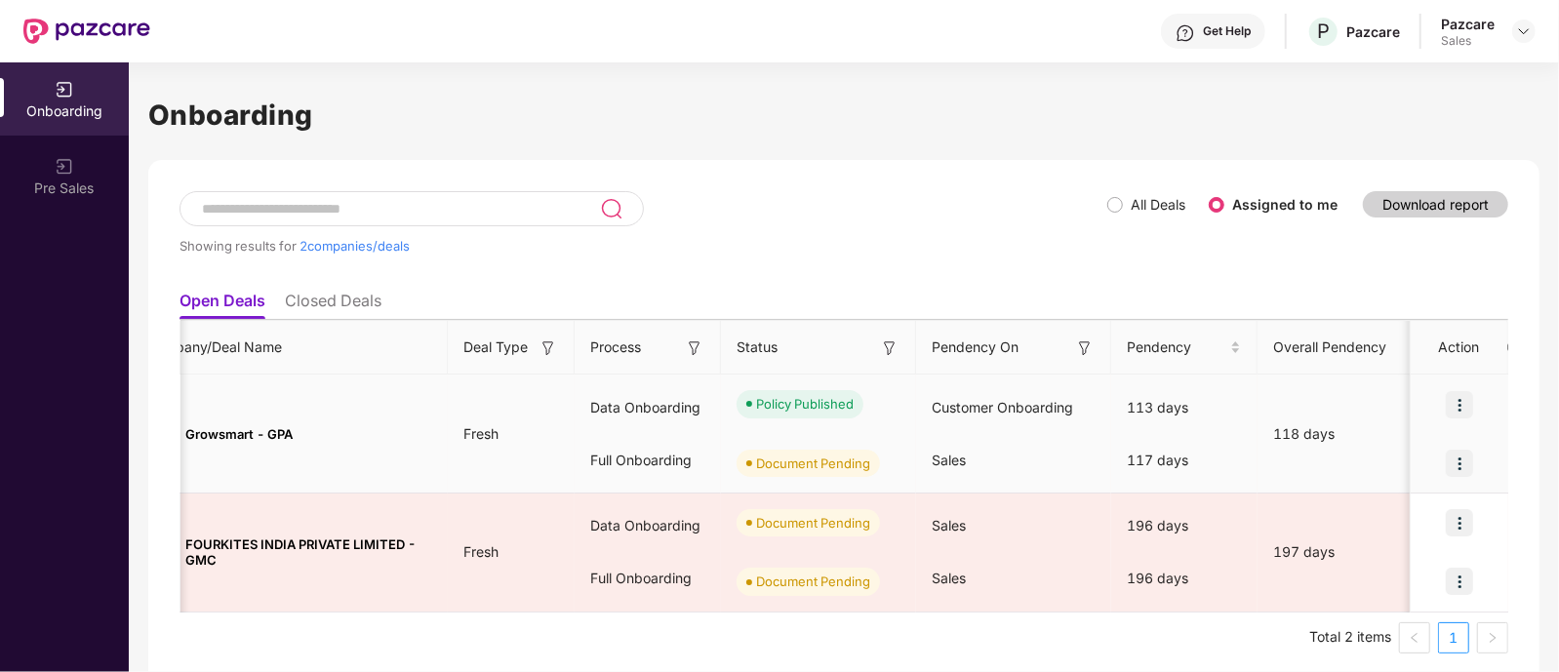
click at [1451, 462] on img at bounding box center [1458, 463] width 27 height 27
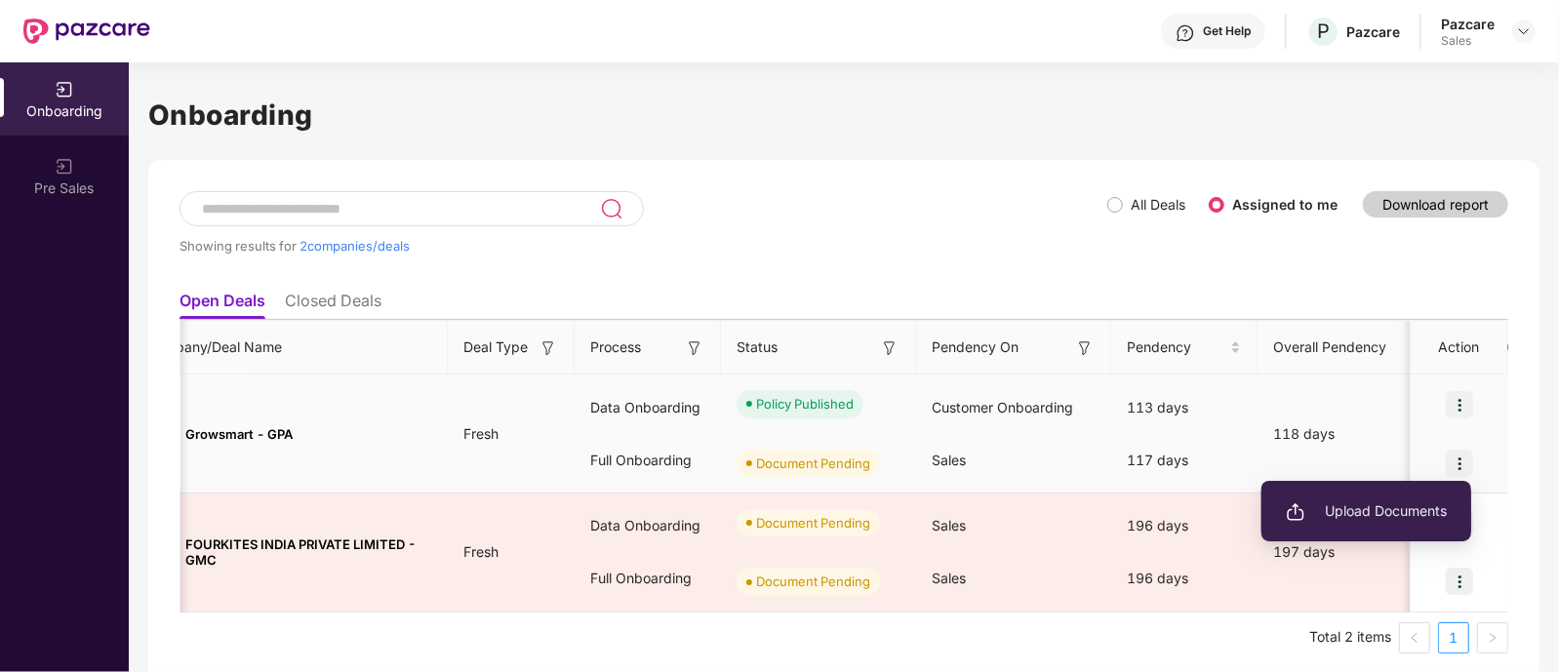
click at [1410, 510] on span "Upload Documents" at bounding box center [1366, 510] width 161 height 21
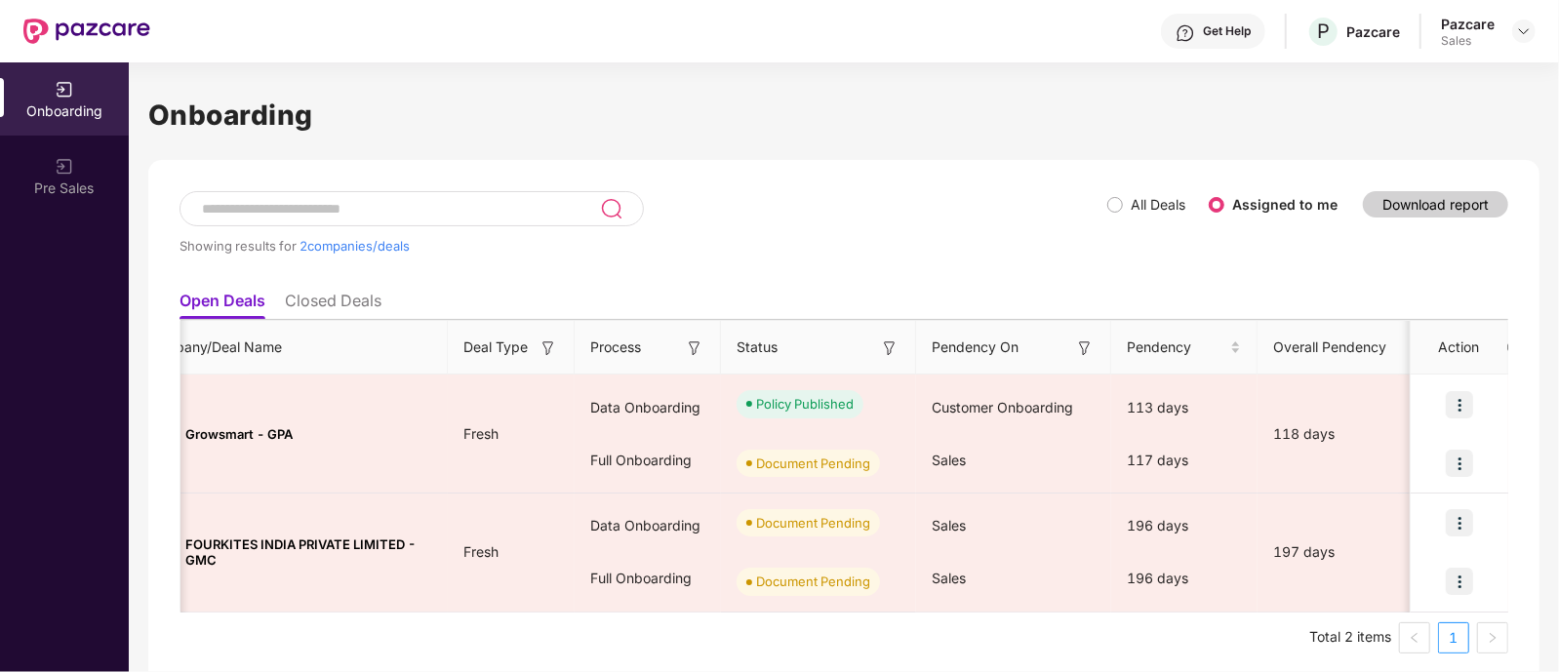
click at [1410, 510] on div at bounding box center [1459, 523] width 98 height 59
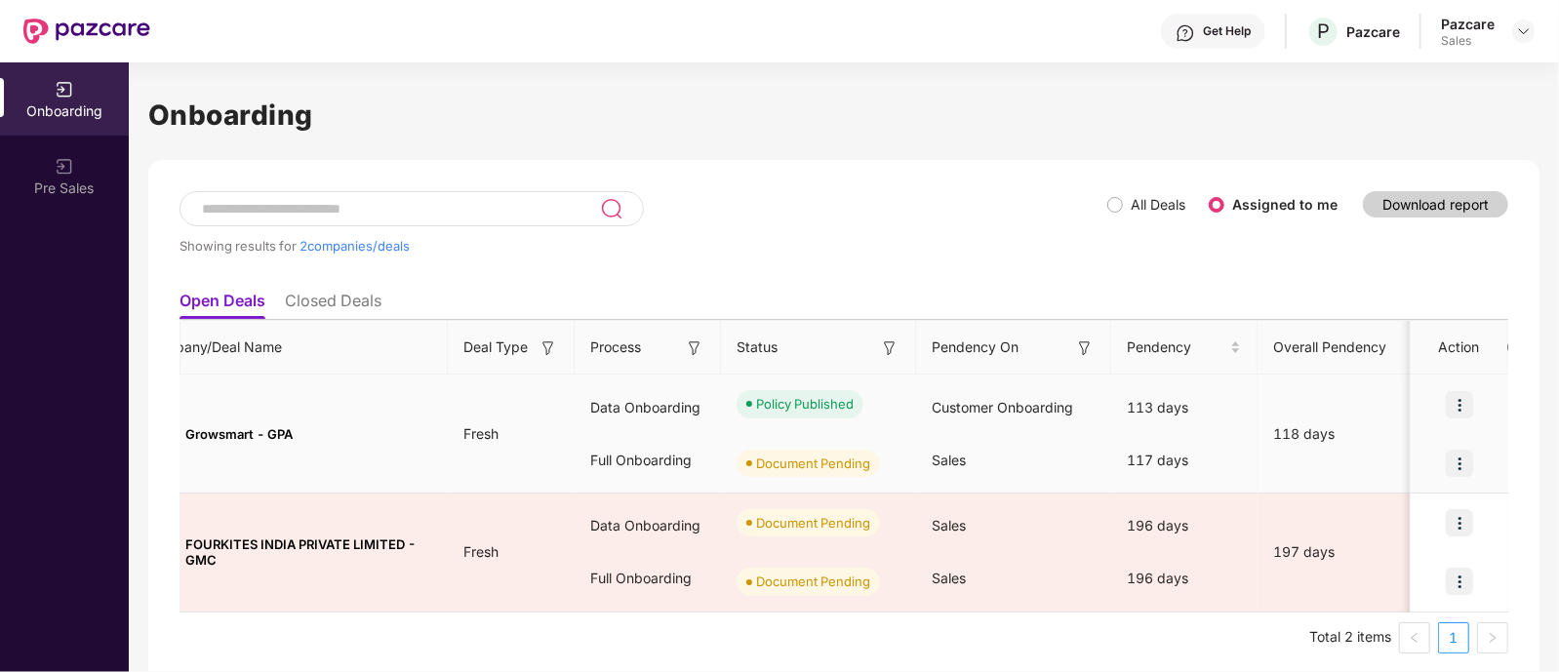
scroll to position [0, 0]
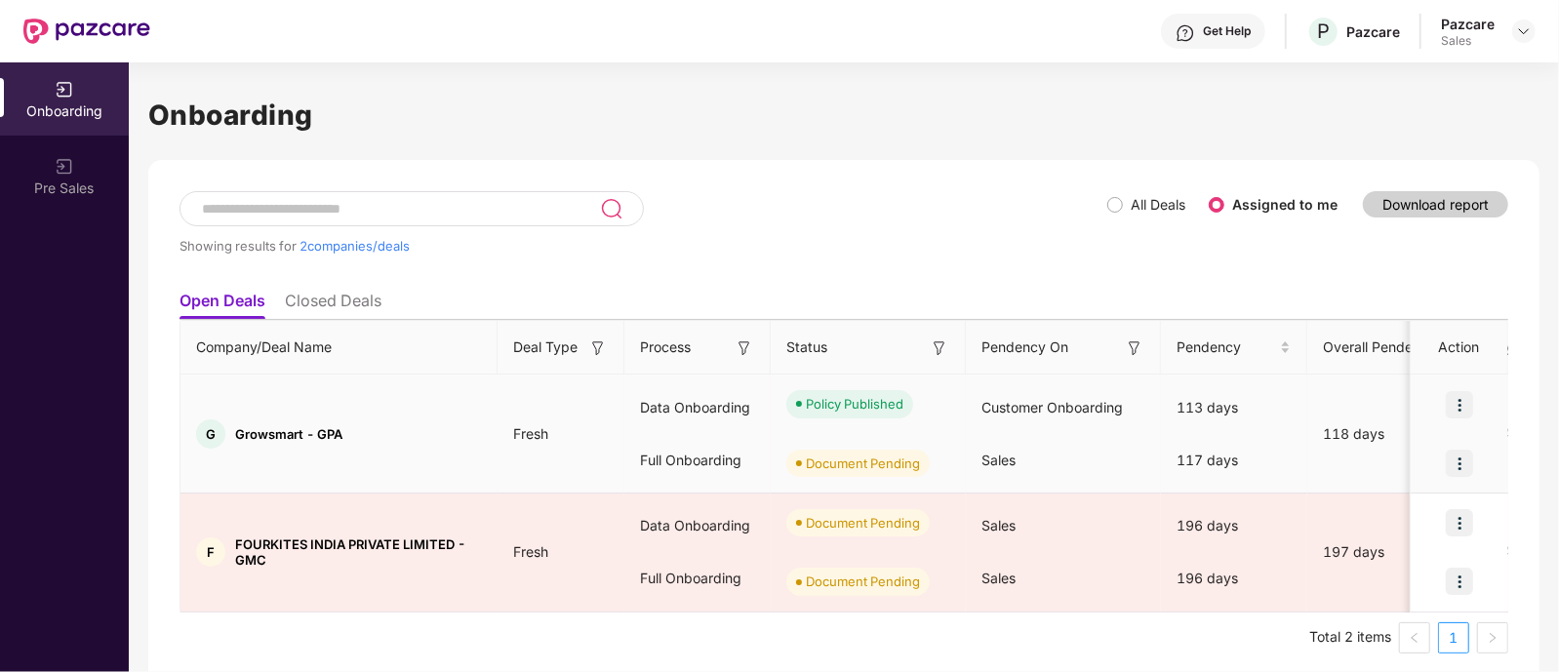
click at [1453, 454] on img at bounding box center [1458, 463] width 27 height 27
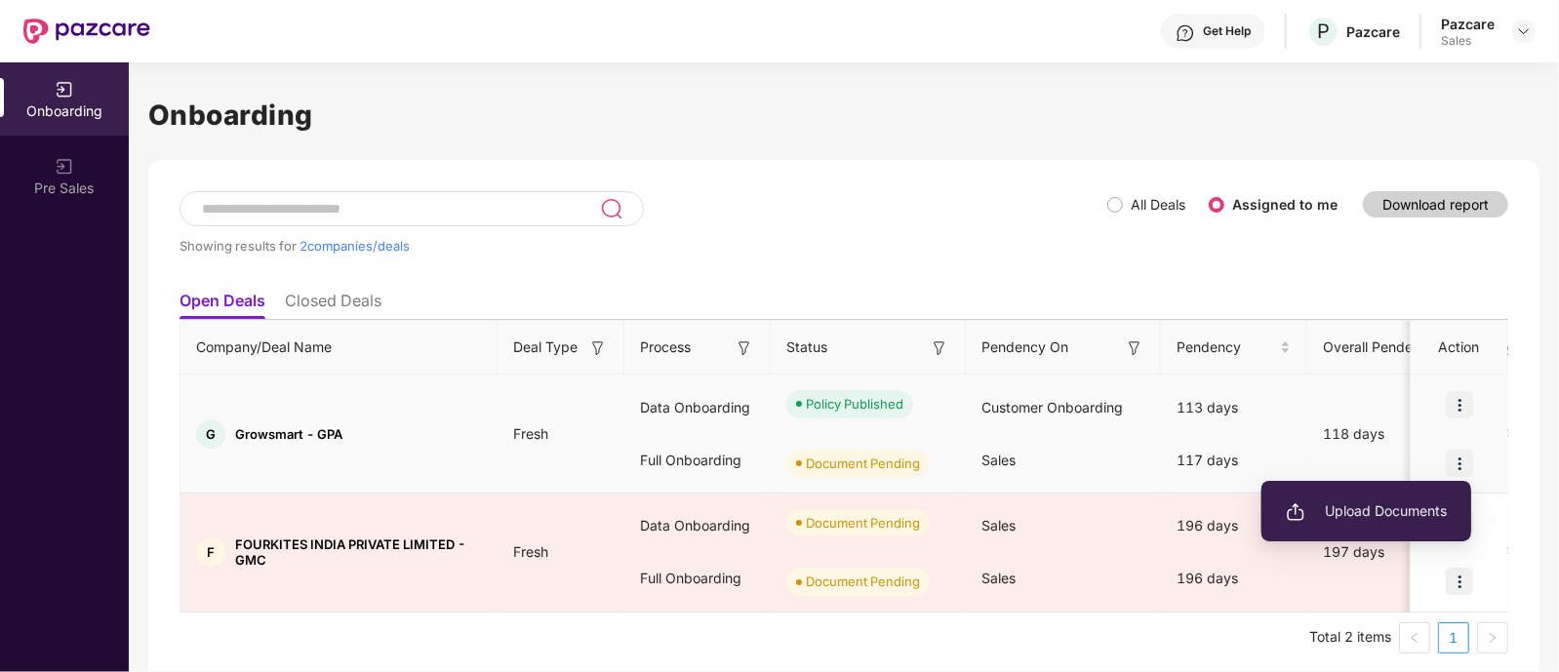
click at [1380, 495] on li "Upload Documents" at bounding box center [1366, 511] width 210 height 41
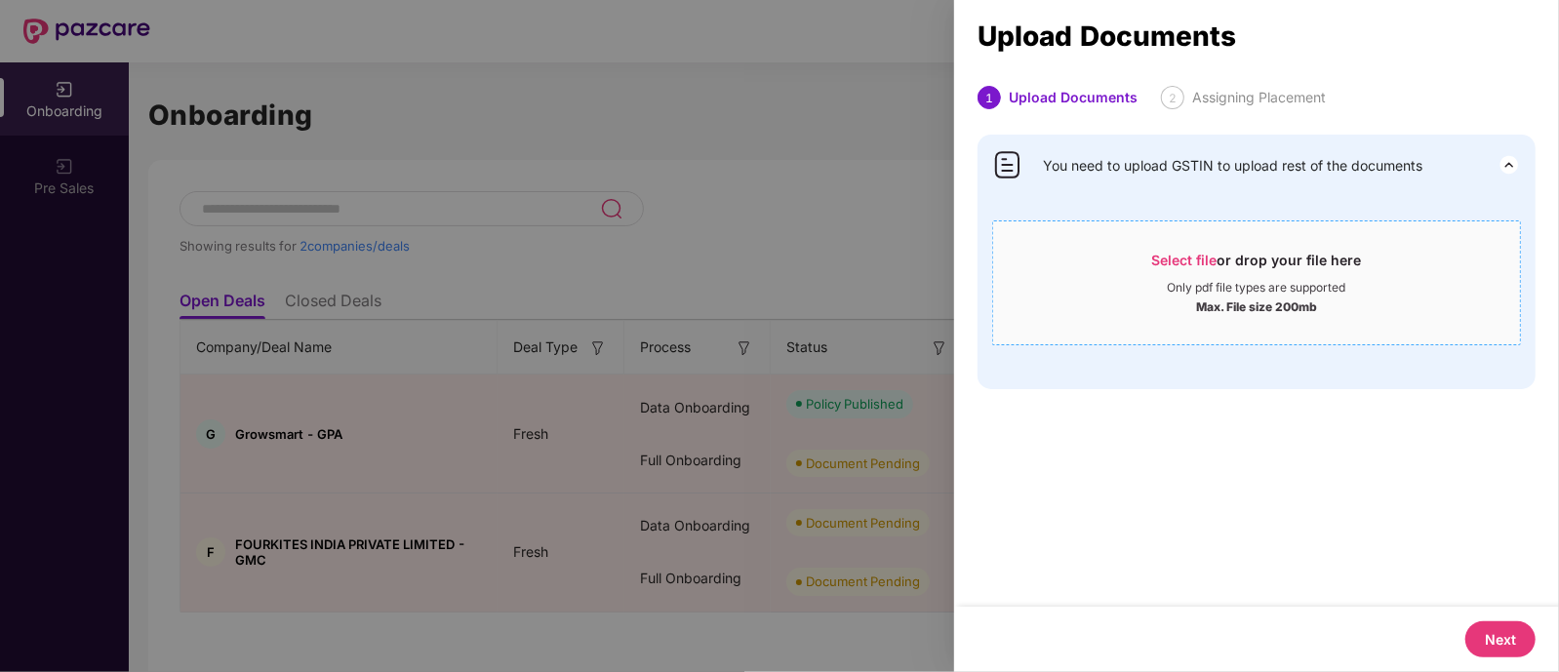
click at [1317, 287] on div "Only pdf file types are supported" at bounding box center [1257, 288] width 178 height 16
click at [819, 218] on div at bounding box center [779, 336] width 1559 height 672
click at [723, 153] on div at bounding box center [779, 336] width 1559 height 672
